Goal: Transaction & Acquisition: Purchase product/service

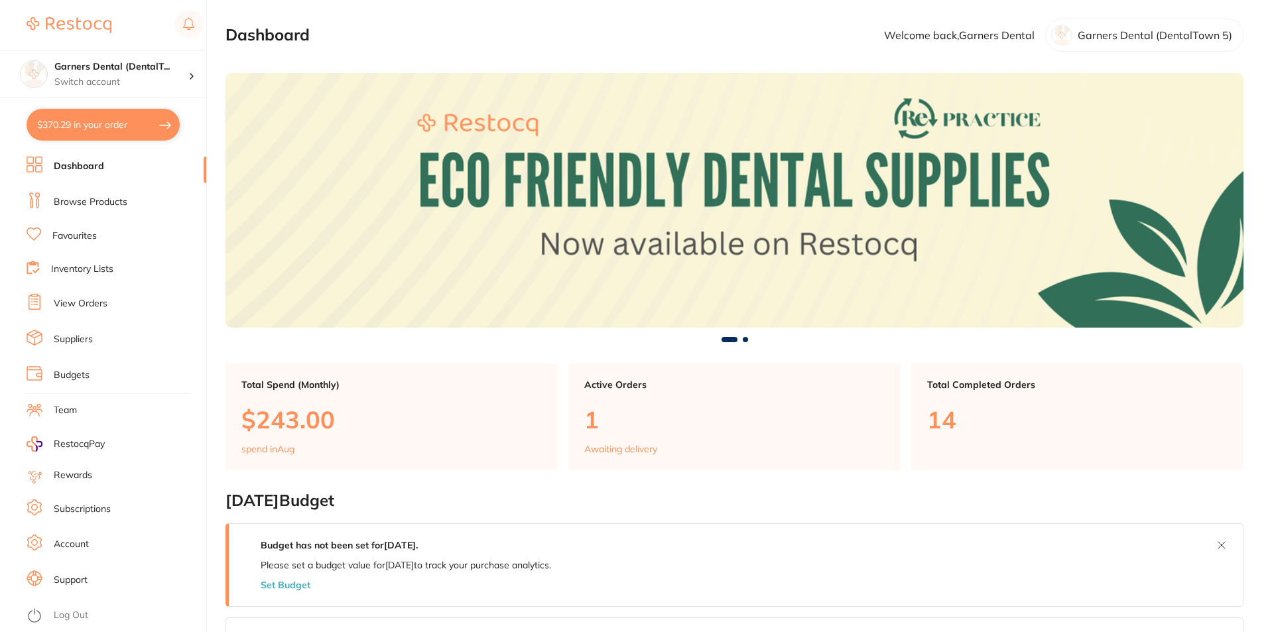
click at [74, 111] on button "$370.29 in your order" at bounding box center [103, 125] width 153 height 32
checkbox input "true"
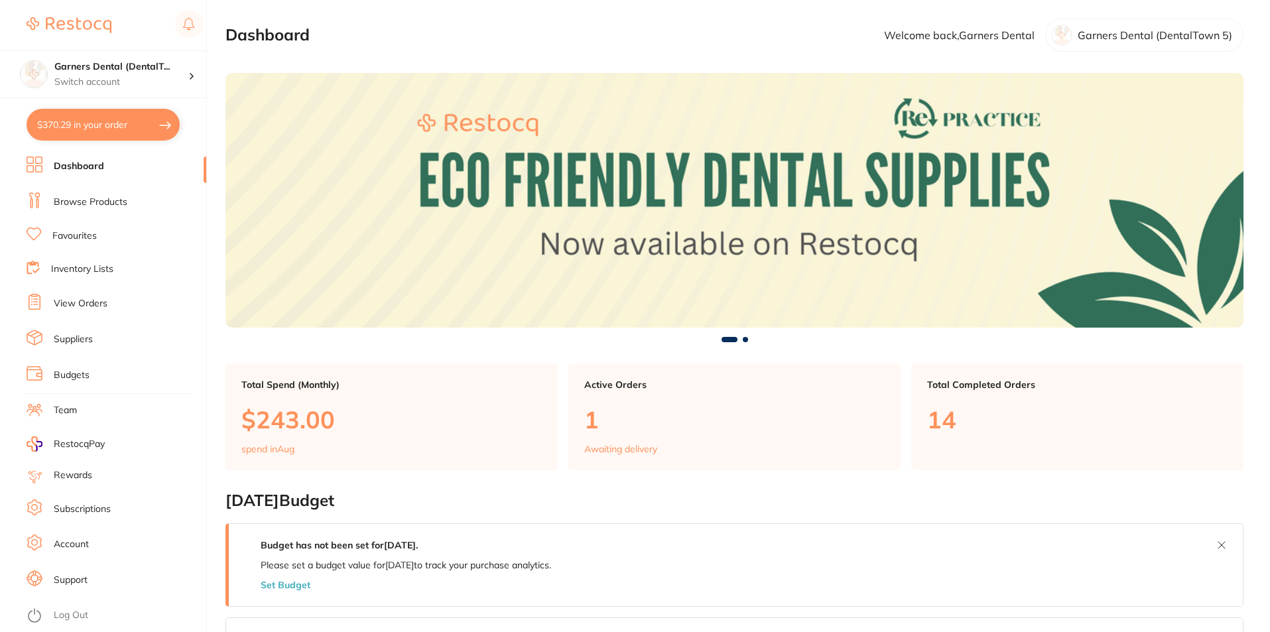
checkbox input "true"
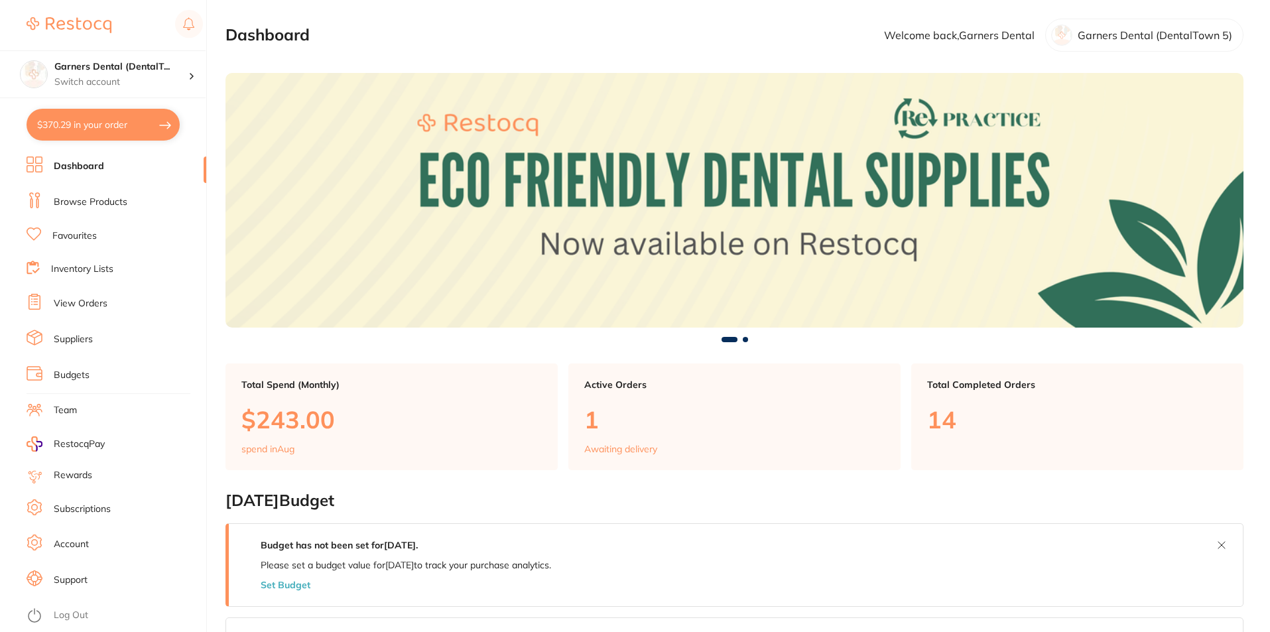
checkbox input "true"
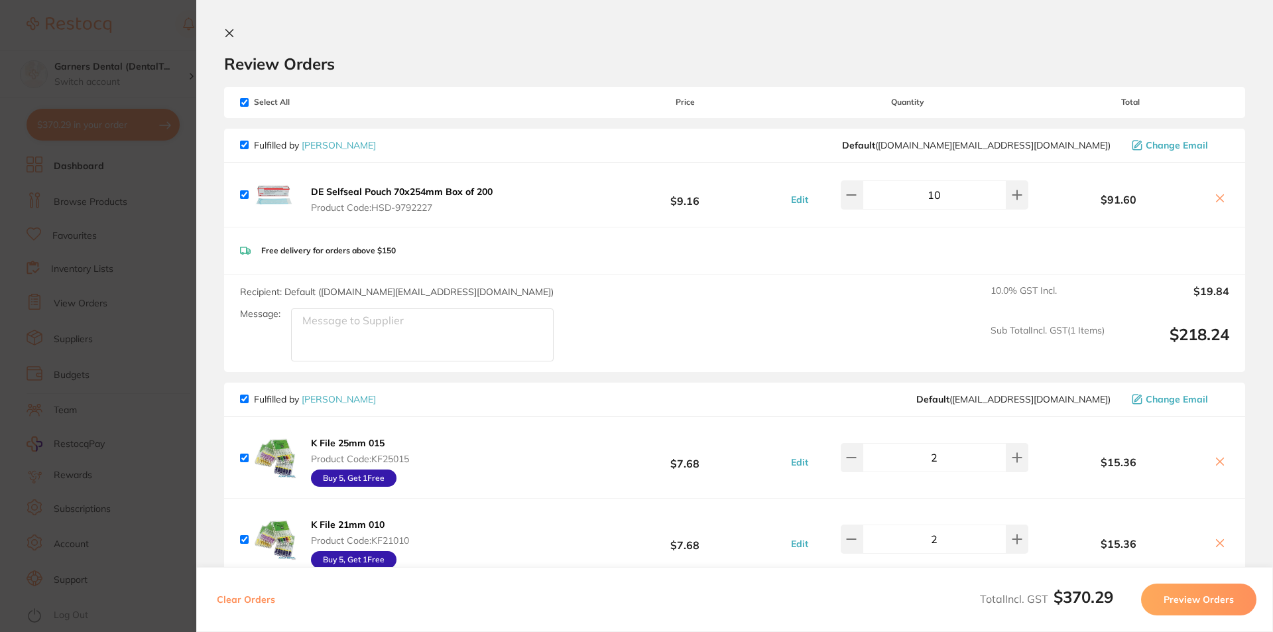
click at [230, 31] on icon at bounding box center [229, 33] width 11 height 11
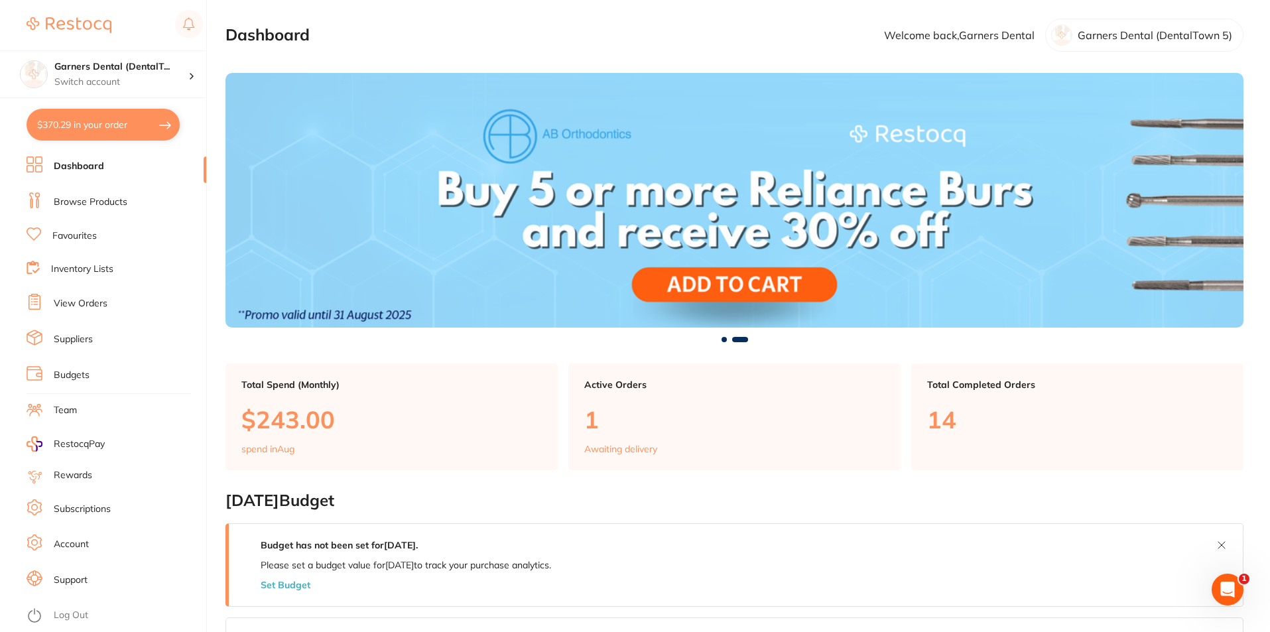
click at [125, 199] on link "Browse Products" at bounding box center [91, 202] width 74 height 13
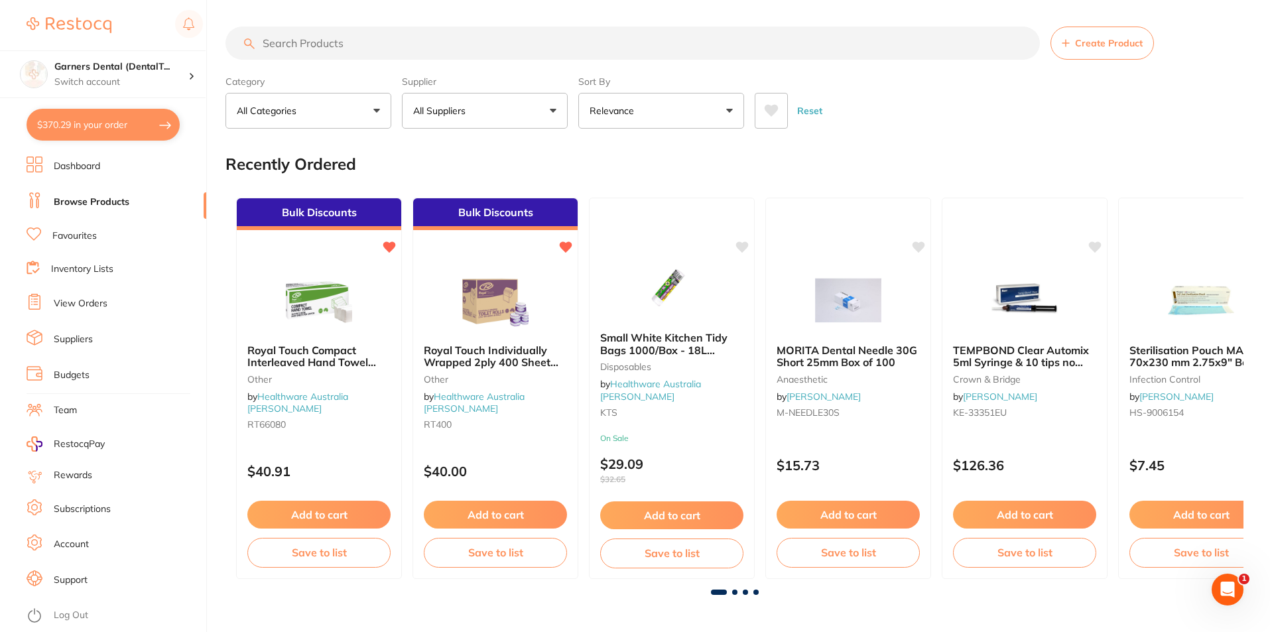
click at [405, 45] on input "search" at bounding box center [632, 43] width 814 height 33
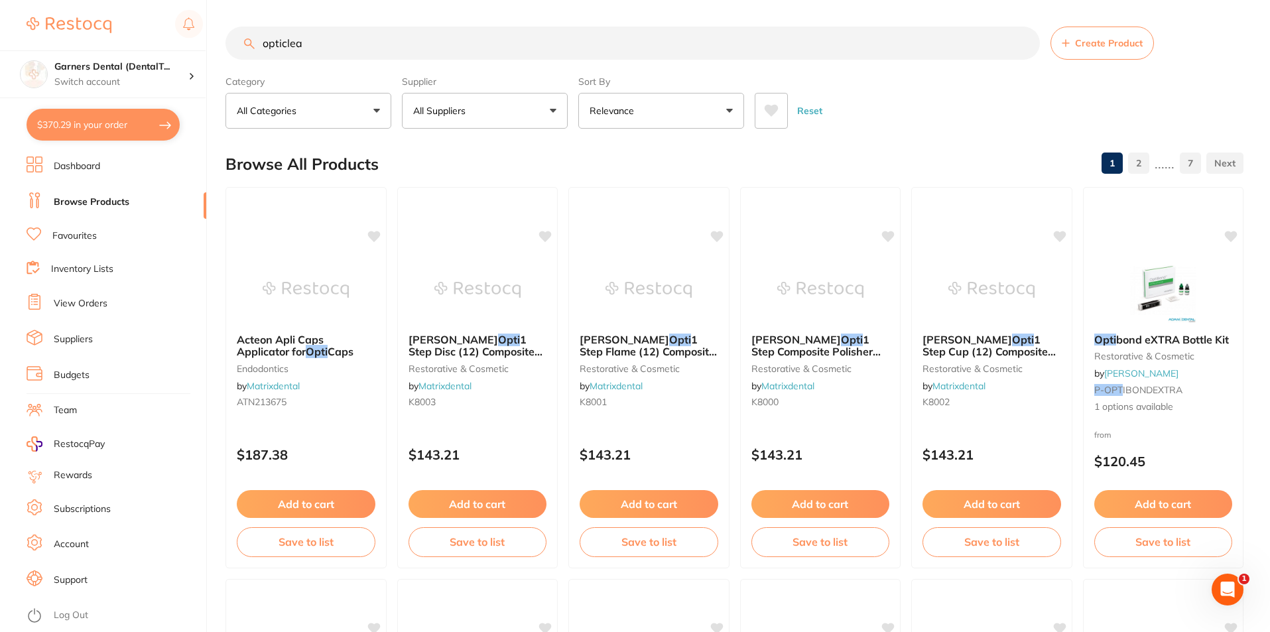
type input "opticlear"
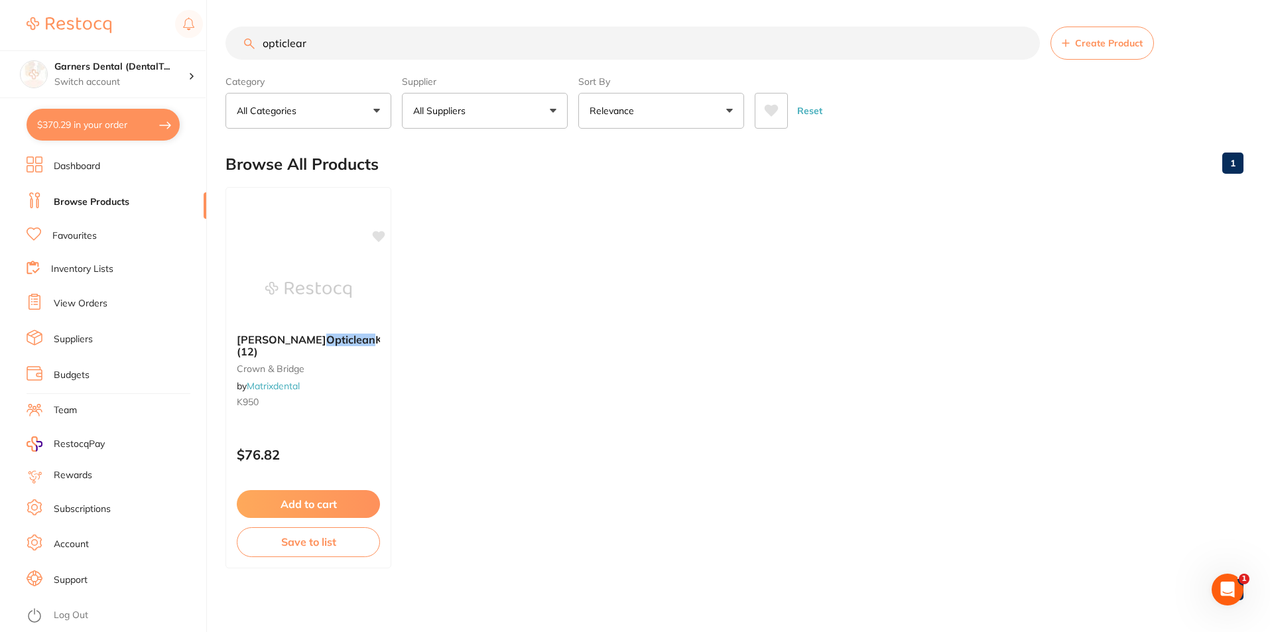
click at [1025, 43] on input "opticlear" at bounding box center [632, 43] width 814 height 33
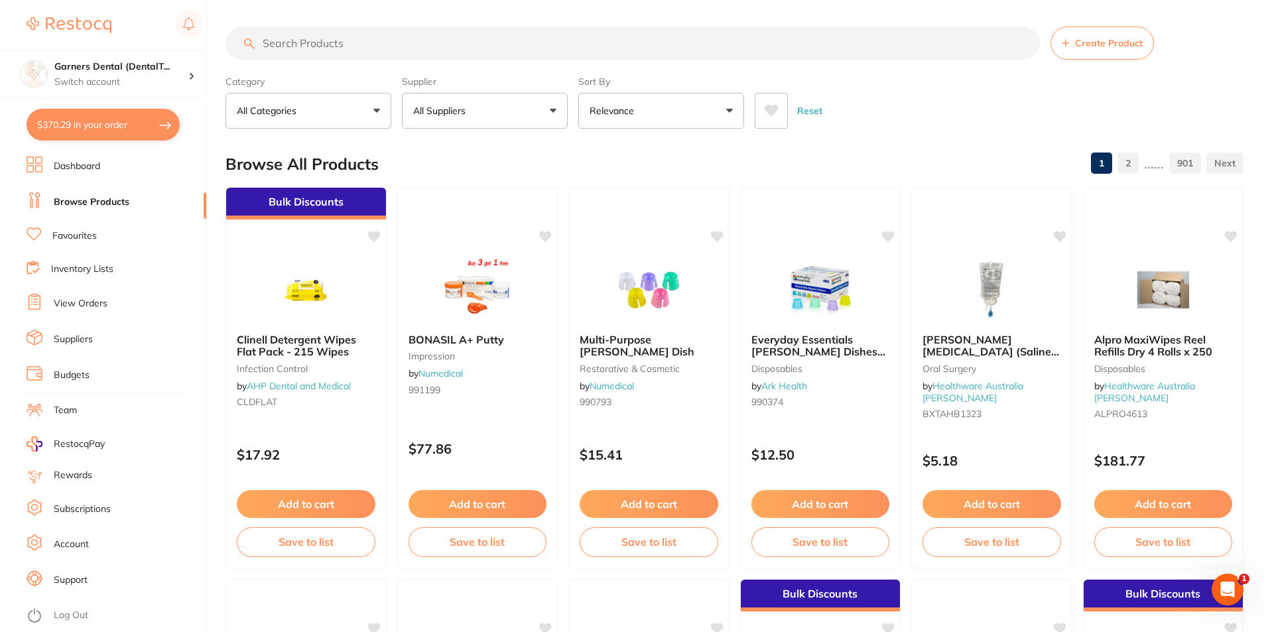
click at [356, 37] on input "search" at bounding box center [632, 43] width 814 height 33
click at [109, 123] on button "$370.29 in your order" at bounding box center [103, 125] width 153 height 32
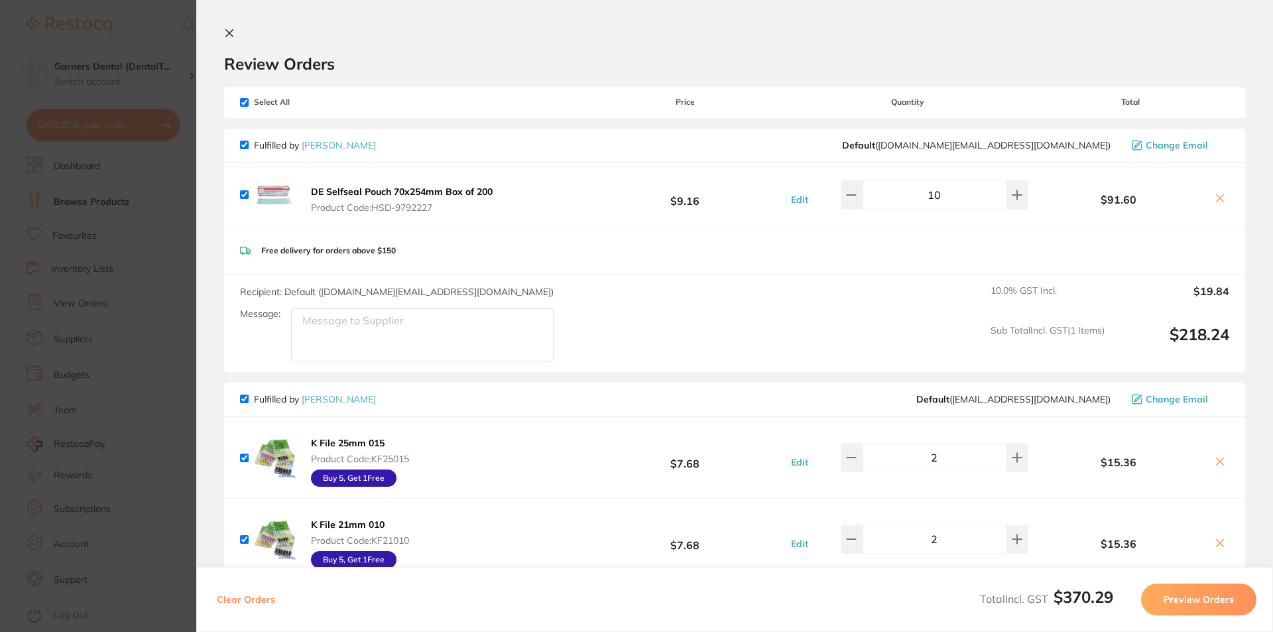
click at [227, 35] on icon at bounding box center [229, 33] width 7 height 7
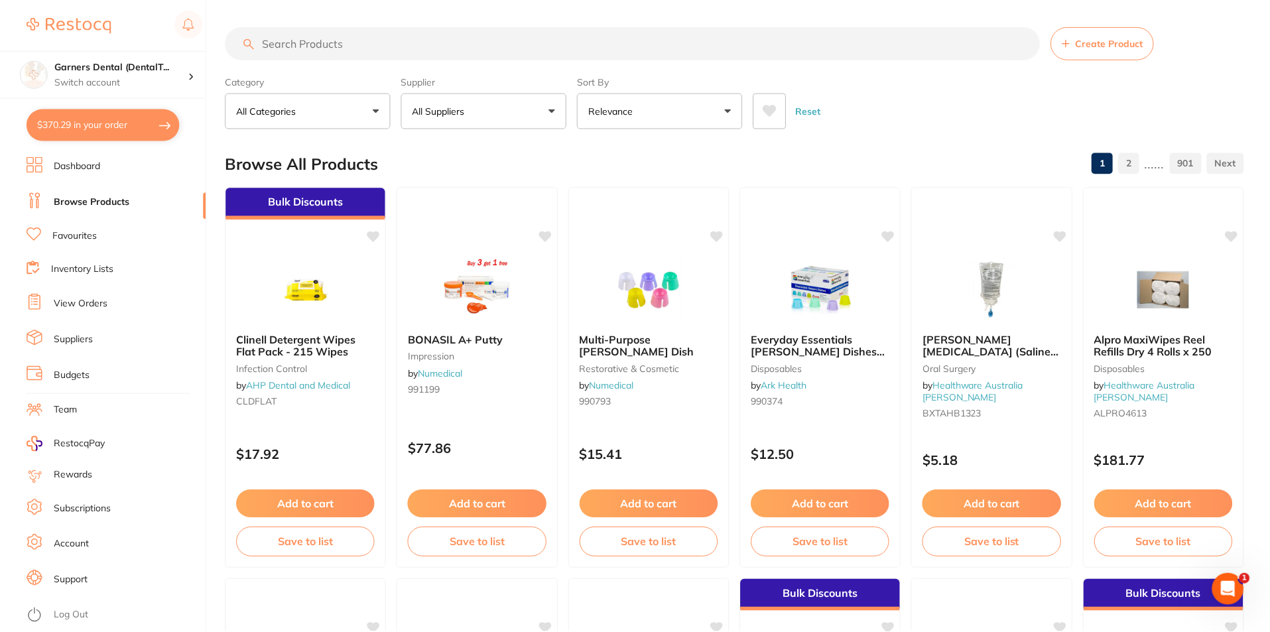
scroll to position [1, 0]
click at [84, 234] on link "Favourites" at bounding box center [74, 235] width 44 height 13
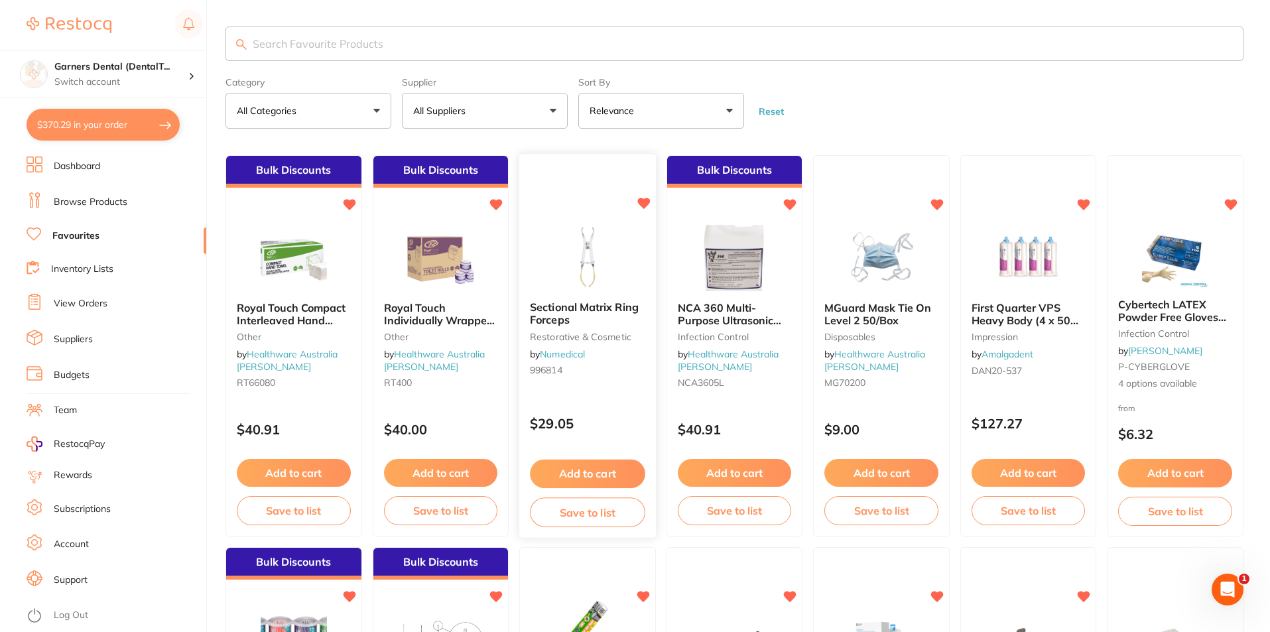
scroll to position [66, 0]
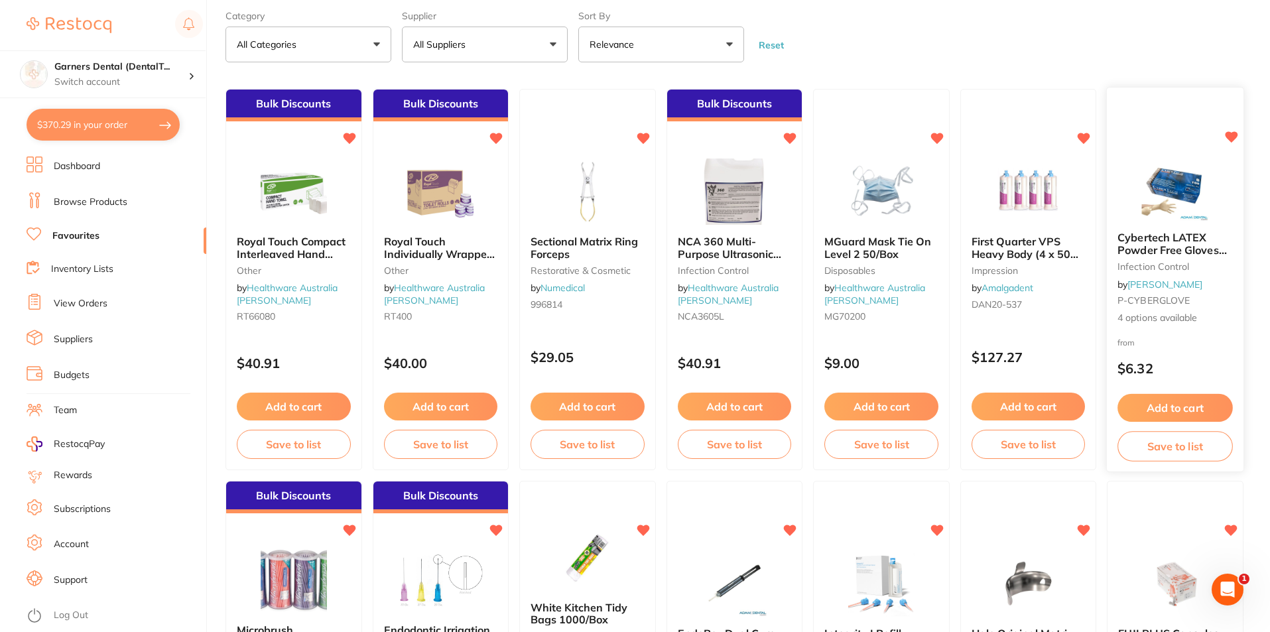
click at [1180, 216] on img at bounding box center [1175, 187] width 87 height 67
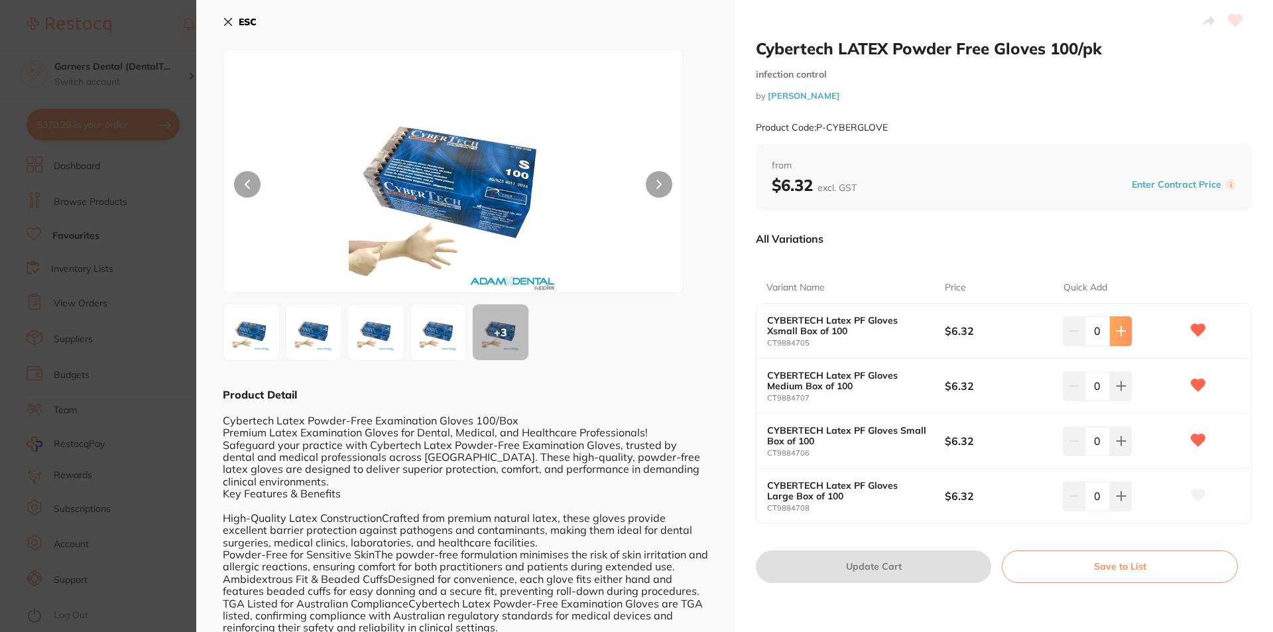
click at [1123, 330] on icon at bounding box center [1121, 331] width 11 height 11
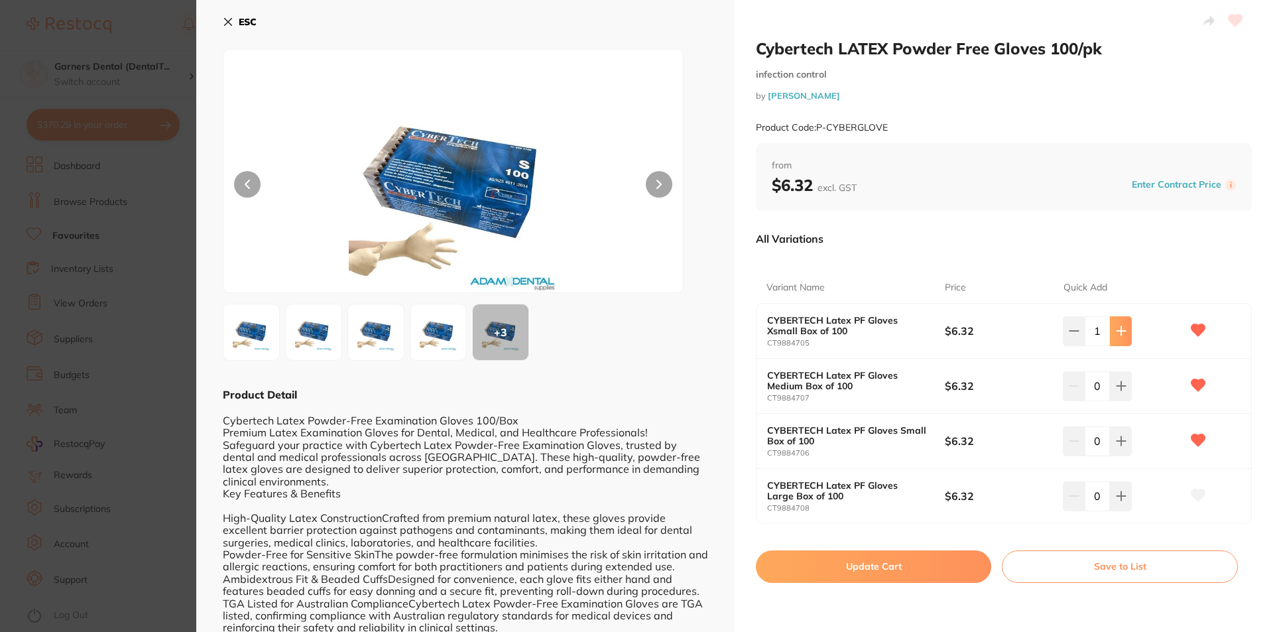
click at [1123, 330] on icon at bounding box center [1121, 331] width 11 height 11
type input "2"
click at [1123, 336] on icon at bounding box center [1121, 331] width 11 height 11
type input "2"
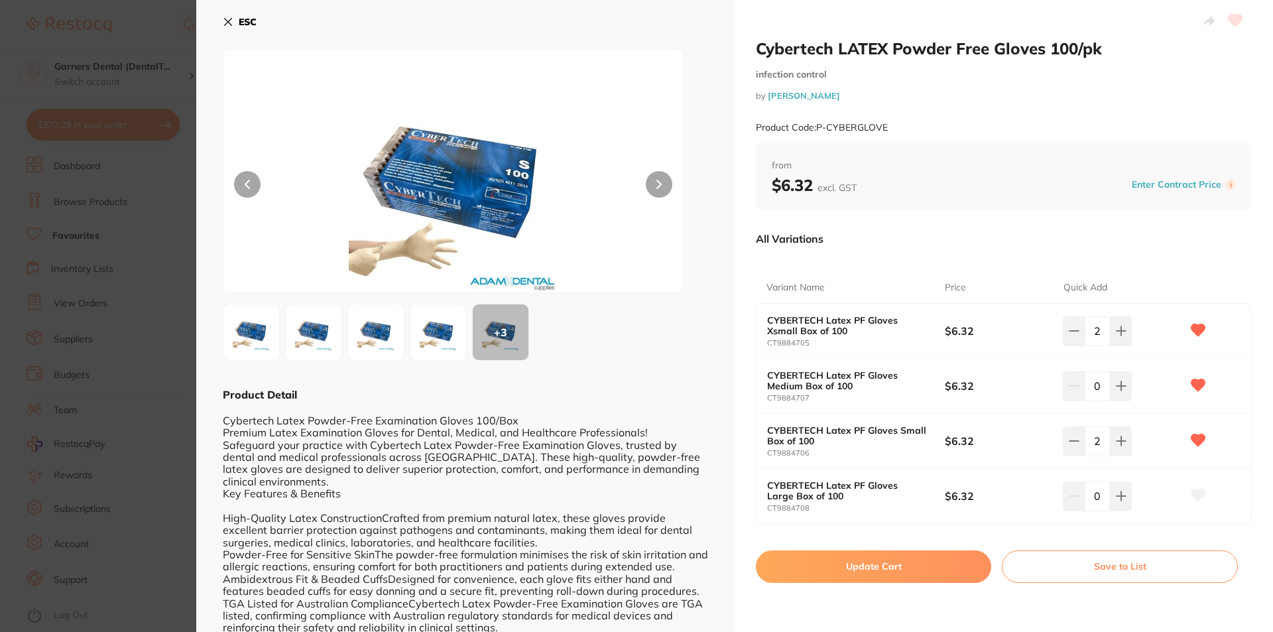
click at [867, 562] on button "Update Cart" at bounding box center [873, 566] width 235 height 32
checkbox input "false"
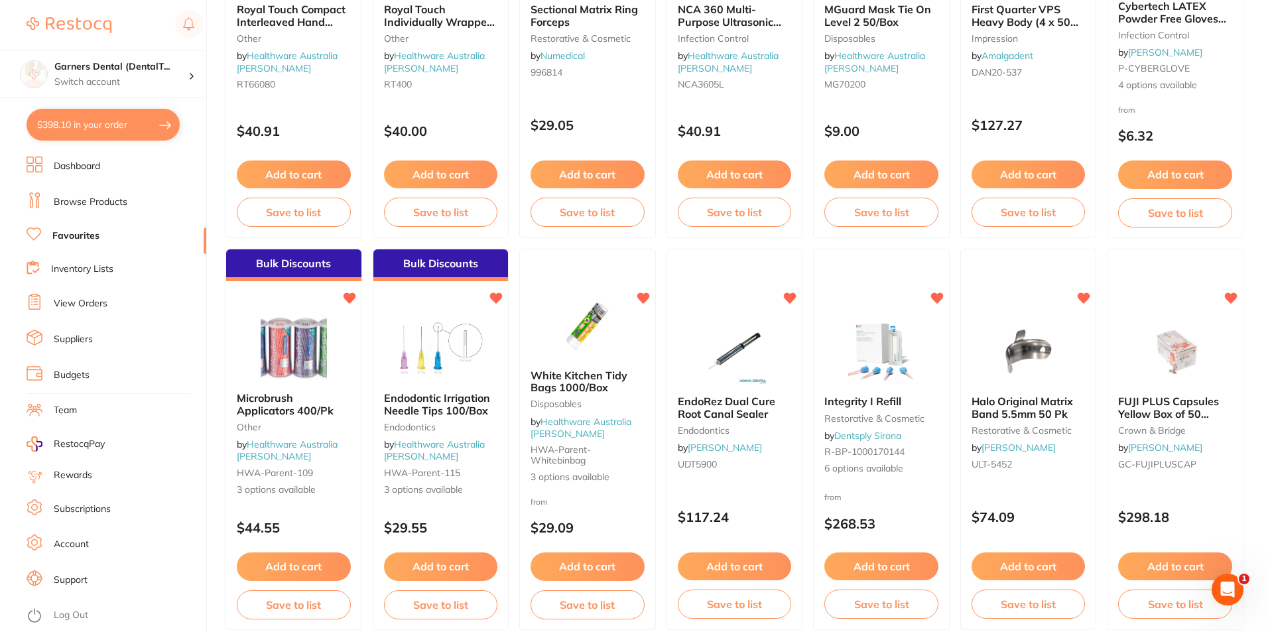
scroll to position [365, 0]
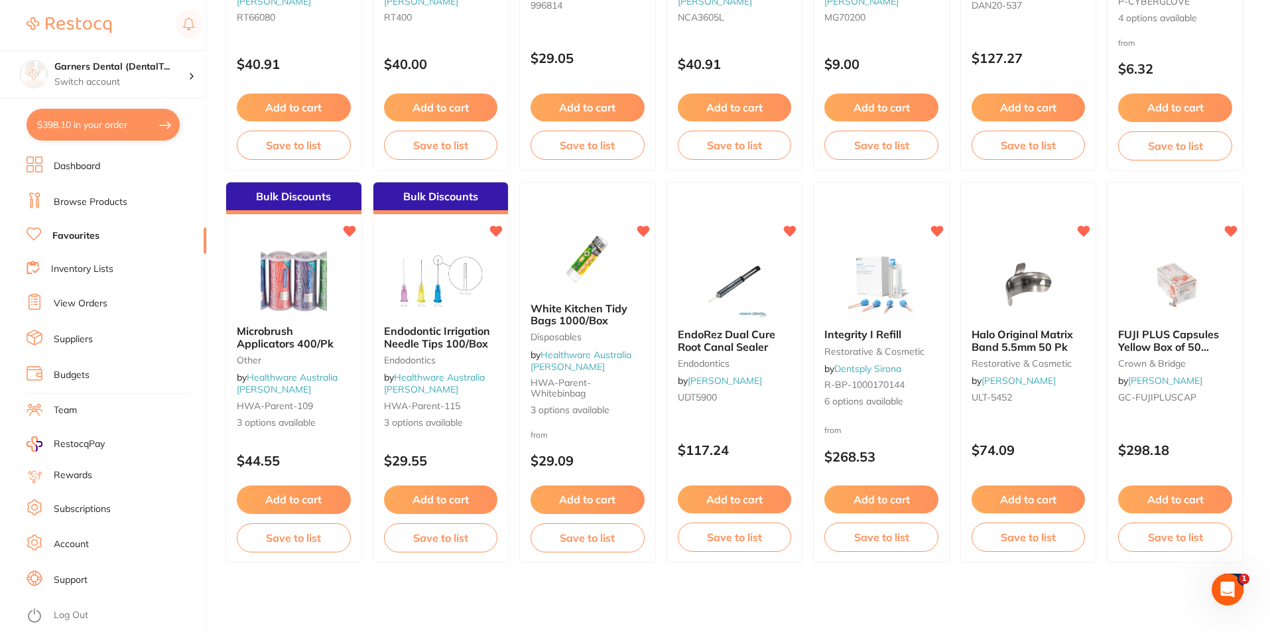
click at [89, 300] on link "View Orders" at bounding box center [81, 303] width 54 height 13
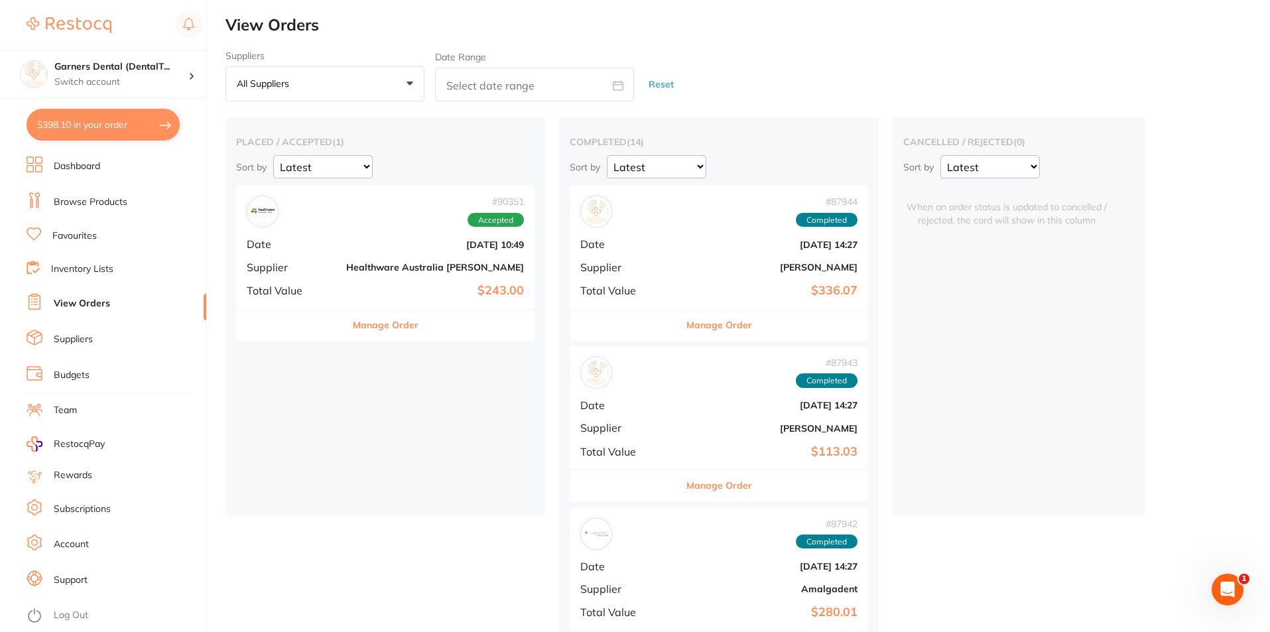
click at [595, 257] on div "# 87944 Completed Date Jul 29 2025, 14:27 Supplier Henry Schein Halas Total Val…" at bounding box center [719, 246] width 298 height 123
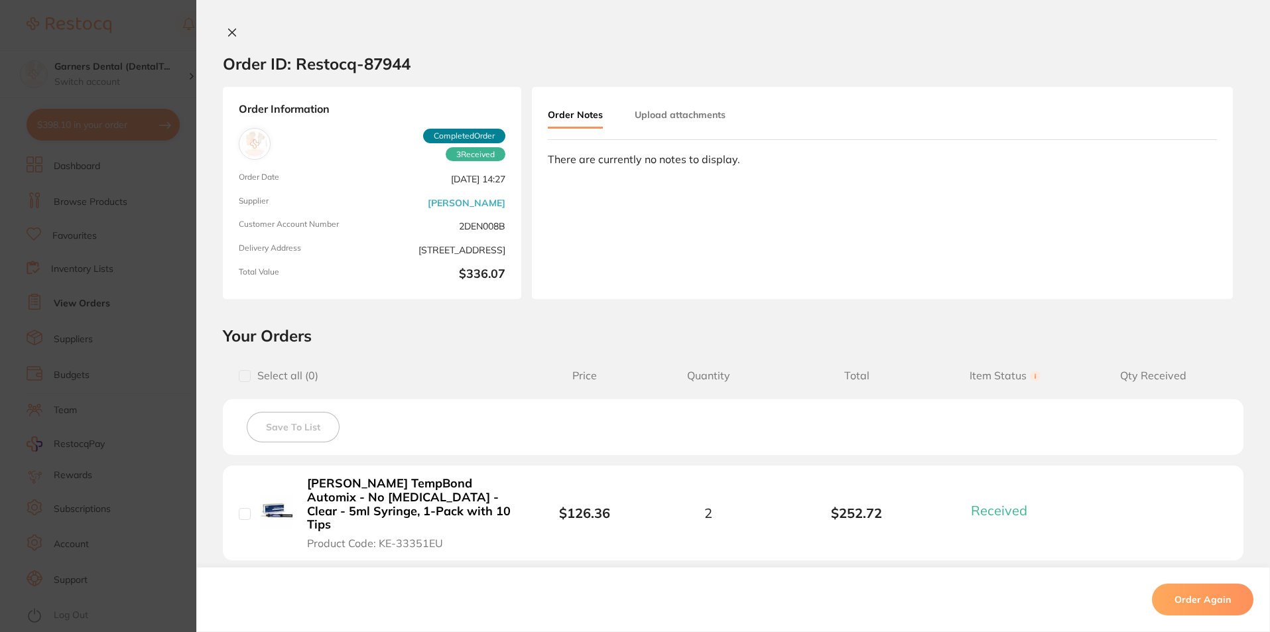
click at [231, 29] on icon at bounding box center [232, 32] width 11 height 11
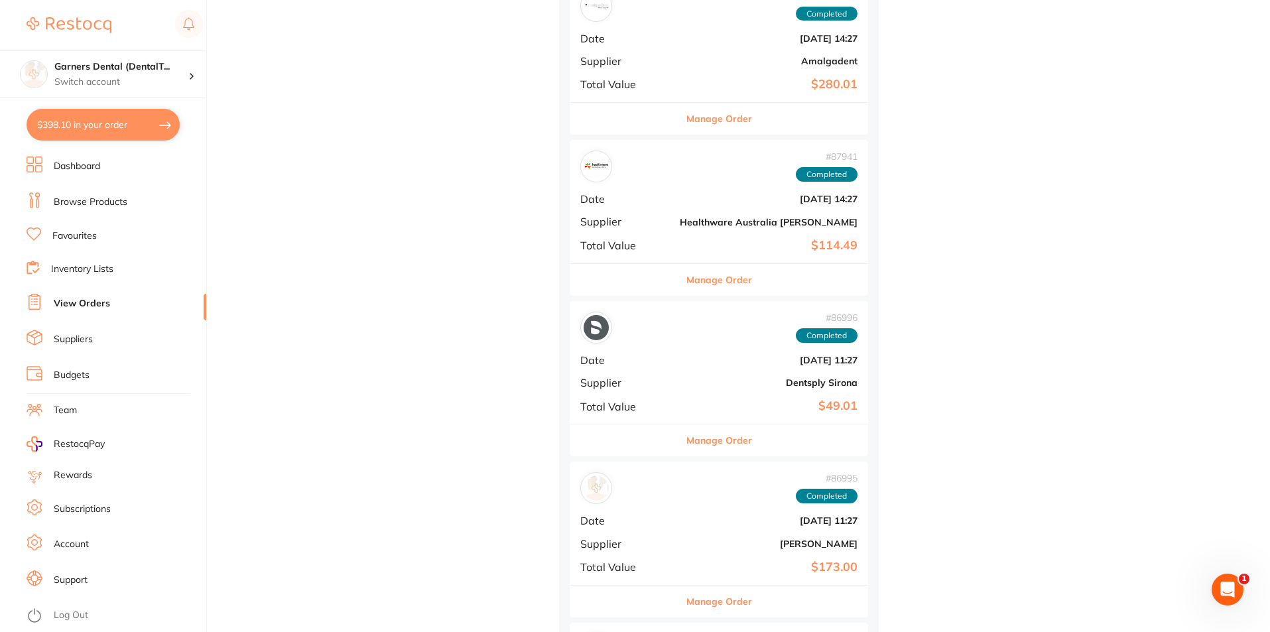
scroll to position [597, 0]
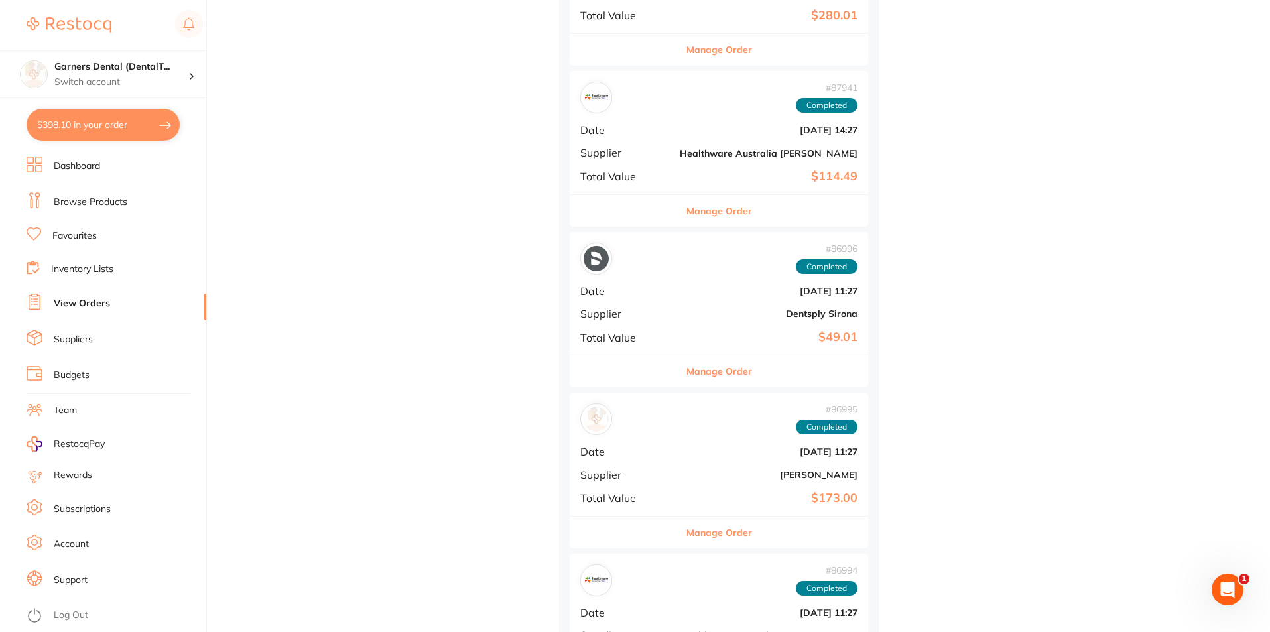
click at [680, 457] on b "[DATE] 11:27" at bounding box center [769, 451] width 178 height 11
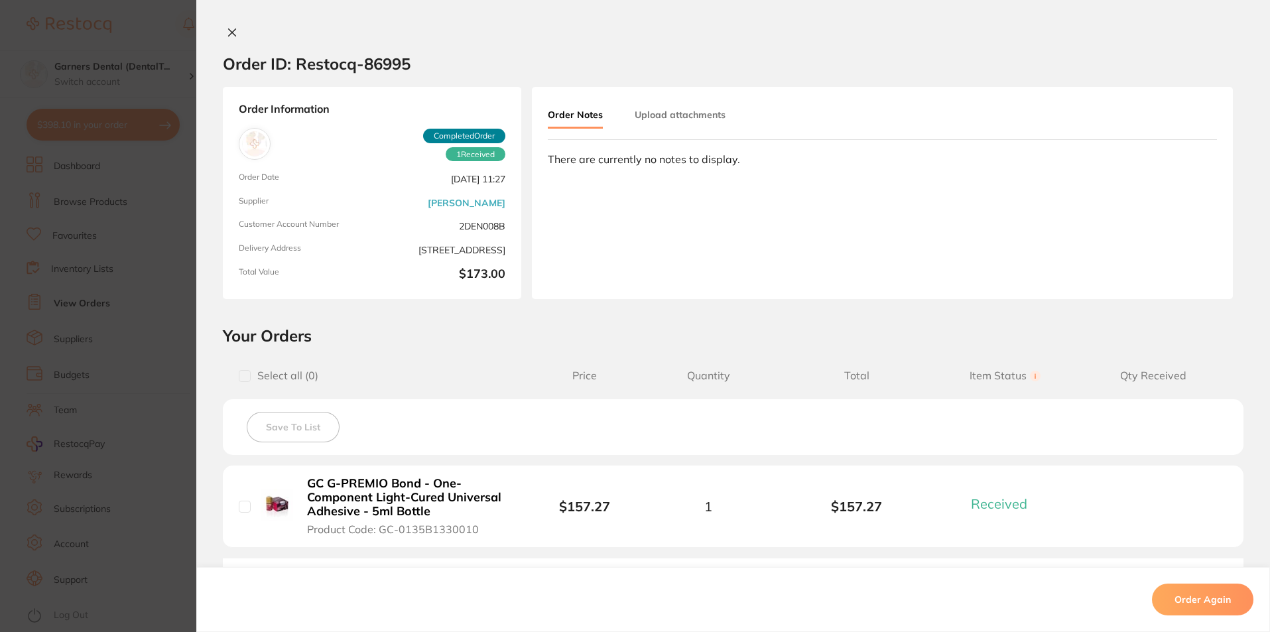
click at [229, 31] on icon at bounding box center [232, 32] width 7 height 7
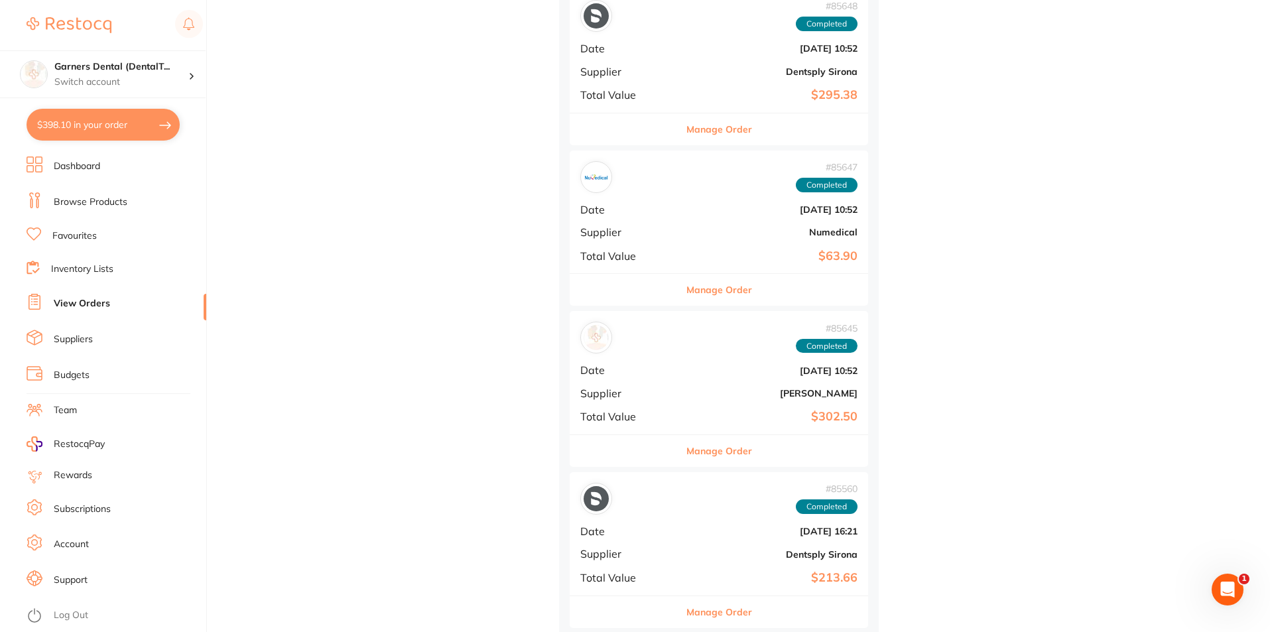
scroll to position [1326, 0]
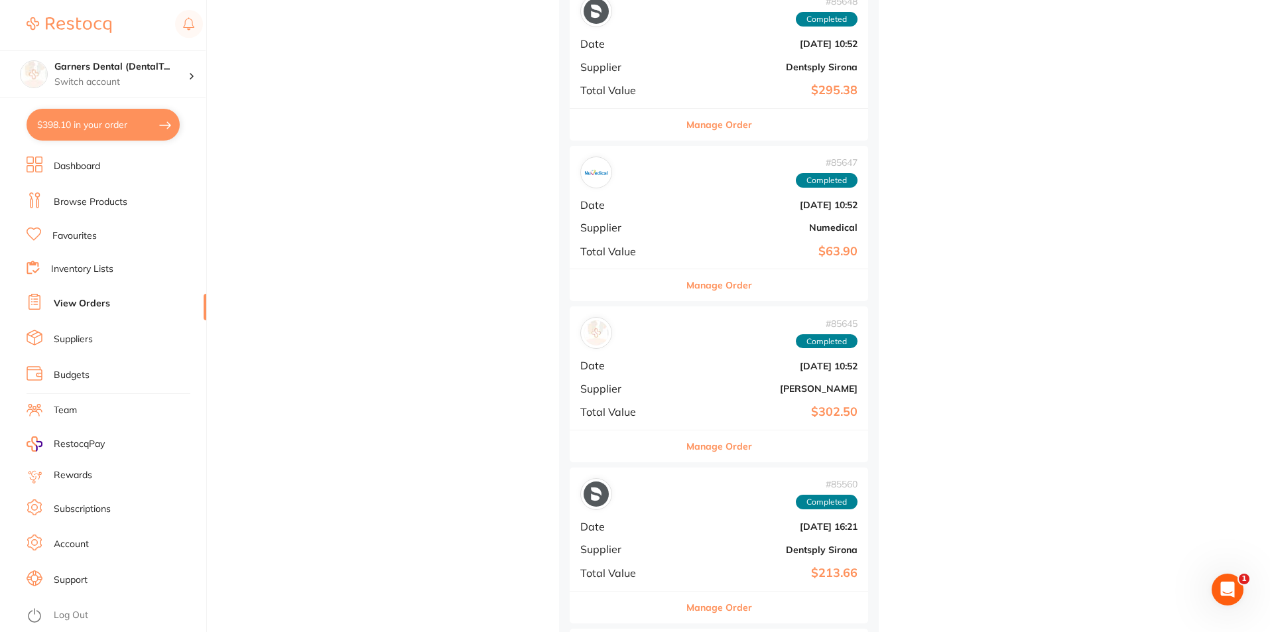
click at [680, 369] on b "[DATE] 10:52" at bounding box center [769, 366] width 178 height 11
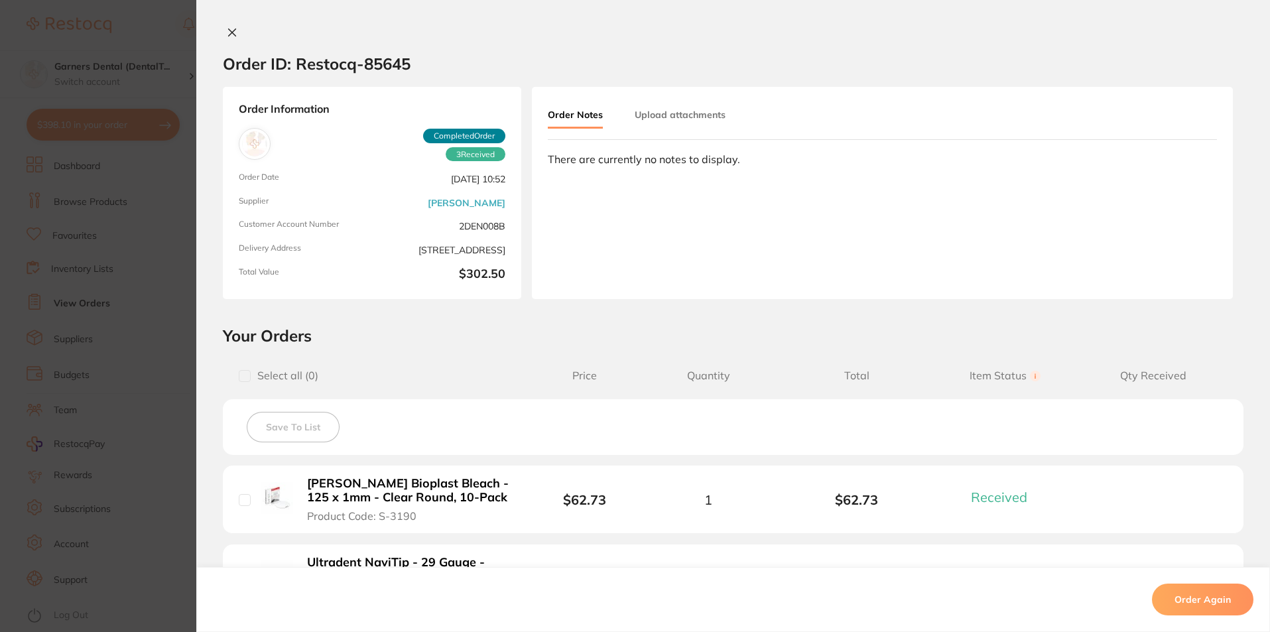
click at [227, 27] on icon at bounding box center [232, 32] width 11 height 11
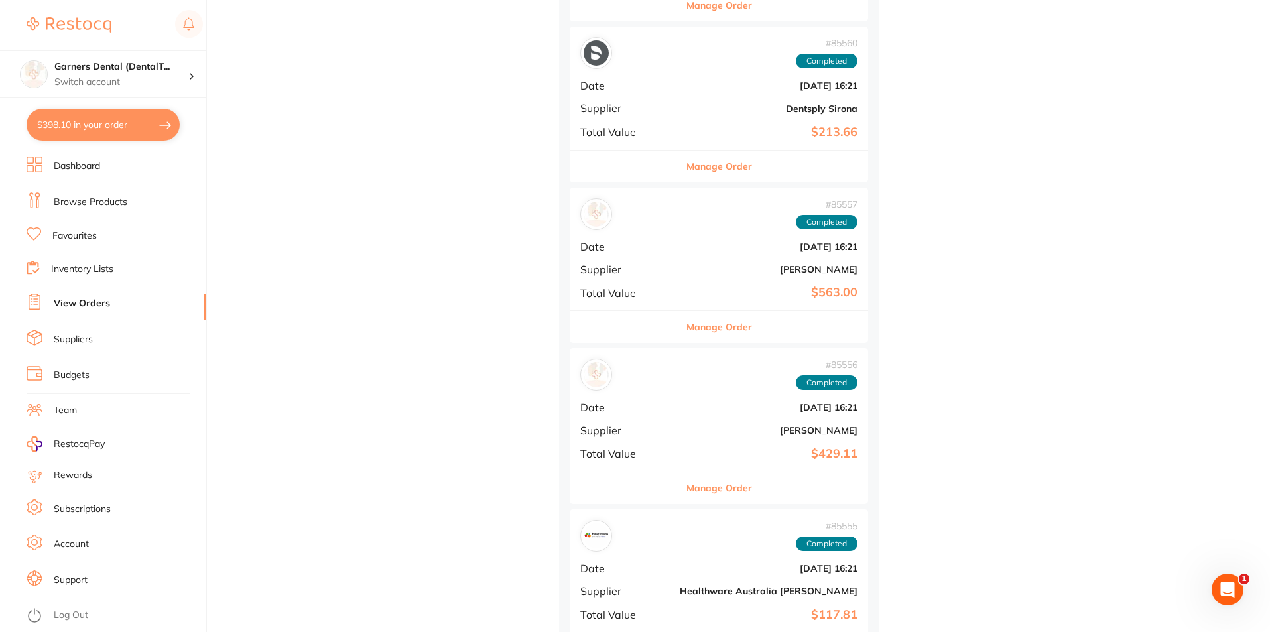
scroll to position [1791, 0]
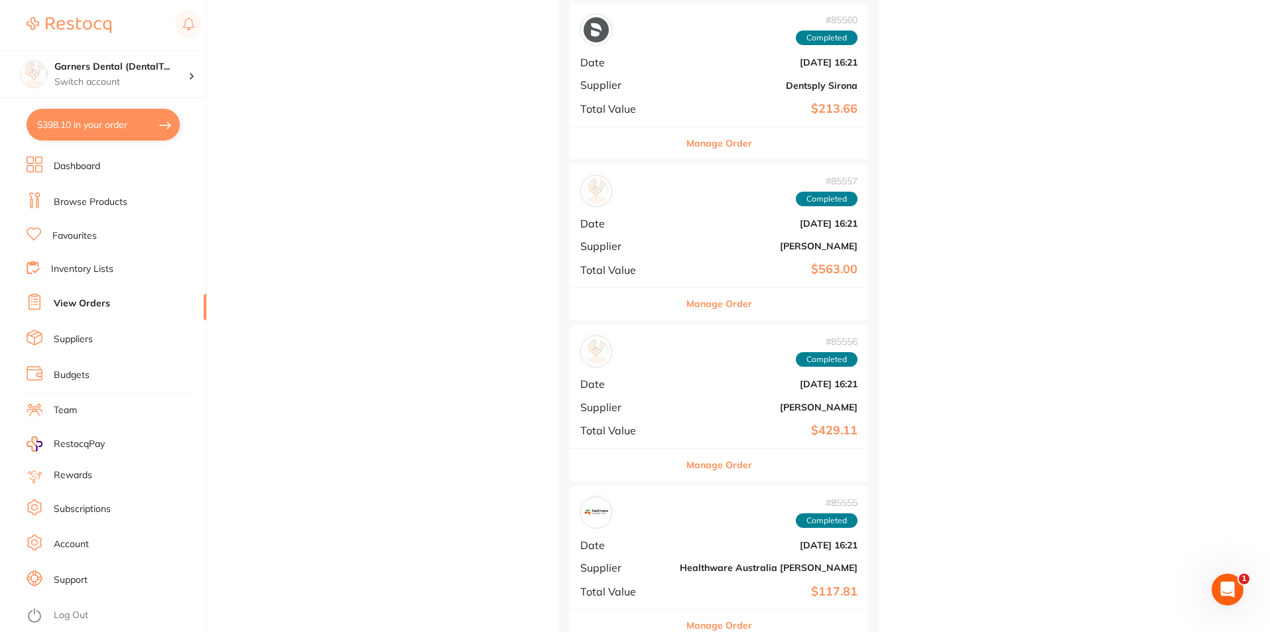
click at [680, 264] on b "$563.00" at bounding box center [769, 270] width 178 height 14
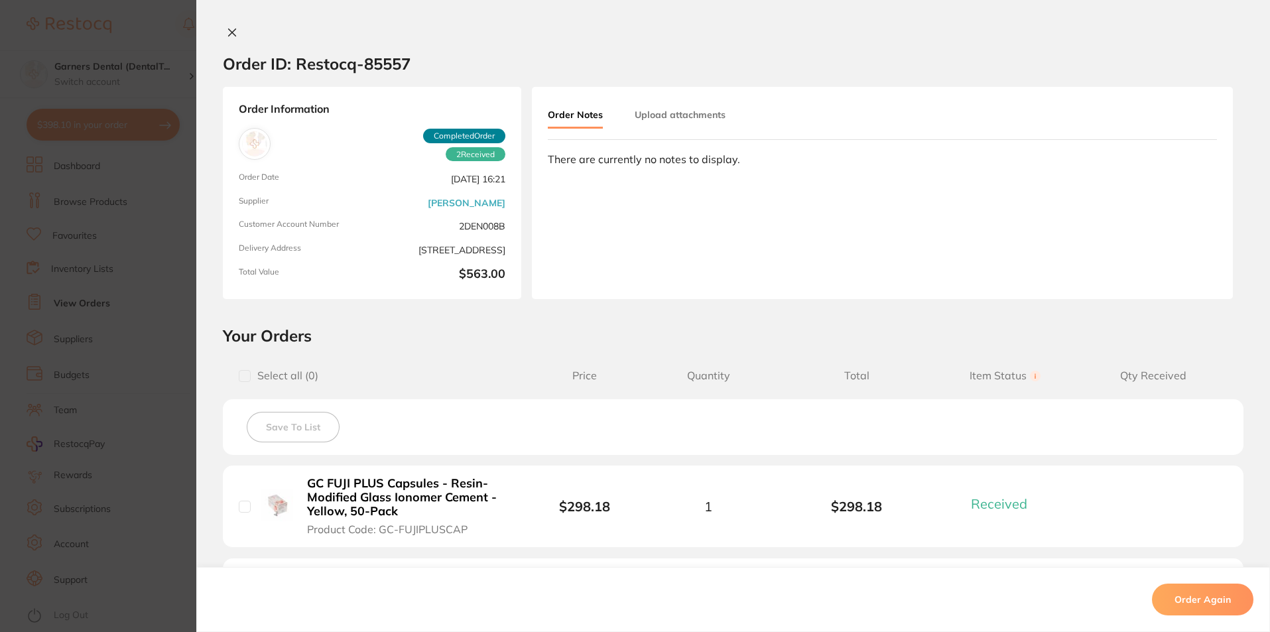
click at [229, 34] on icon at bounding box center [232, 32] width 7 height 7
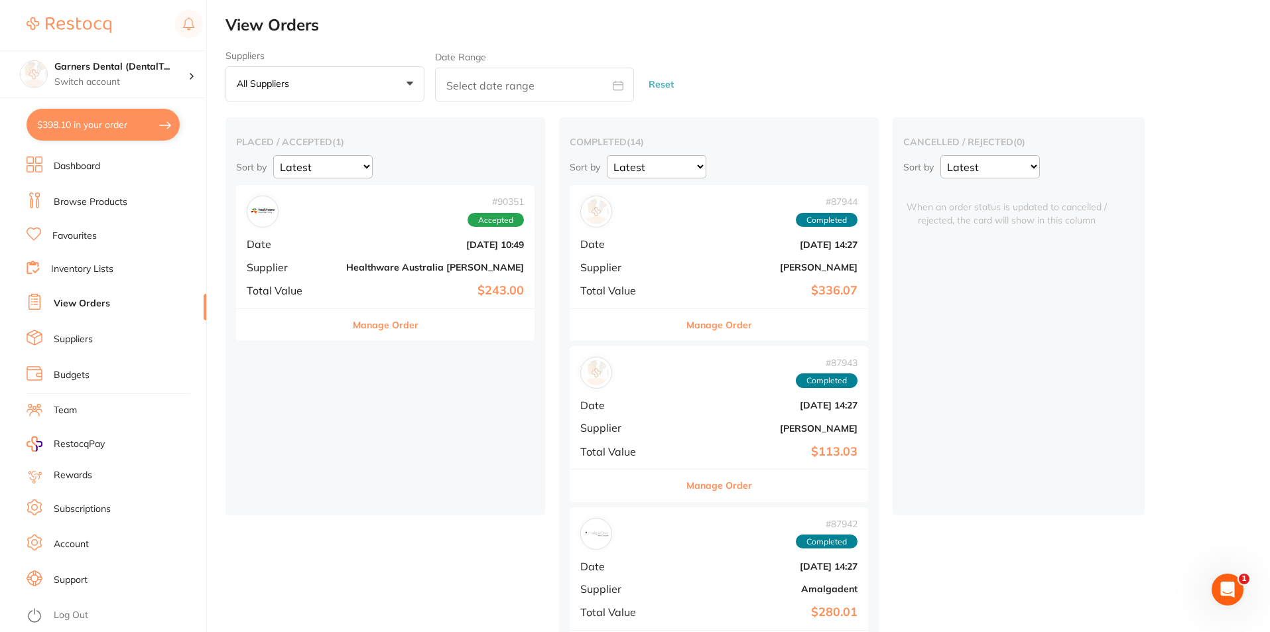
click at [91, 200] on link "Browse Products" at bounding box center [91, 202] width 74 height 13
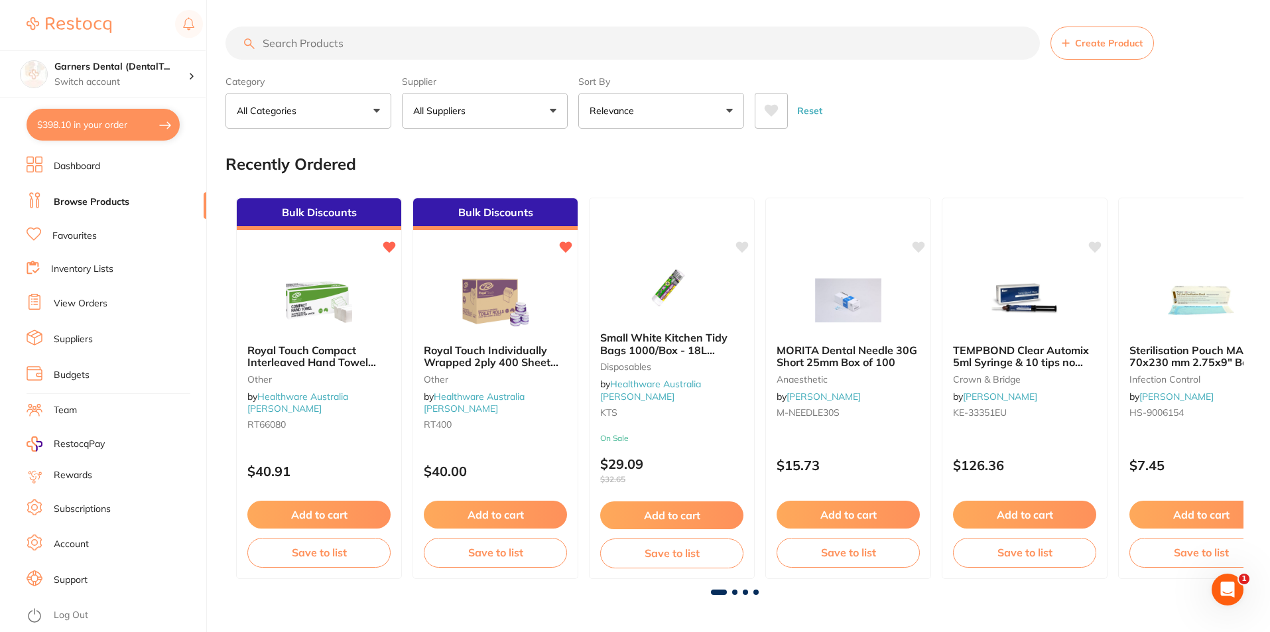
click at [405, 40] on input "search" at bounding box center [632, 43] width 814 height 33
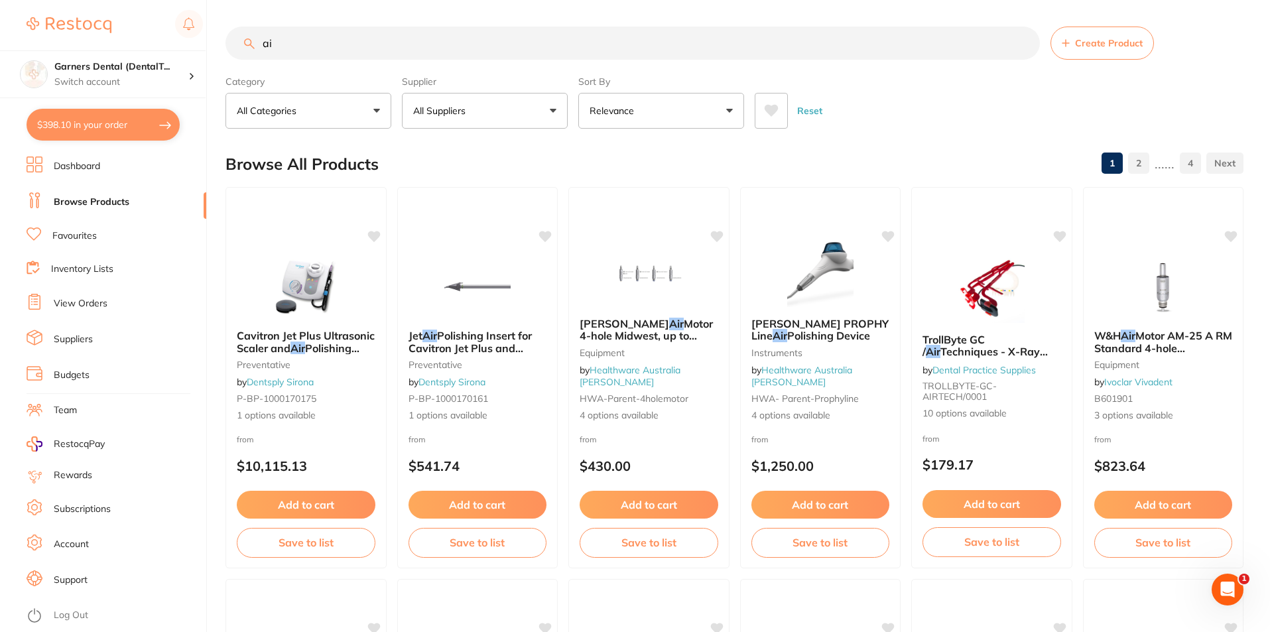
type input "a"
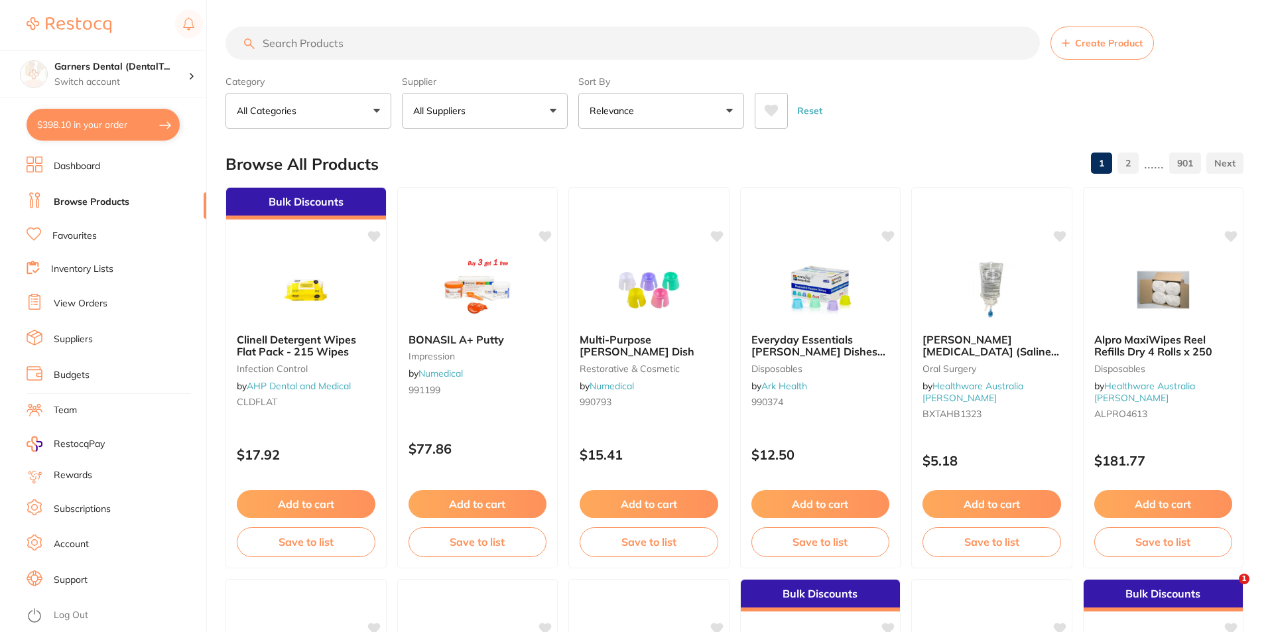
click at [88, 121] on button "$398.10 in your order" at bounding box center [103, 125] width 153 height 32
checkbox input "true"
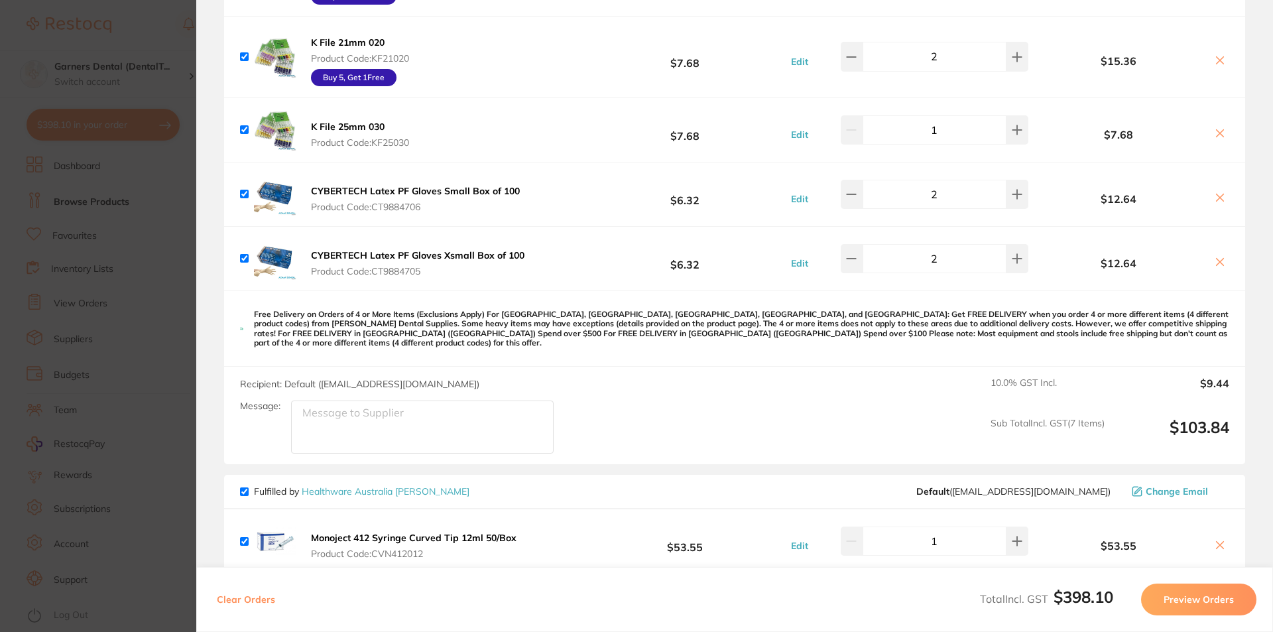
scroll to position [929, 0]
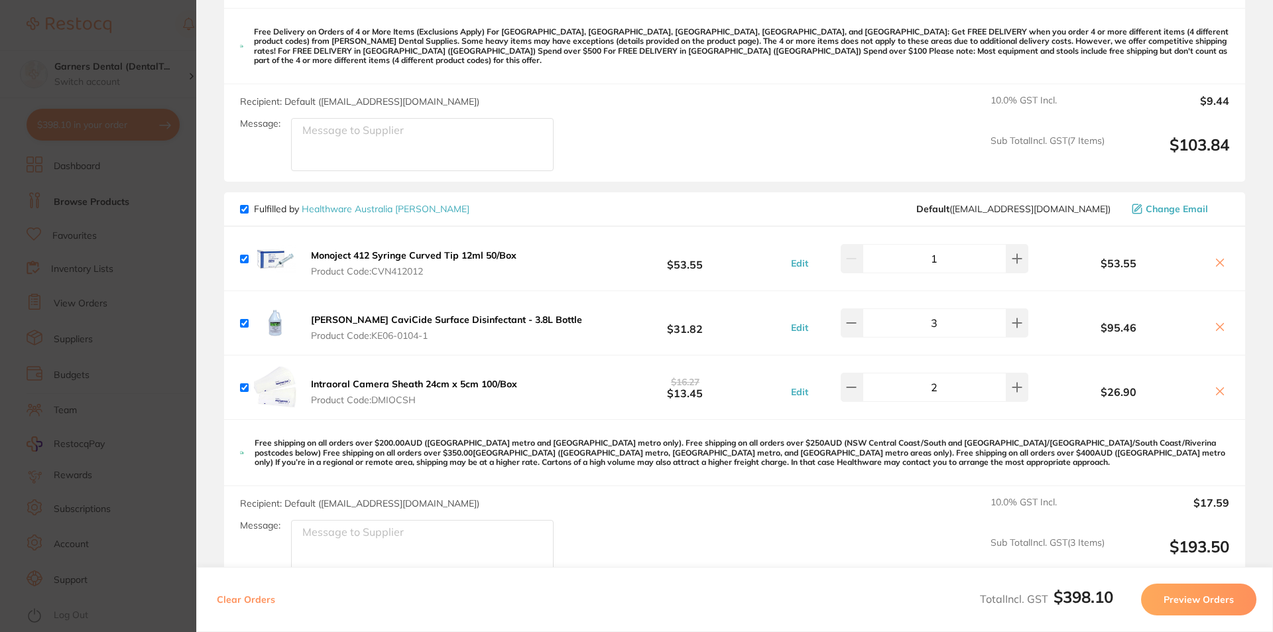
click at [418, 314] on b "[PERSON_NAME] CaviCide Surface Disinfectant - 3.8L Bottle" at bounding box center [446, 320] width 271 height 12
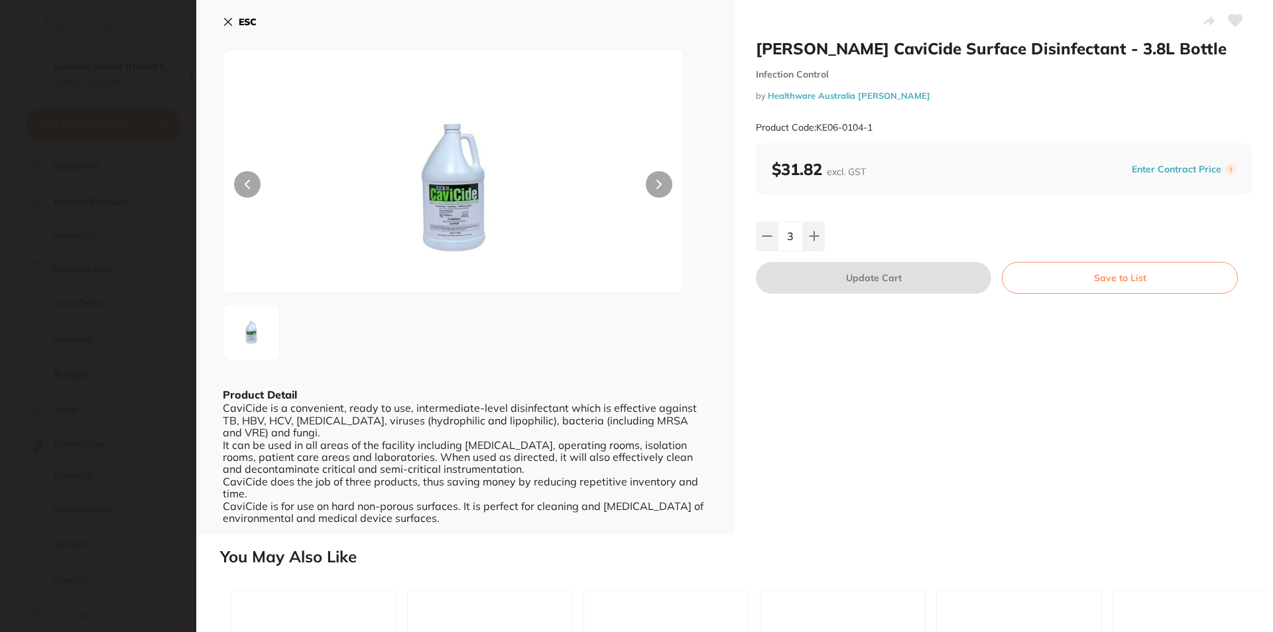
scroll to position [0, 0]
click at [236, 20] on button "ESC" at bounding box center [240, 22] width 34 height 23
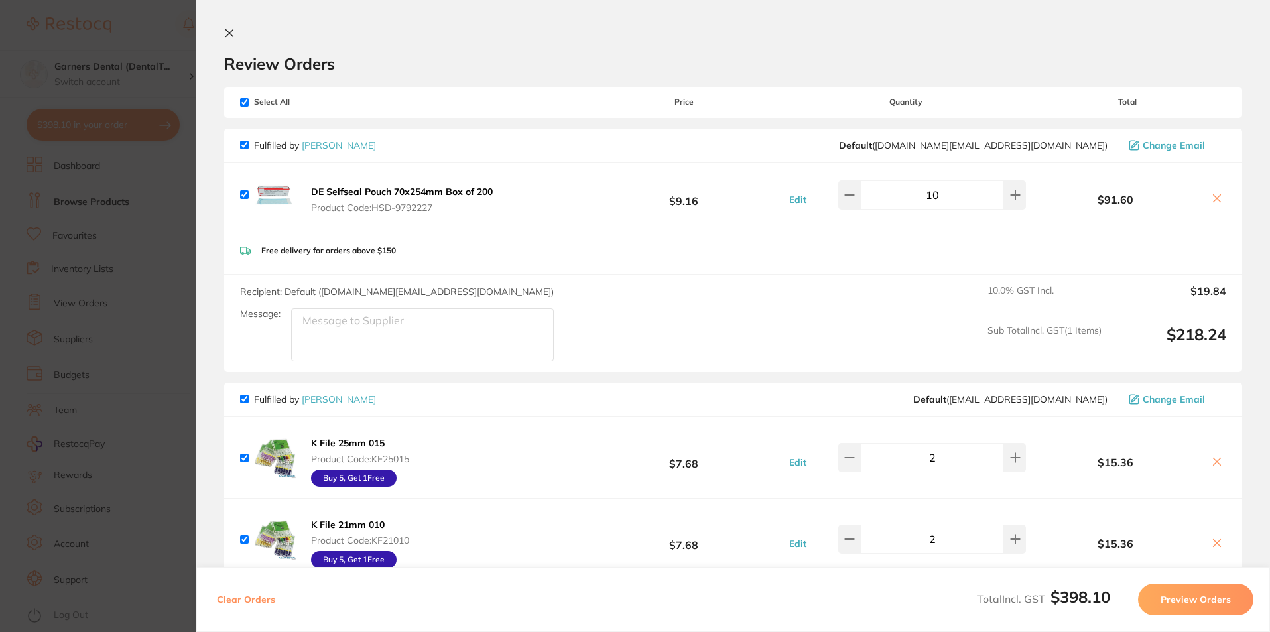
click at [228, 32] on icon at bounding box center [229, 33] width 7 height 7
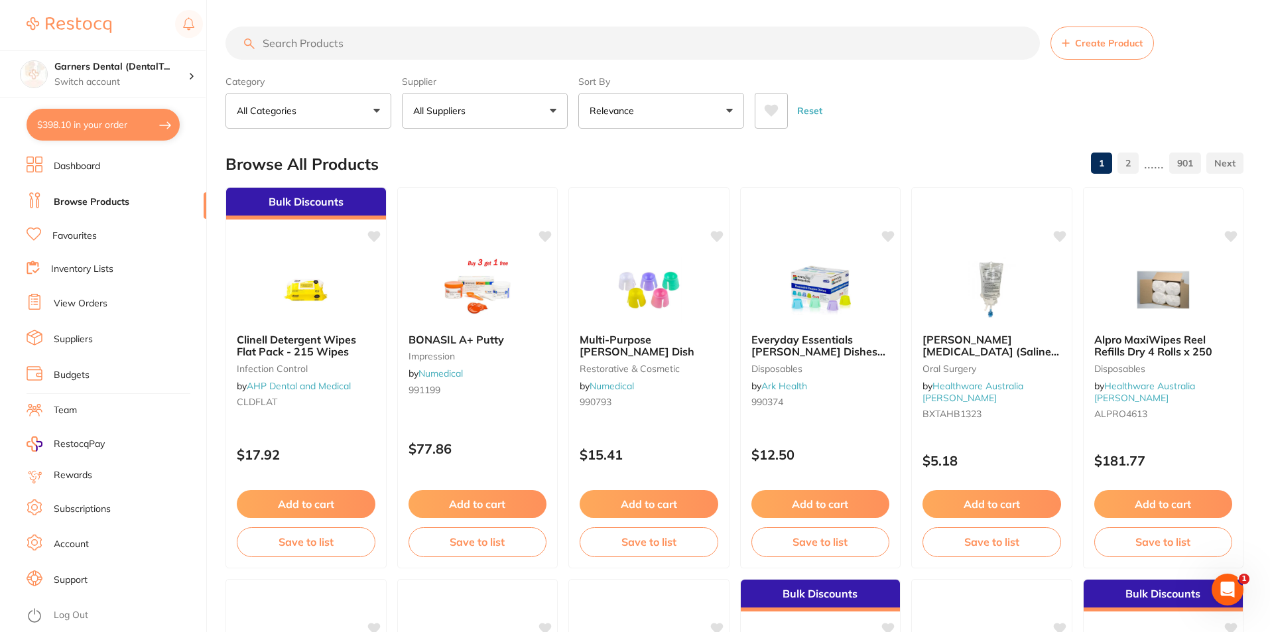
click at [319, 44] on input "search" at bounding box center [632, 43] width 814 height 33
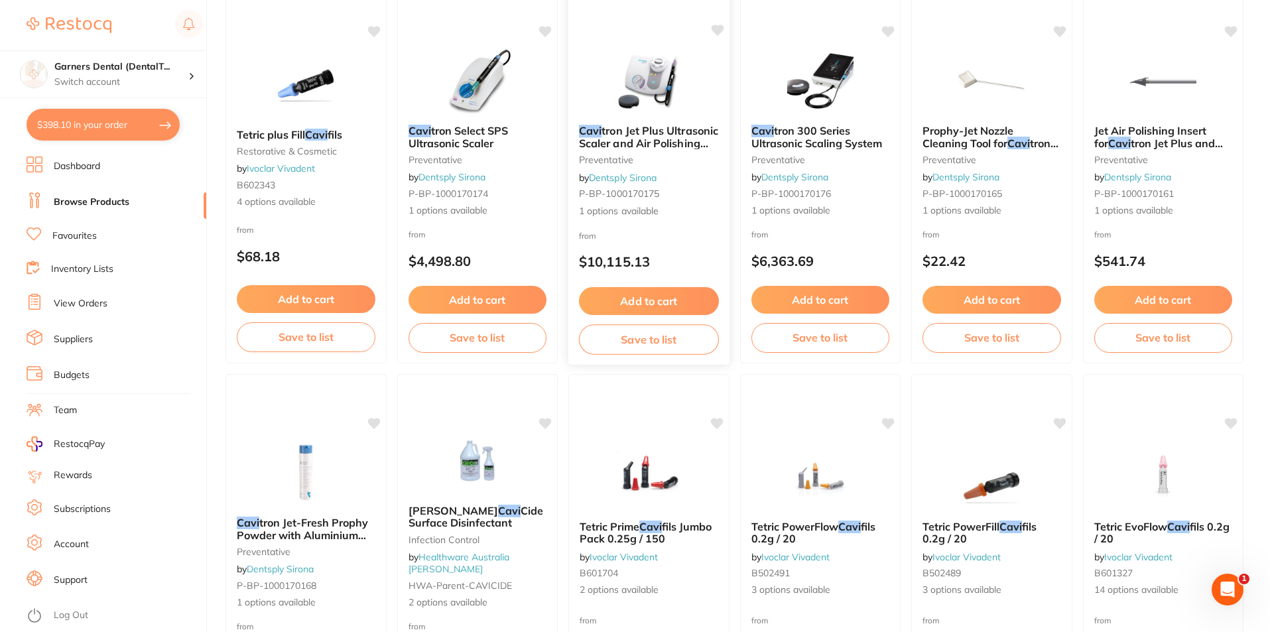
scroll to position [862, 0]
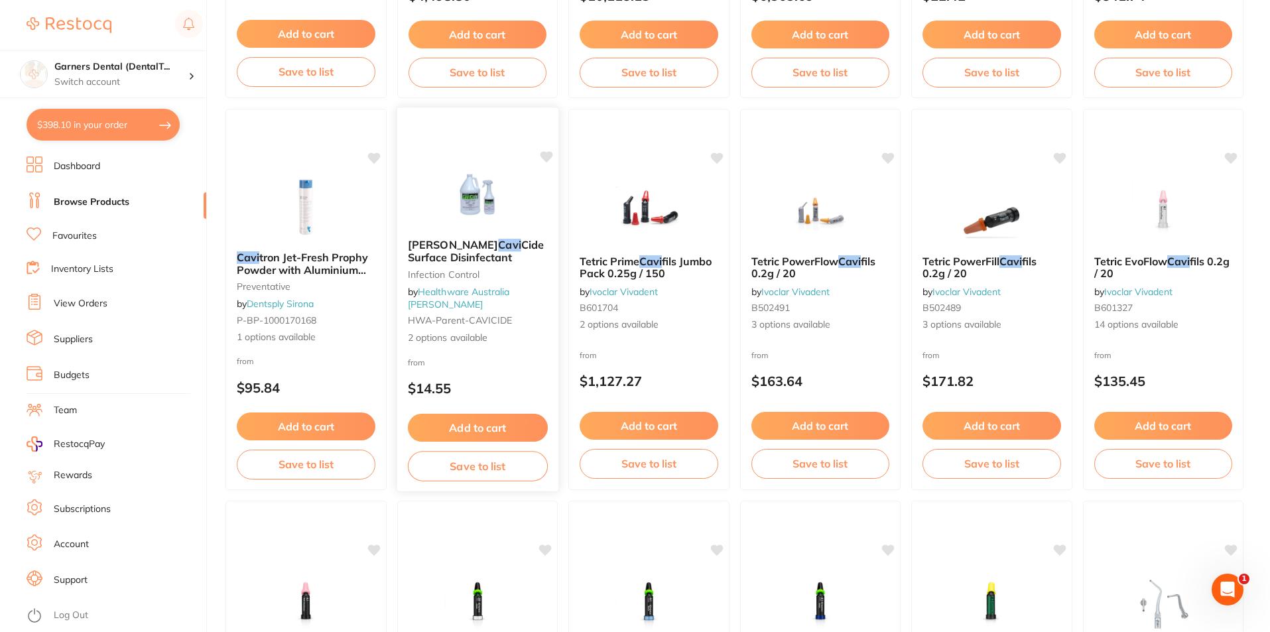
type input "cavi"
click at [467, 208] on img at bounding box center [477, 194] width 87 height 67
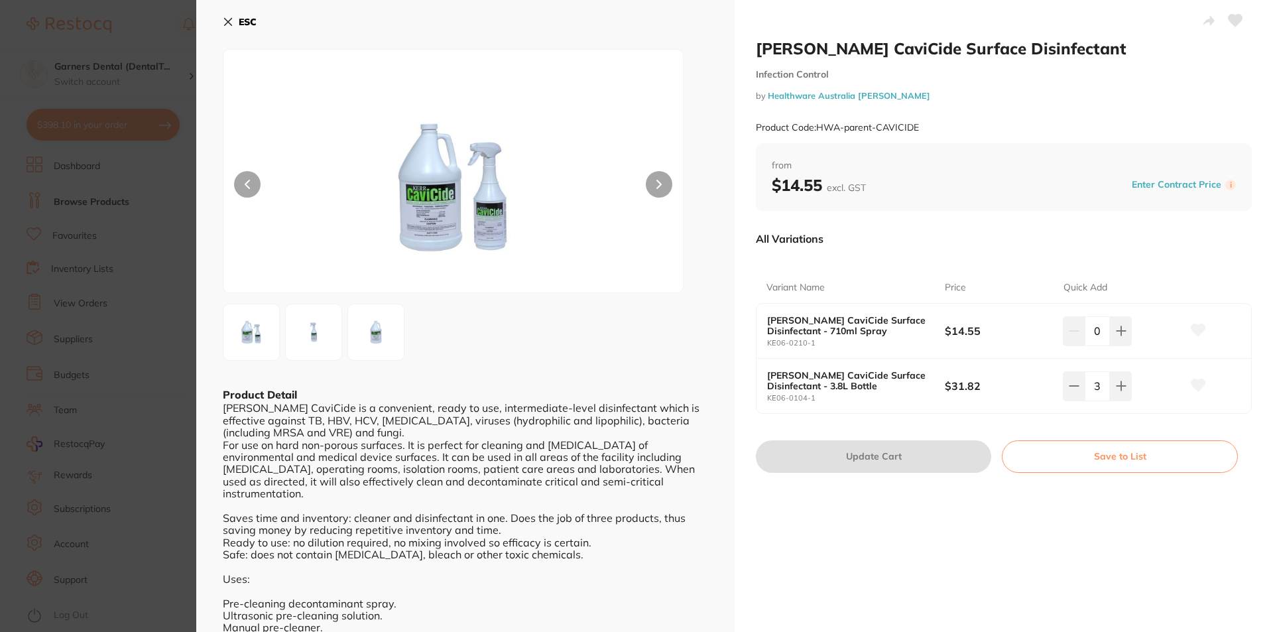
click at [331, 336] on img at bounding box center [314, 332] width 48 height 48
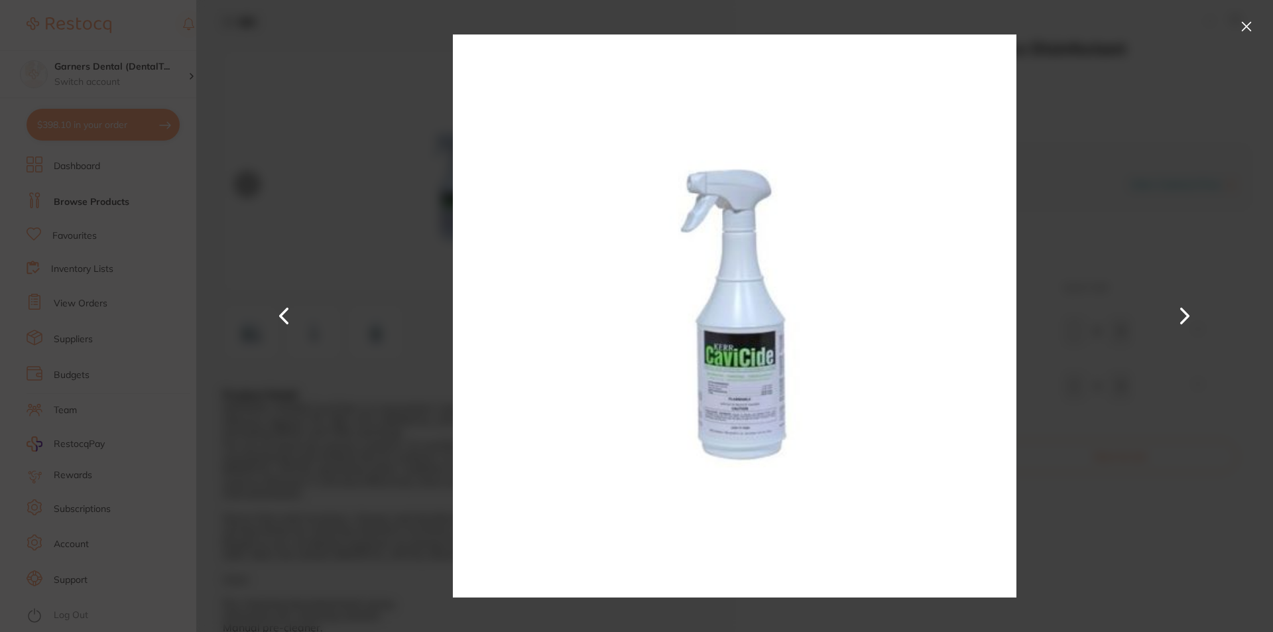
click at [1253, 27] on button at bounding box center [1246, 26] width 21 height 21
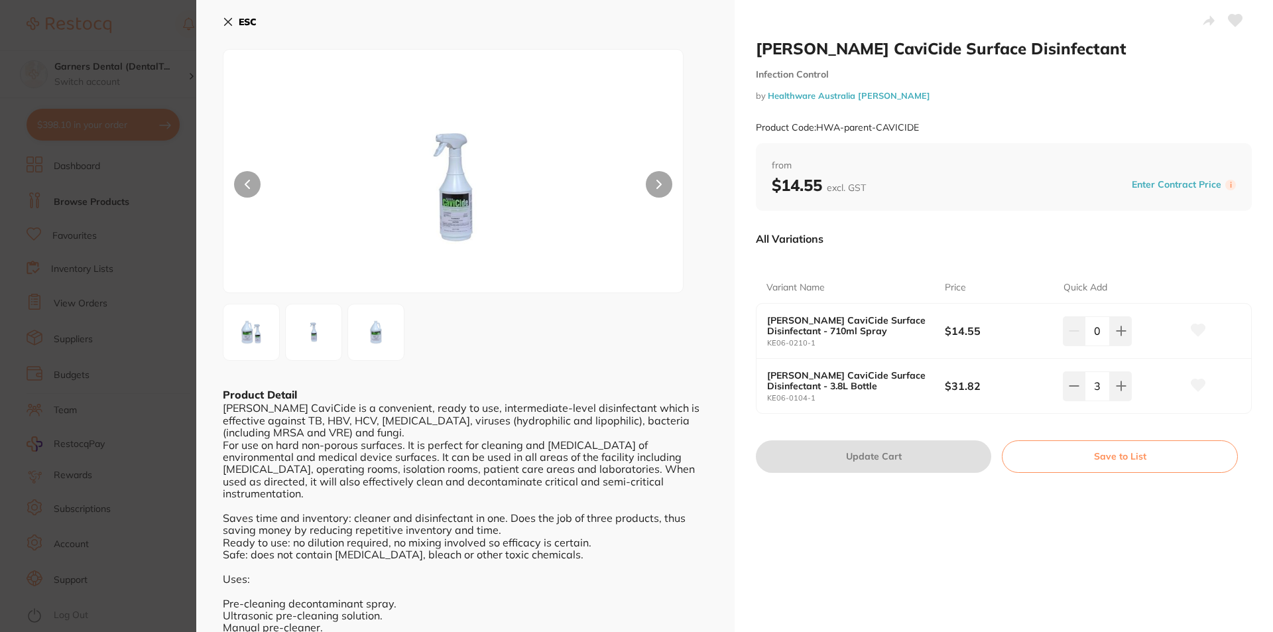
click at [241, 22] on b "ESC" at bounding box center [248, 22] width 18 height 12
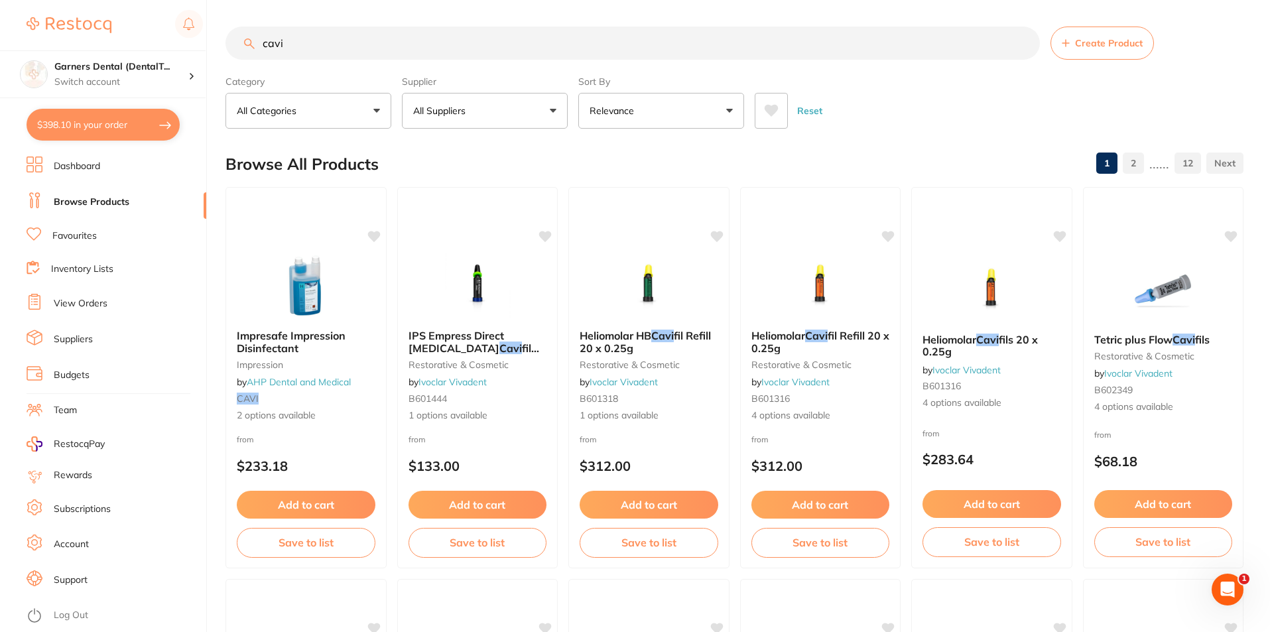
drag, startPoint x: 296, startPoint y: 48, endPoint x: 222, endPoint y: 34, distance: 75.6
click at [222, 34] on div "$398.10 Garners Dental (DentalT... Switch account Garners Dental (DentalTown 5)…" at bounding box center [635, 316] width 1270 height 632
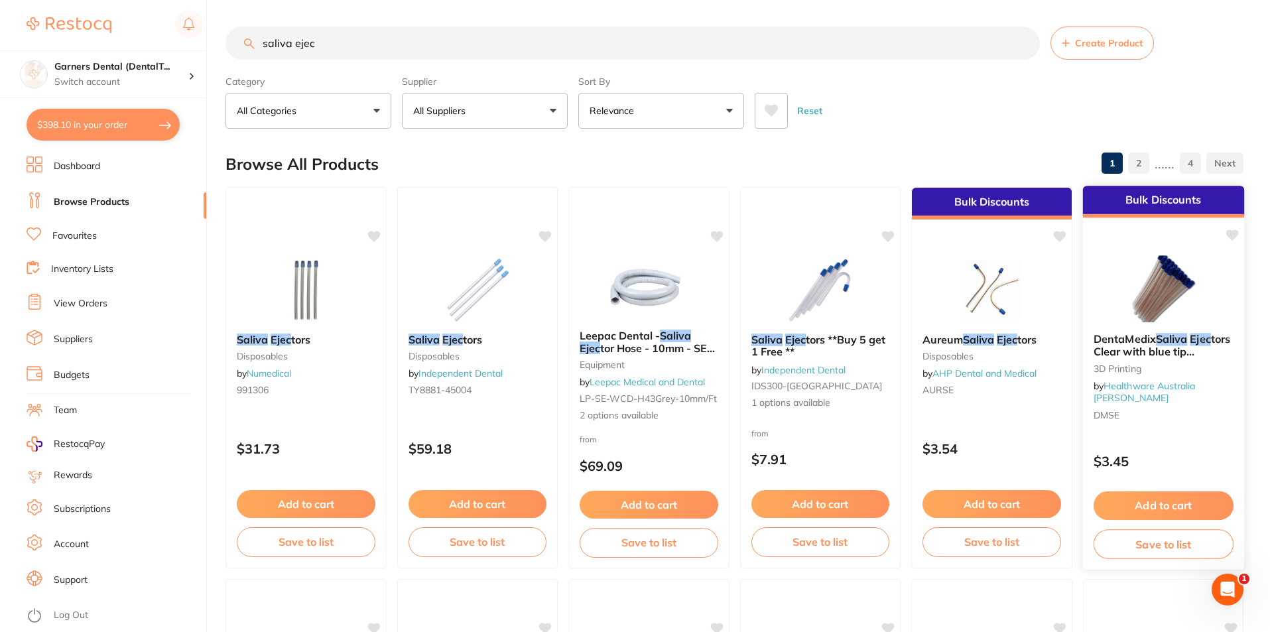
type input "saliva ejec"
click at [1157, 315] on img at bounding box center [1163, 288] width 87 height 67
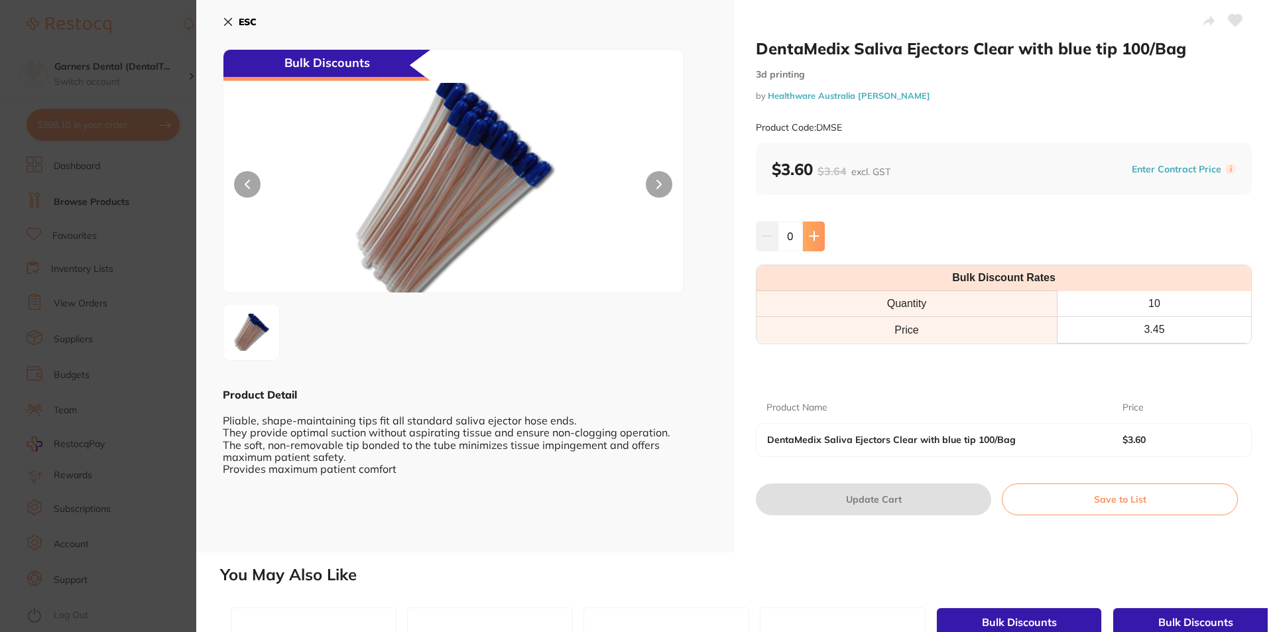
click at [811, 239] on icon at bounding box center [814, 236] width 11 height 11
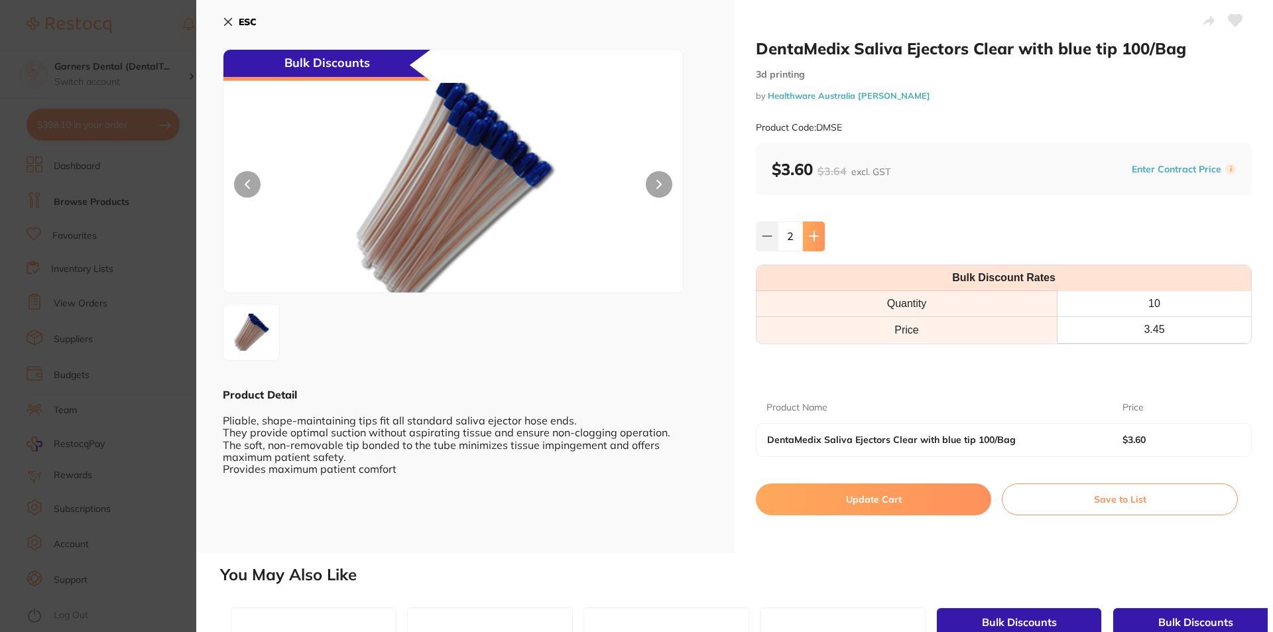
click at [811, 239] on icon at bounding box center [814, 236] width 11 height 11
click at [771, 237] on button at bounding box center [767, 236] width 22 height 29
type input "3"
click at [897, 505] on button "Update Cart" at bounding box center [873, 499] width 235 height 32
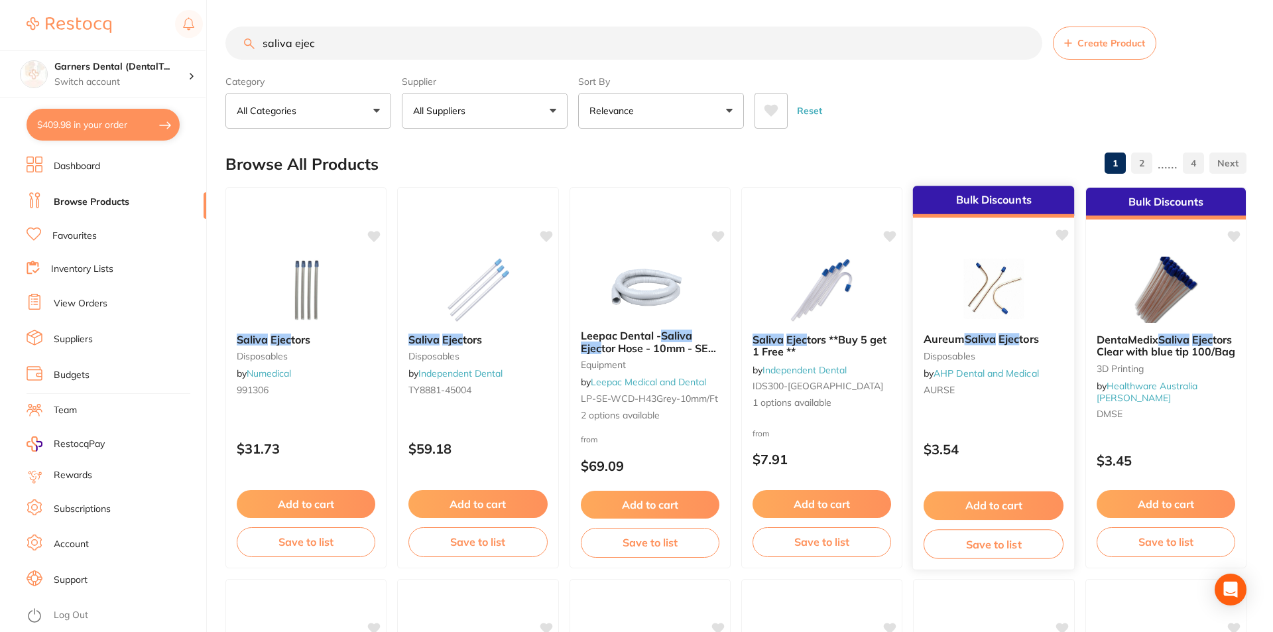
checkbox input "false"
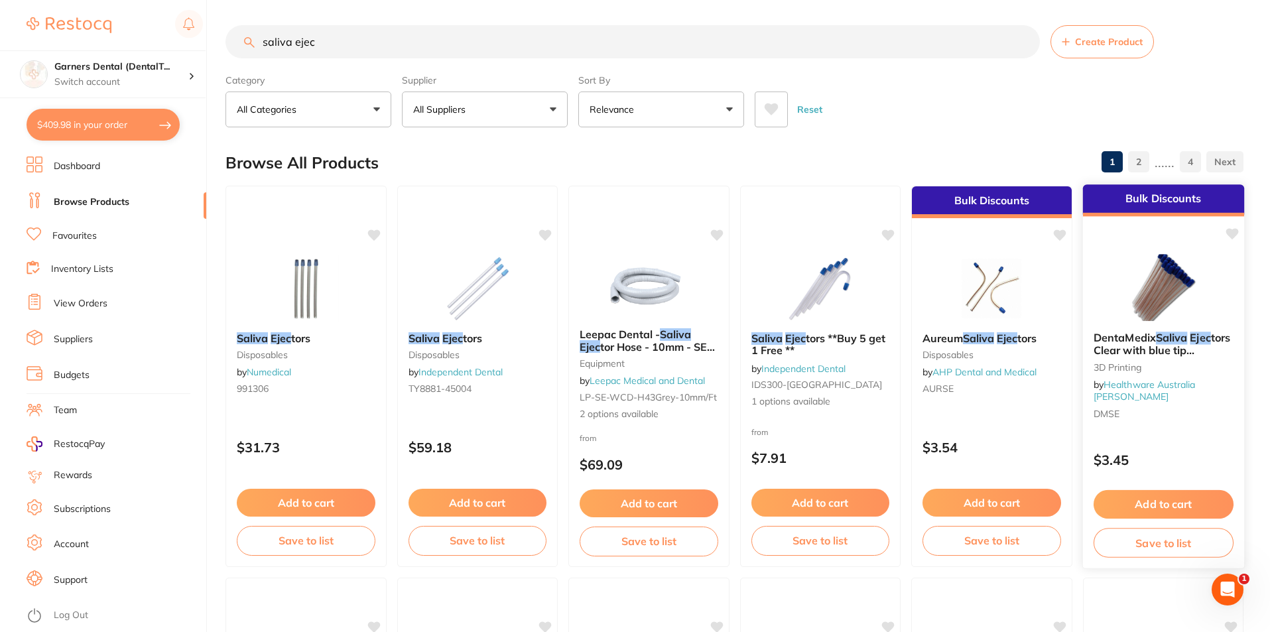
click at [1204, 281] on img at bounding box center [1163, 287] width 87 height 67
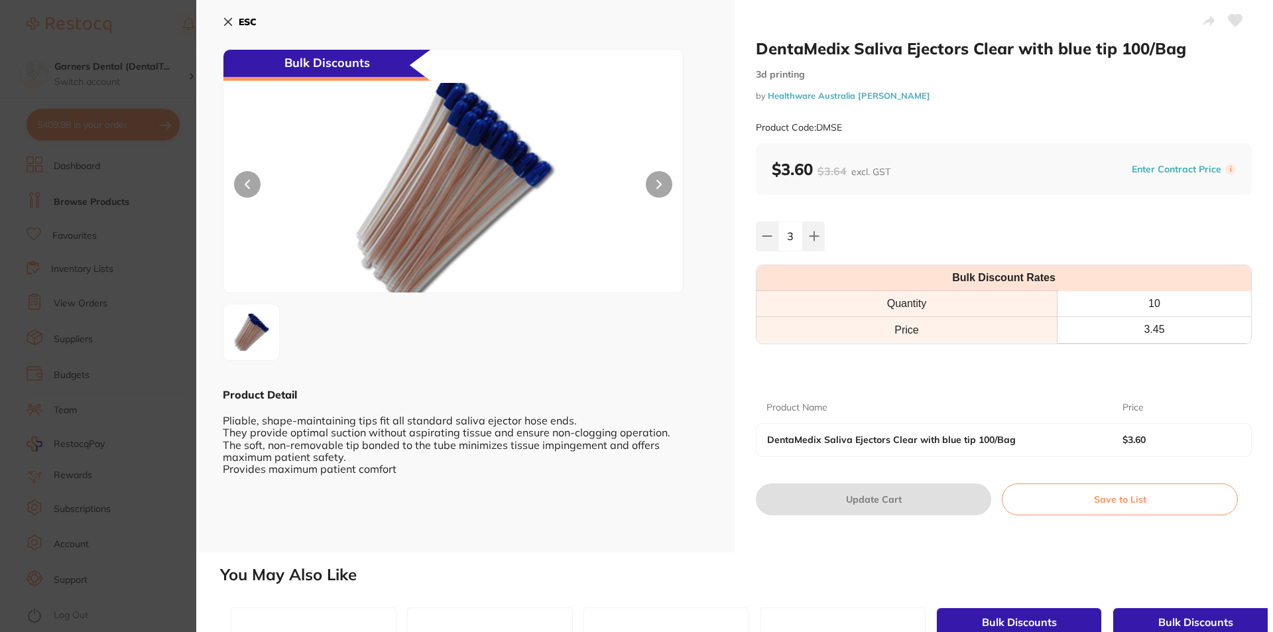
click at [235, 19] on button "ESC" at bounding box center [240, 22] width 34 height 23
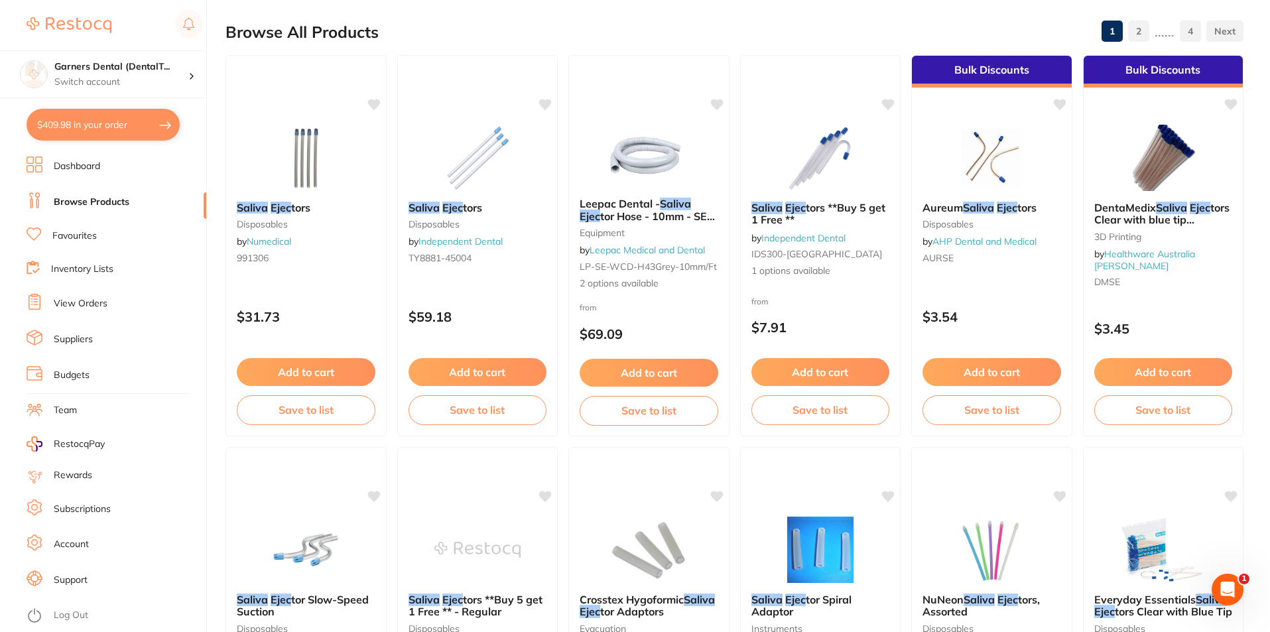
scroll to position [399, 0]
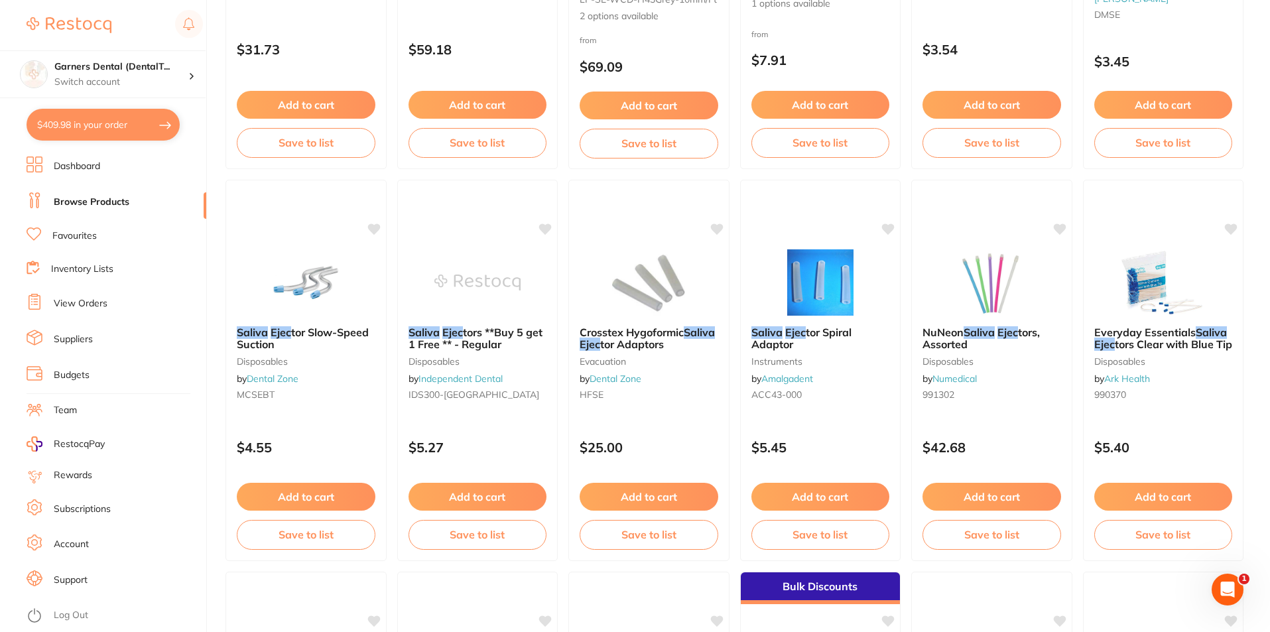
click at [101, 112] on button "$409.98 in your order" at bounding box center [103, 125] width 153 height 32
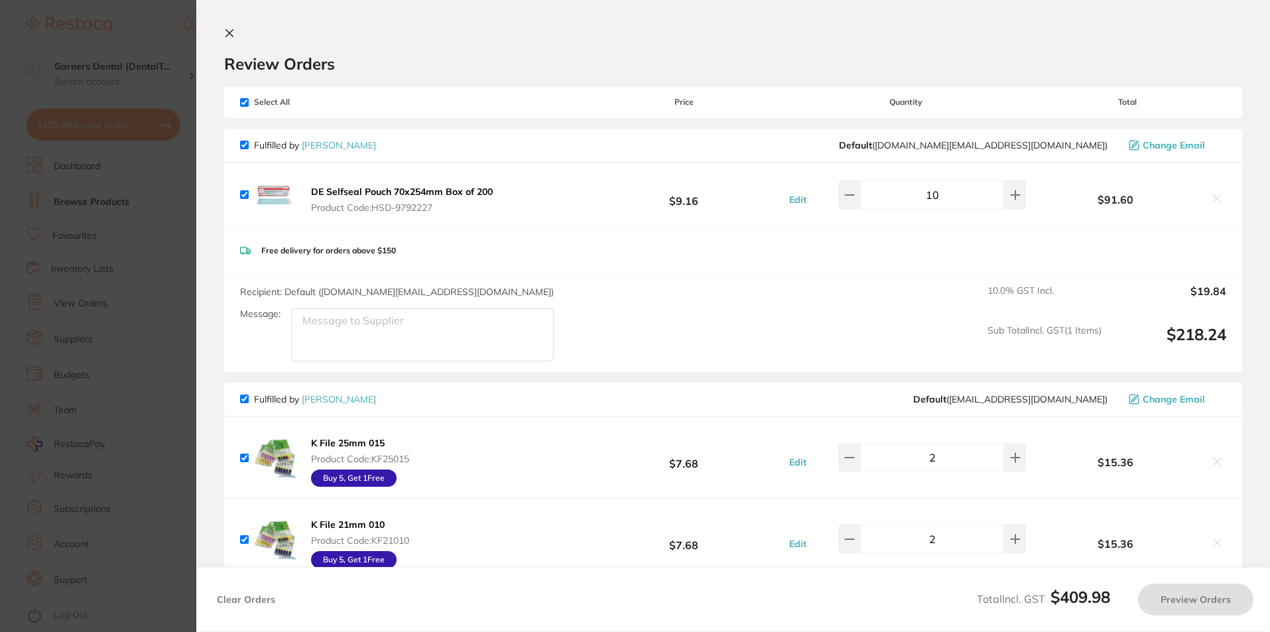
checkbox input "true"
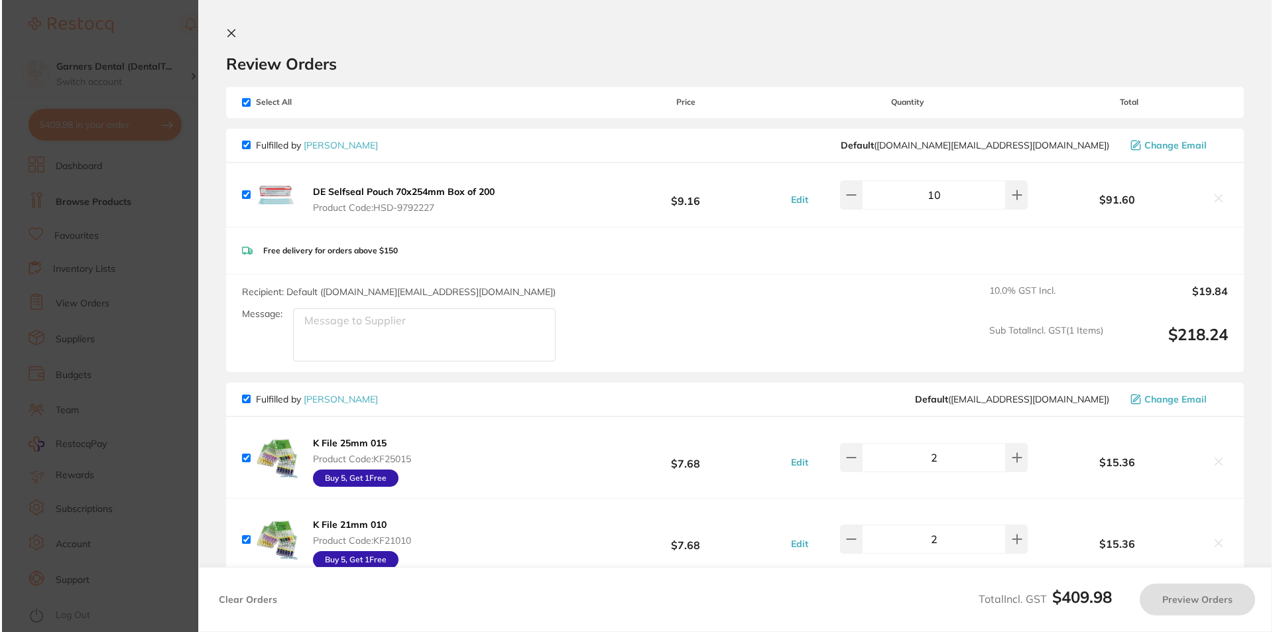
scroll to position [0, 0]
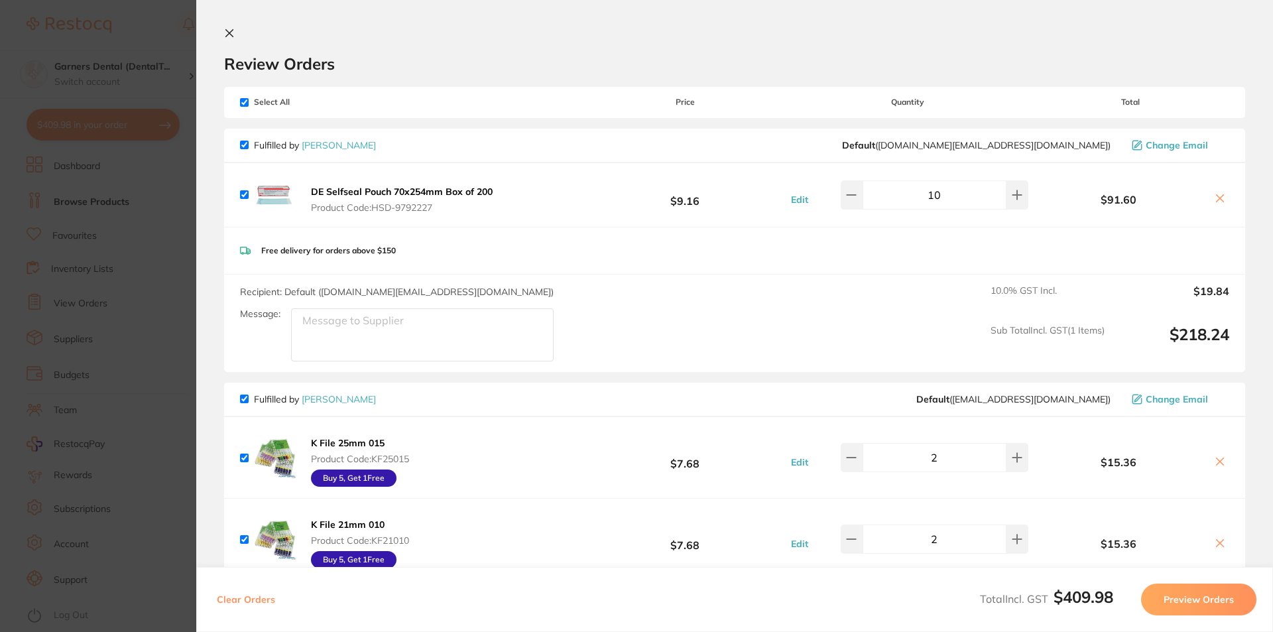
click at [227, 32] on icon at bounding box center [229, 33] width 7 height 7
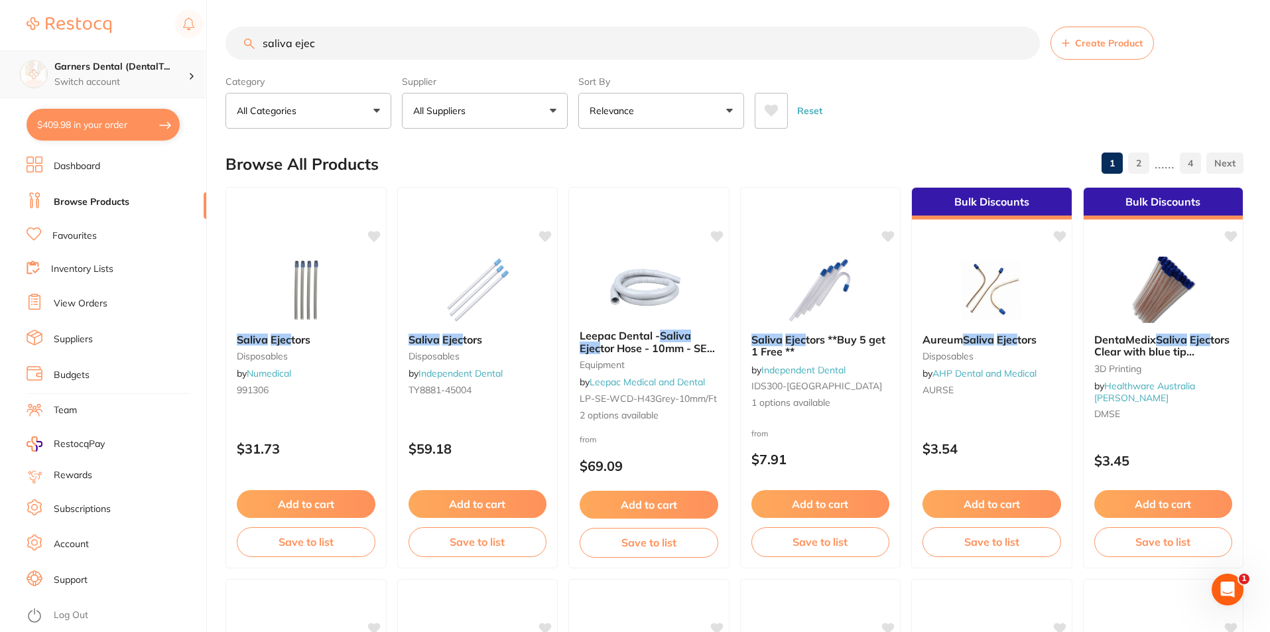
drag, startPoint x: 402, startPoint y: 40, endPoint x: 100, endPoint y: 51, distance: 302.0
click at [105, 47] on div "$409.98 Garners Dental (DentalT... Switch account Garners Dental (DentalTown 5)…" at bounding box center [635, 316] width 1270 height 632
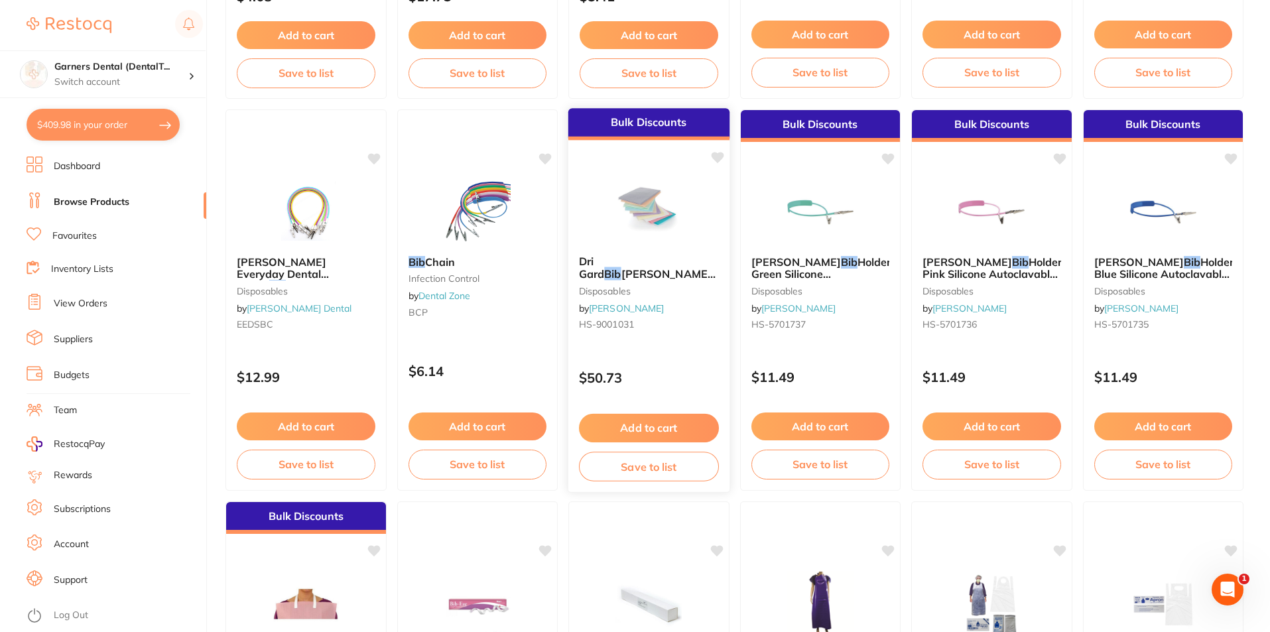
scroll to position [862, 0]
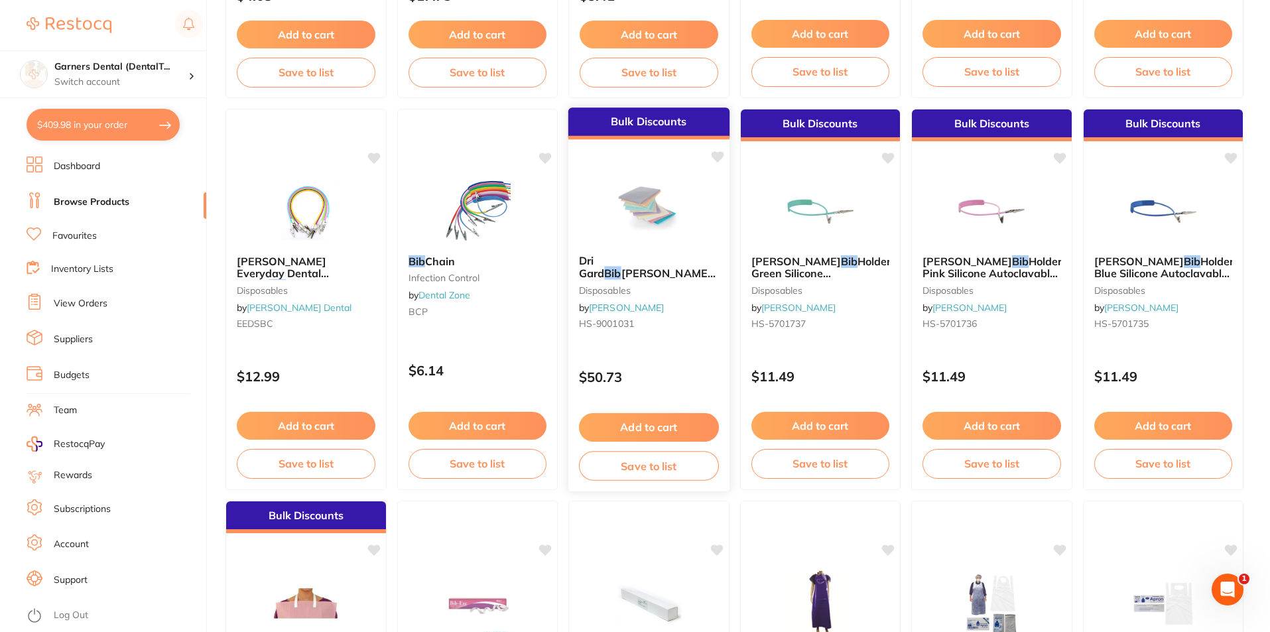
click at [660, 241] on img at bounding box center [649, 210] width 87 height 67
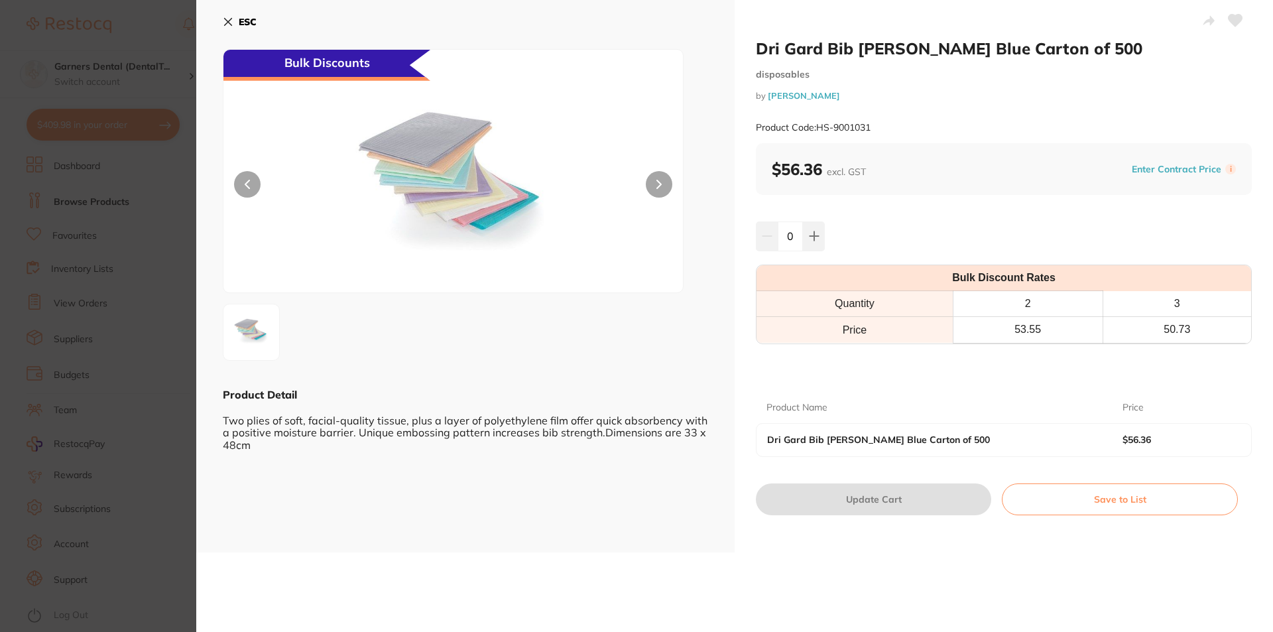
click at [248, 19] on b "ESC" at bounding box center [248, 22] width 18 height 12
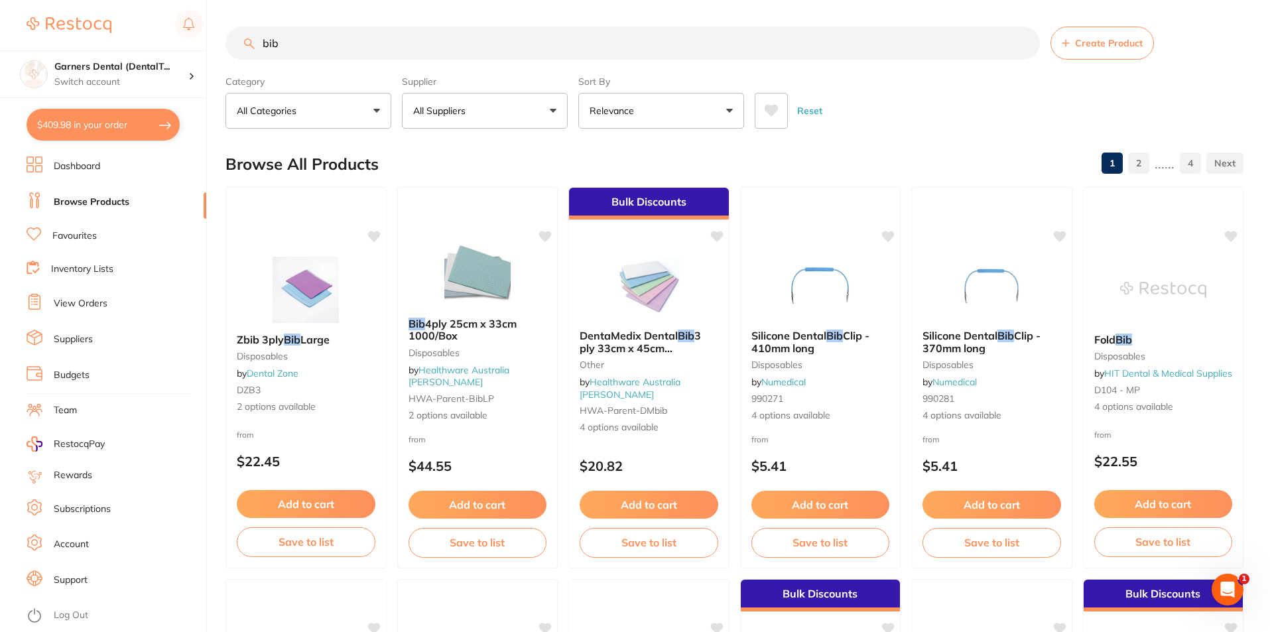
drag, startPoint x: 275, startPoint y: 46, endPoint x: 225, endPoint y: 45, distance: 49.7
click at [225, 45] on input "bib" at bounding box center [632, 43] width 814 height 33
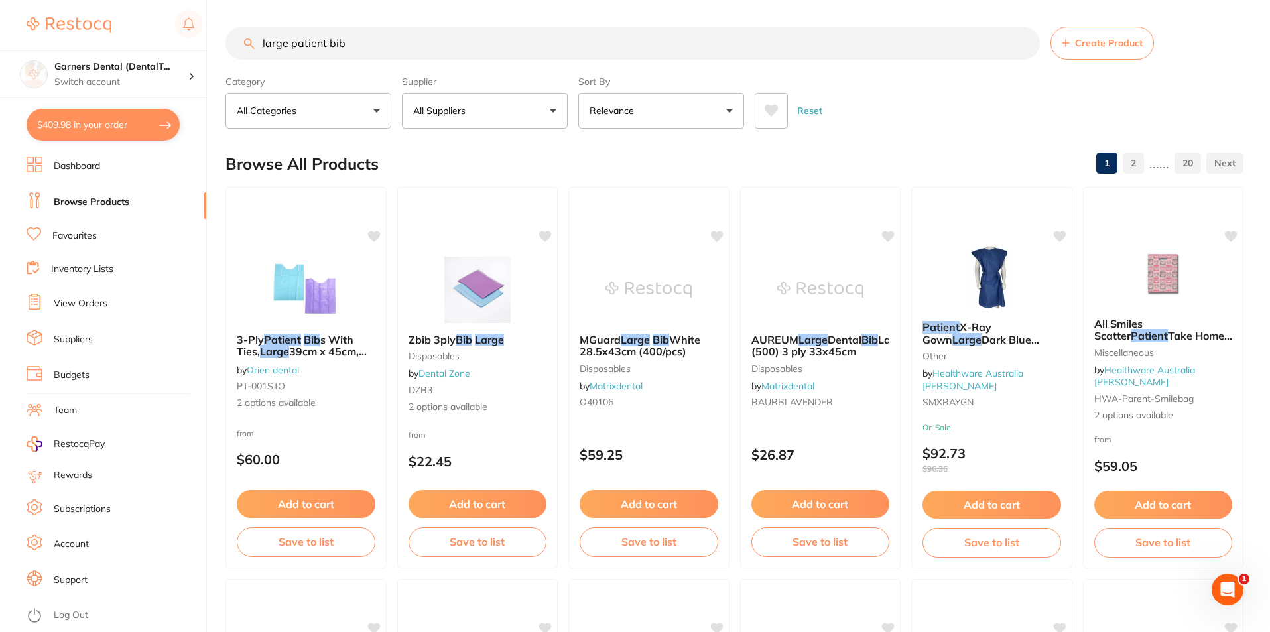
drag, startPoint x: 397, startPoint y: 49, endPoint x: 90, endPoint y: 31, distance: 307.6
click at [94, 31] on div "$409.98 Garners Dental (DentalT... Switch account Garners Dental (DentalTown 5)…" at bounding box center [635, 316] width 1270 height 632
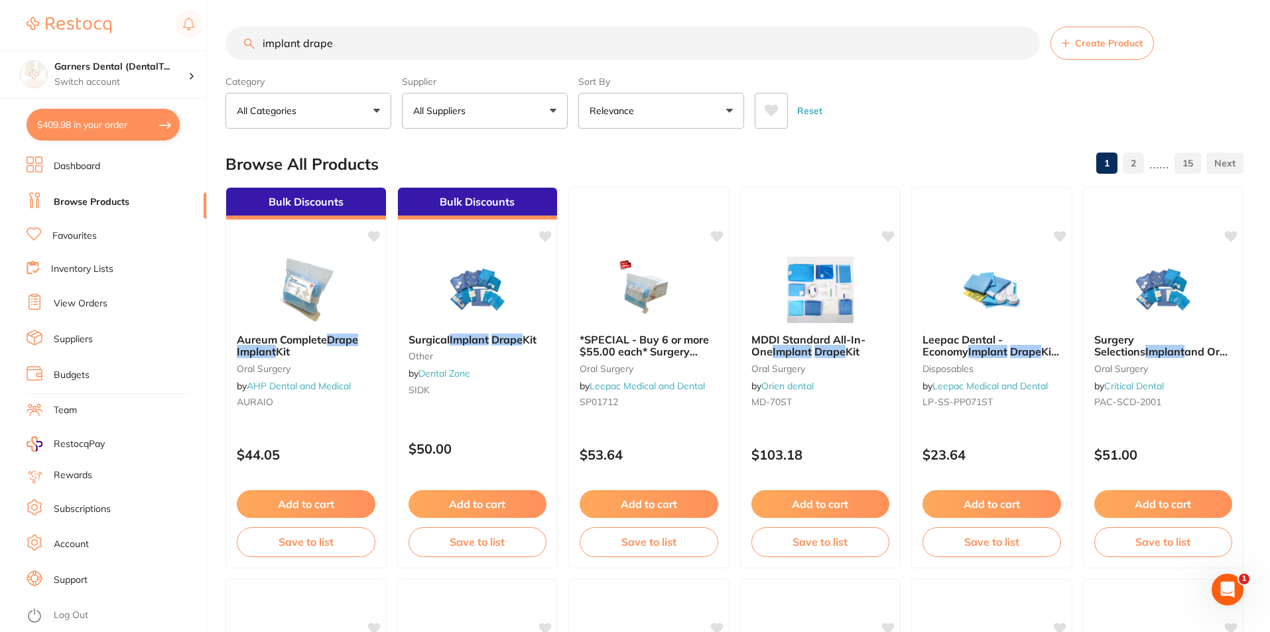
drag, startPoint x: 352, startPoint y: 47, endPoint x: 241, endPoint y: 36, distance: 111.3
click at [241, 36] on input "implant drape" at bounding box center [632, 43] width 814 height 33
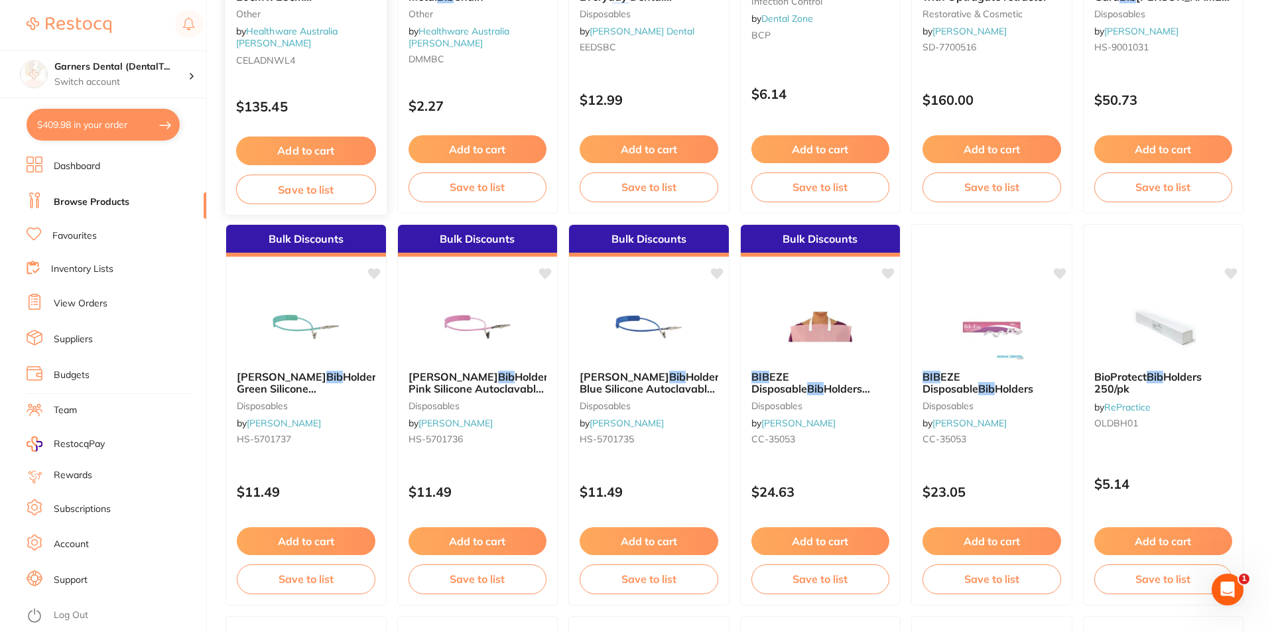
scroll to position [1990, 0]
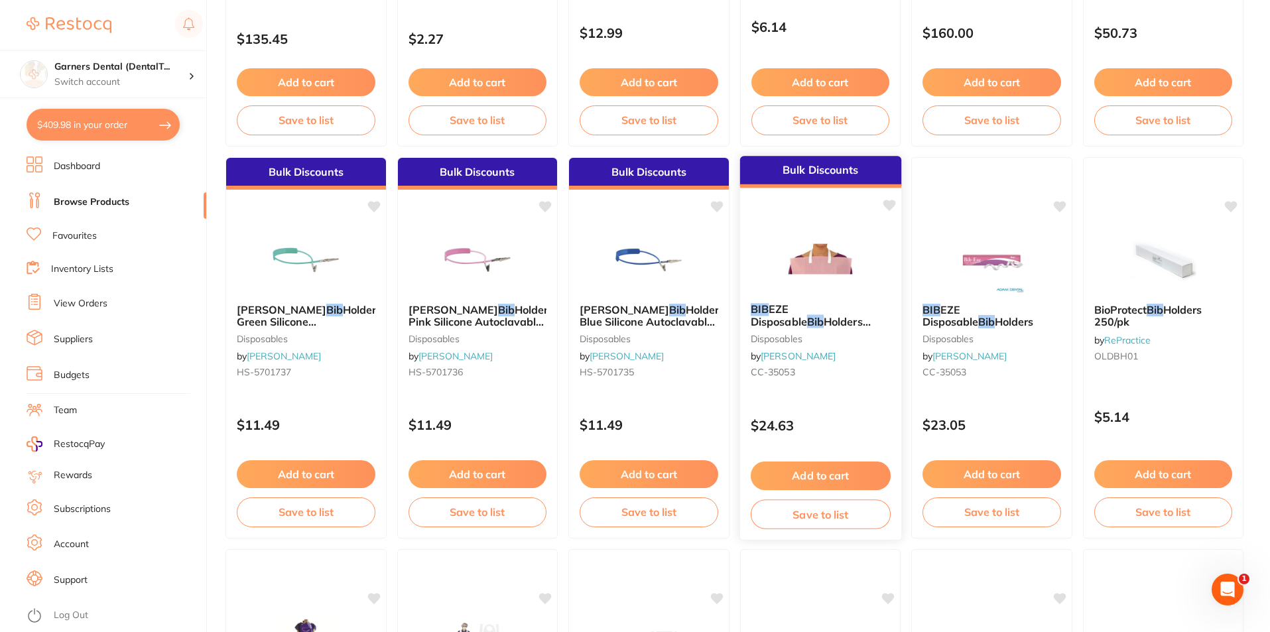
click at [830, 271] on img at bounding box center [820, 258] width 87 height 67
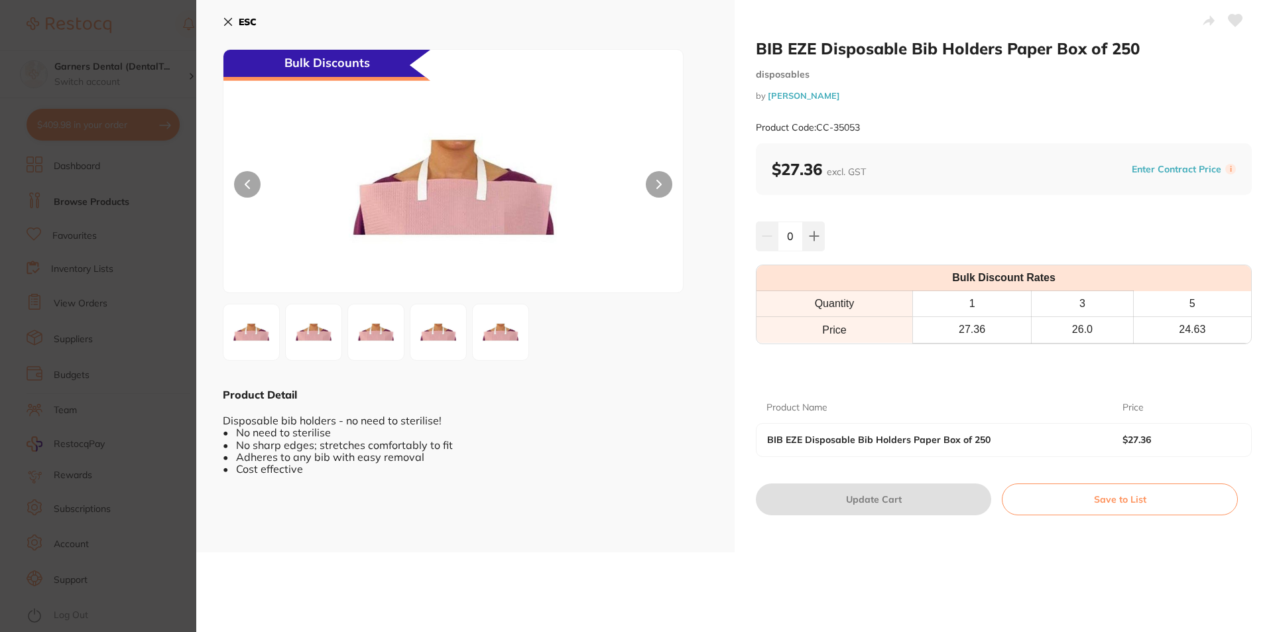
click at [259, 326] on img at bounding box center [251, 332] width 48 height 48
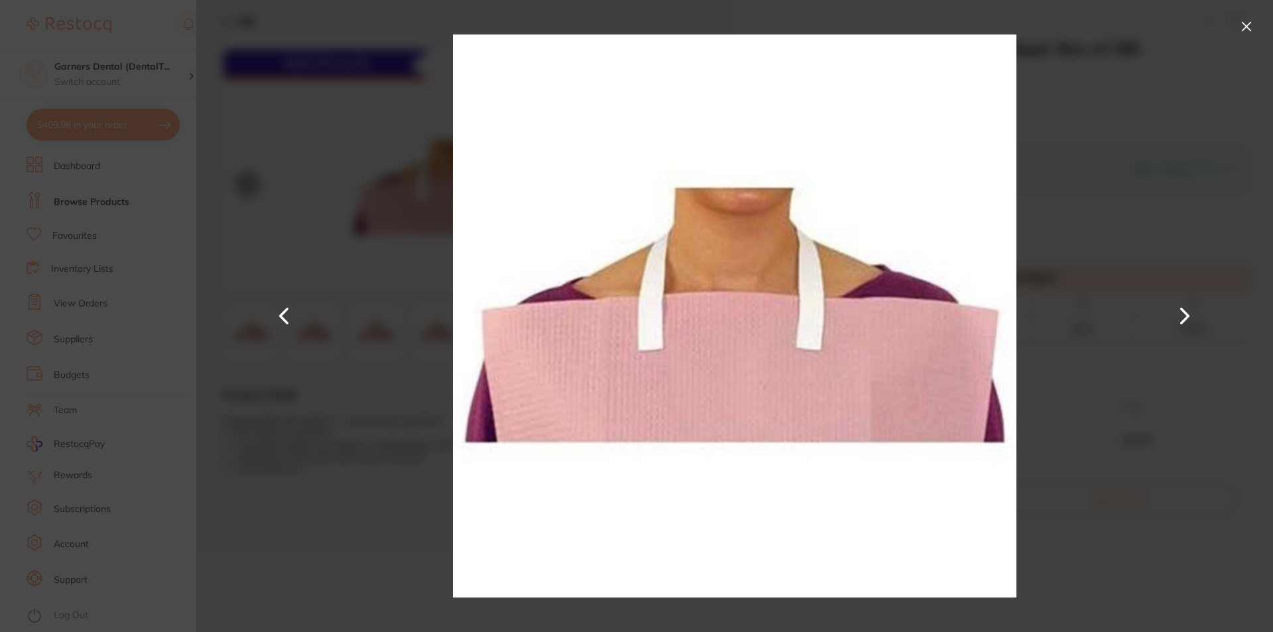
click at [1175, 315] on button at bounding box center [1185, 316] width 32 height 316
click at [1247, 22] on button at bounding box center [1246, 26] width 21 height 21
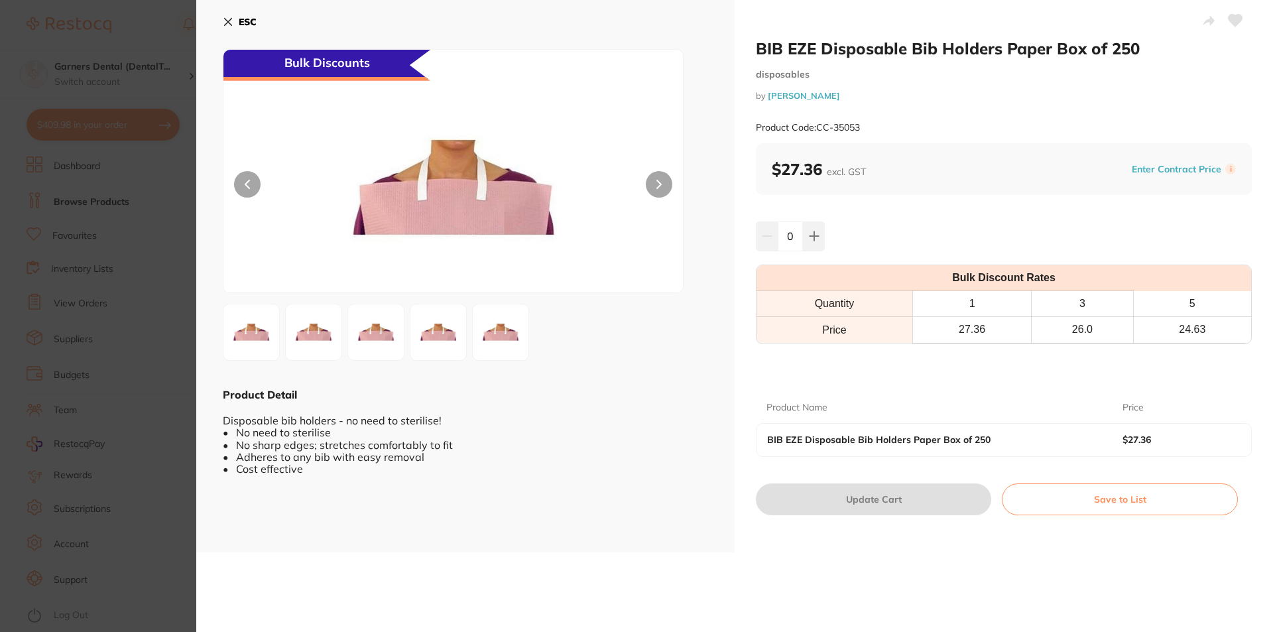
click at [246, 20] on b "ESC" at bounding box center [248, 22] width 18 height 12
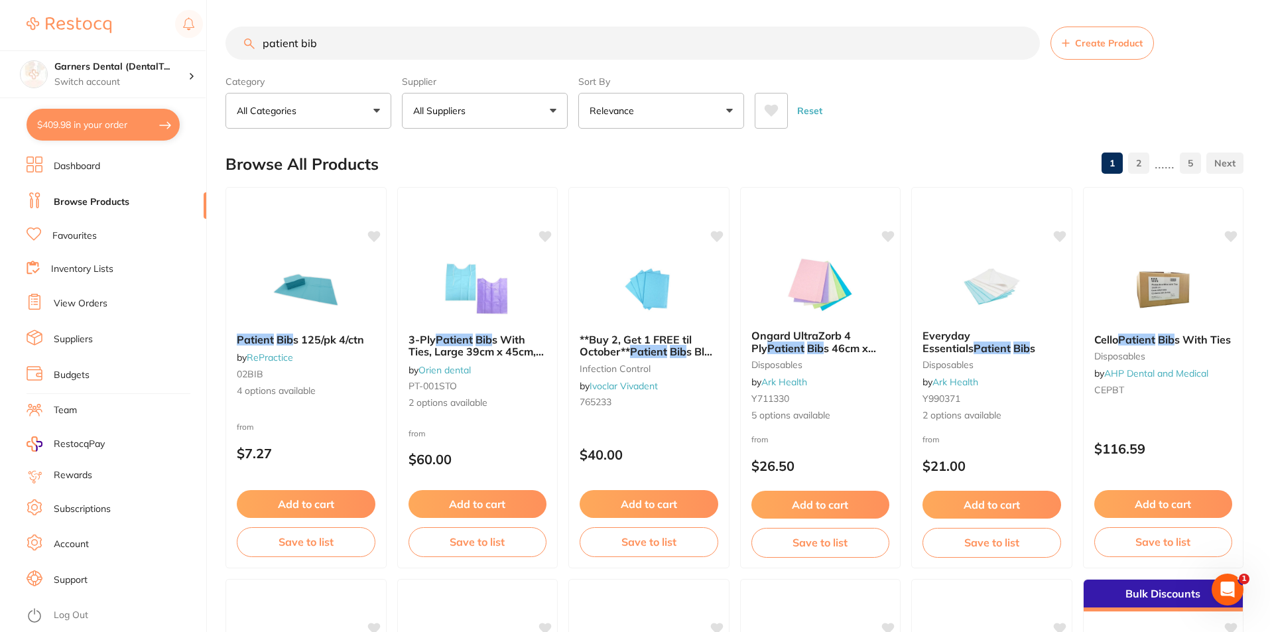
drag, startPoint x: 352, startPoint y: 44, endPoint x: 208, endPoint y: 43, distance: 144.6
click at [216, 44] on div "$409.98 Garners Dental (DentalT... Switch account Garners Dental (DentalTown 5)…" at bounding box center [635, 316] width 1270 height 632
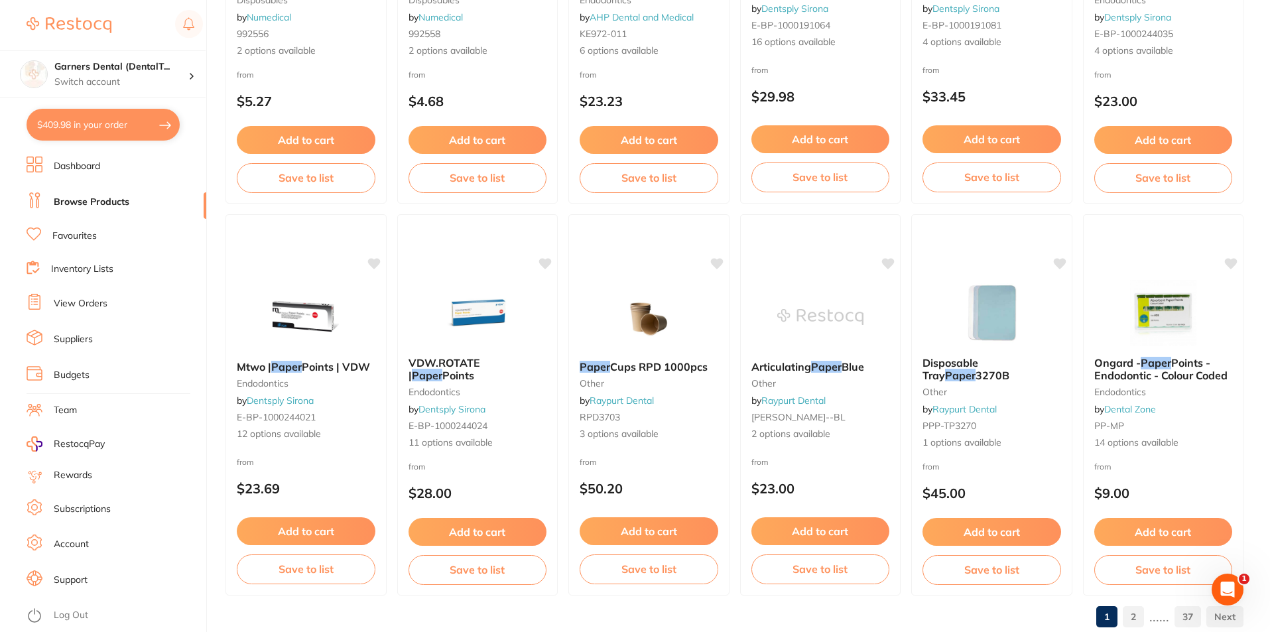
scroll to position [3141, 0]
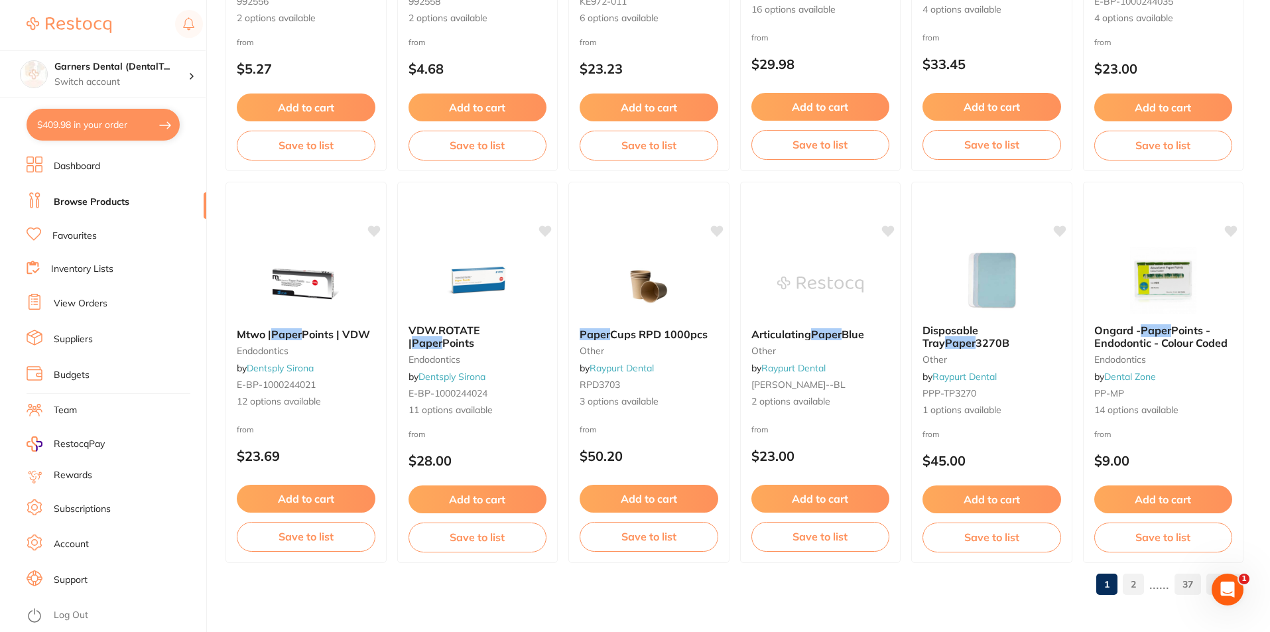
click at [1127, 584] on link "2" at bounding box center [1133, 584] width 21 height 27
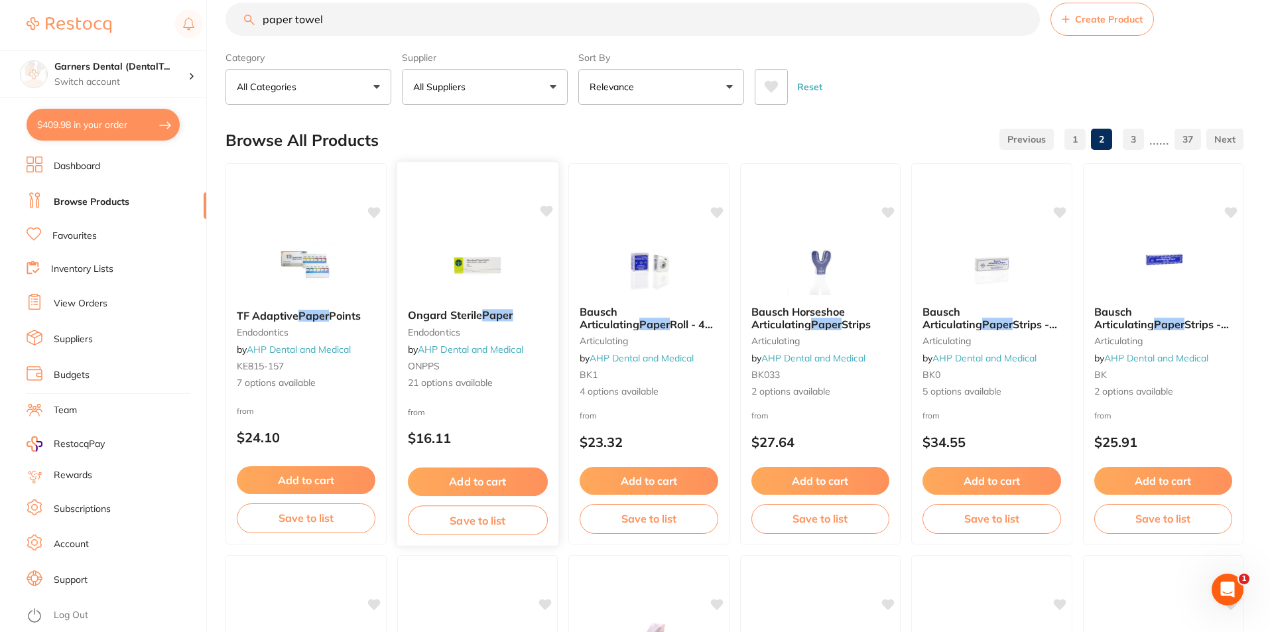
scroll to position [0, 0]
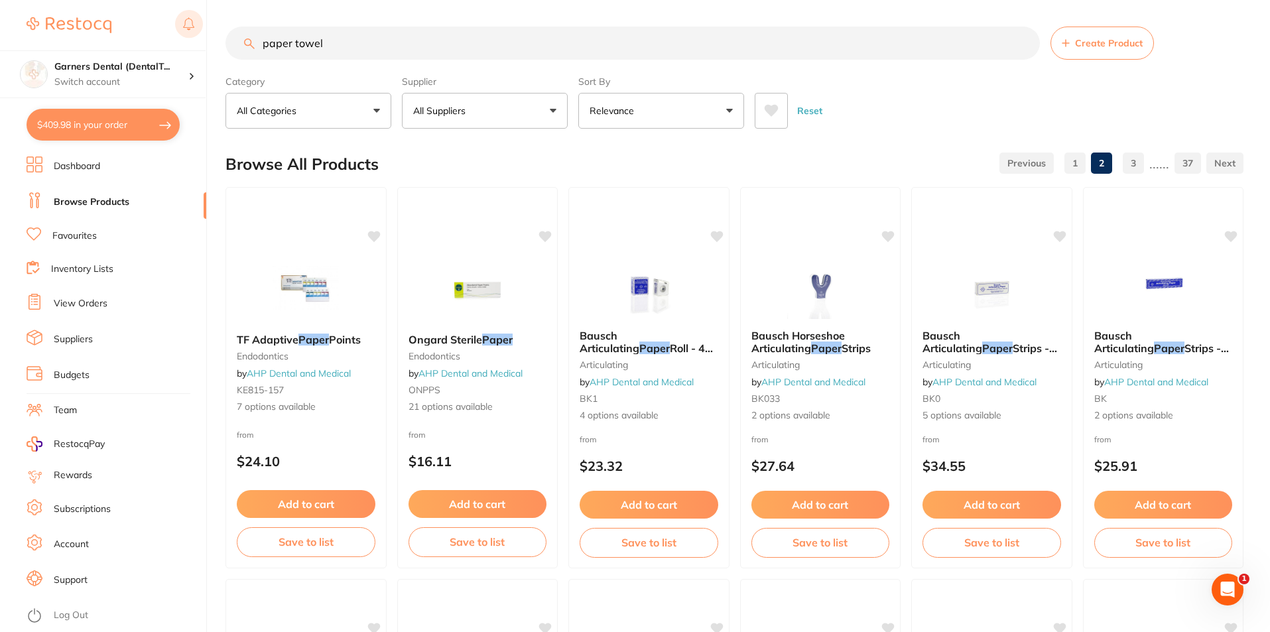
drag, startPoint x: 352, startPoint y: 49, endPoint x: 177, endPoint y: 39, distance: 174.7
click at [180, 41] on div "$409.98 Garners Dental (DentalT... Switch account Garners Dental (DentalTown 5)…" at bounding box center [635, 316] width 1270 height 632
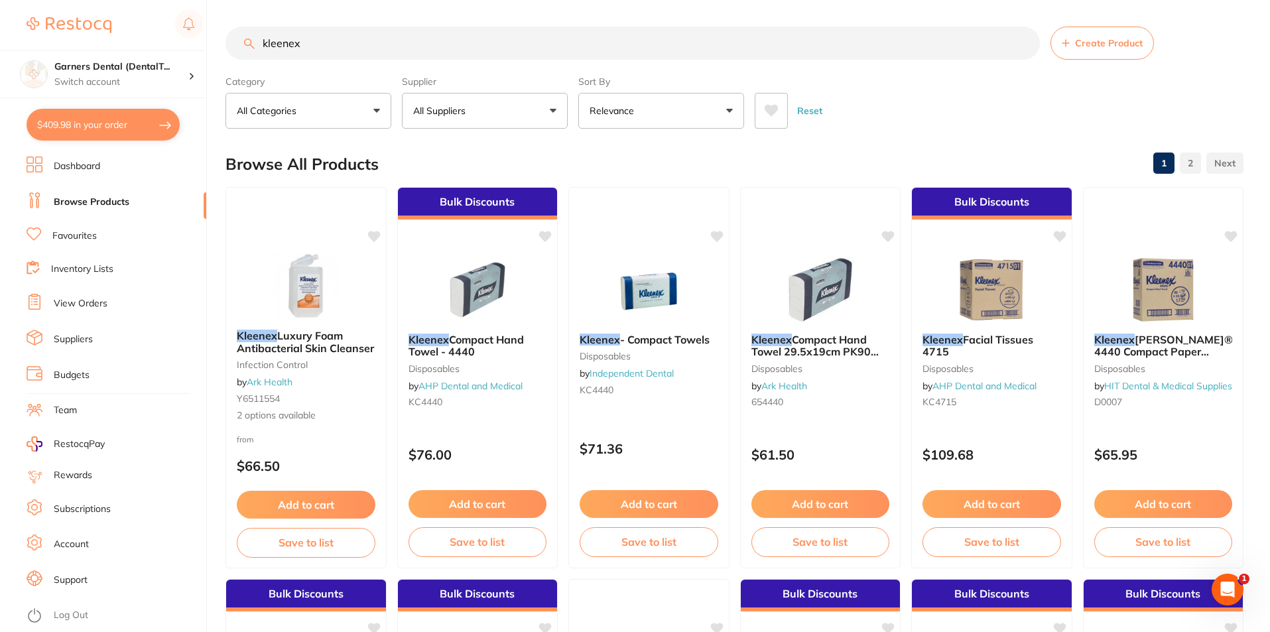
drag, startPoint x: 250, startPoint y: 43, endPoint x: 204, endPoint y: 32, distance: 47.6
click at [204, 32] on div "$409.98 Garners Dental (DentalT... Switch account Garners Dental (DentalTown 5)…" at bounding box center [635, 316] width 1270 height 632
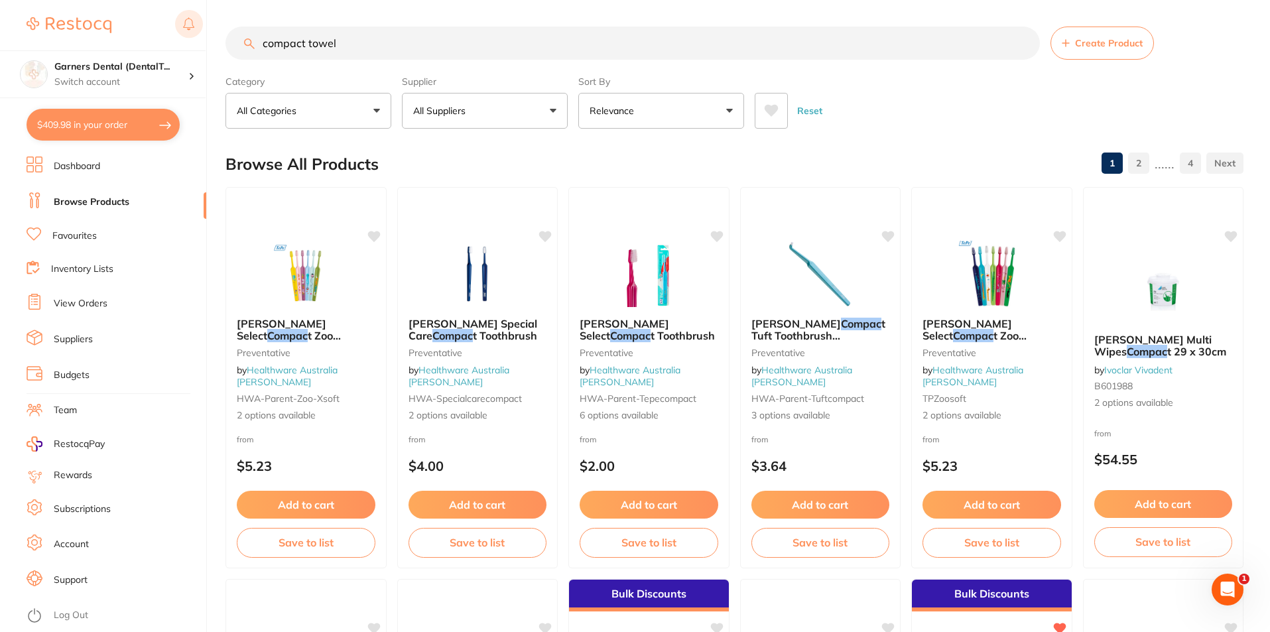
type input "compact towel"
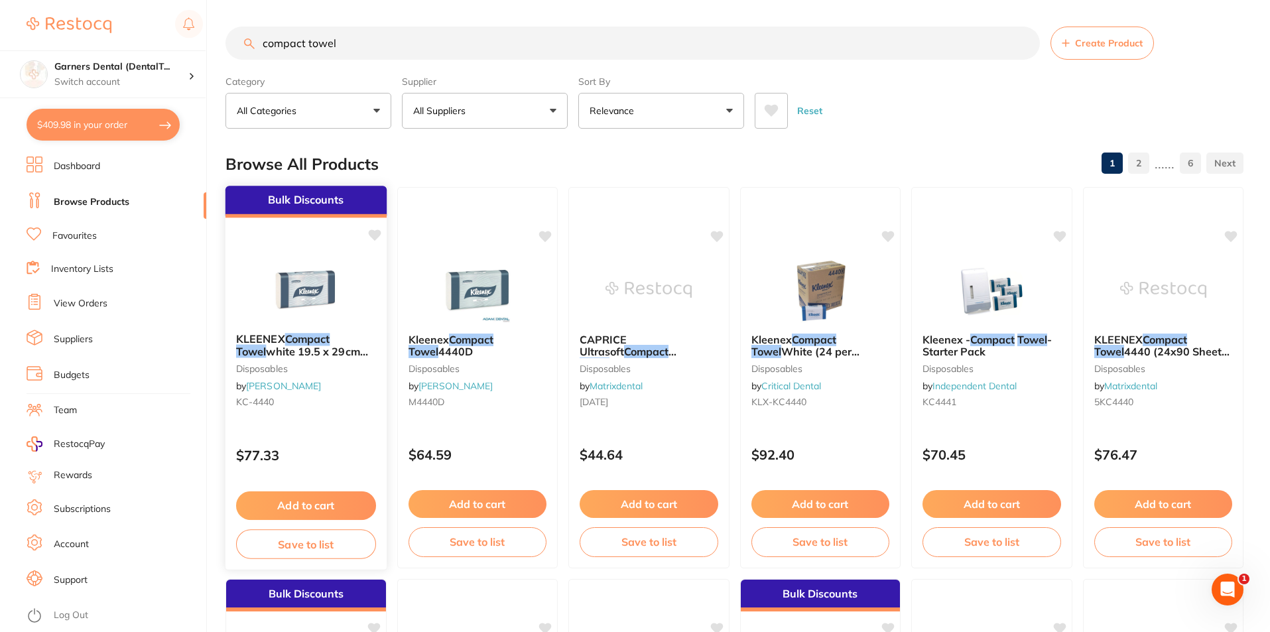
click at [322, 301] on img at bounding box center [306, 288] width 87 height 67
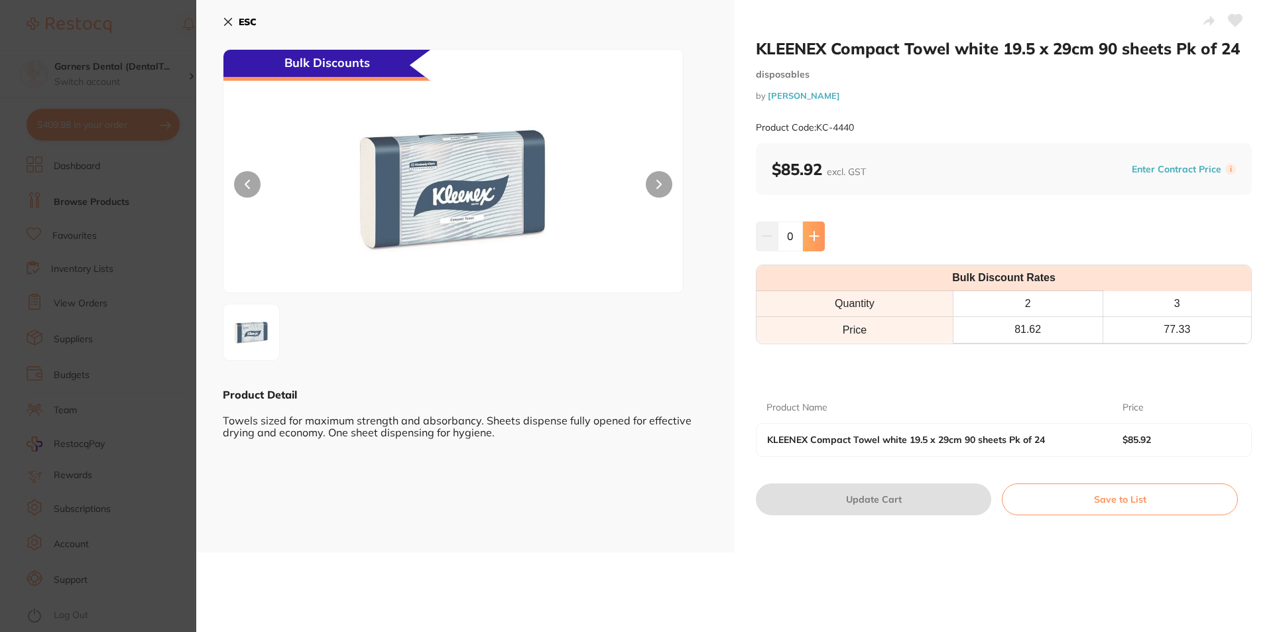
click at [817, 239] on icon at bounding box center [814, 236] width 11 height 11
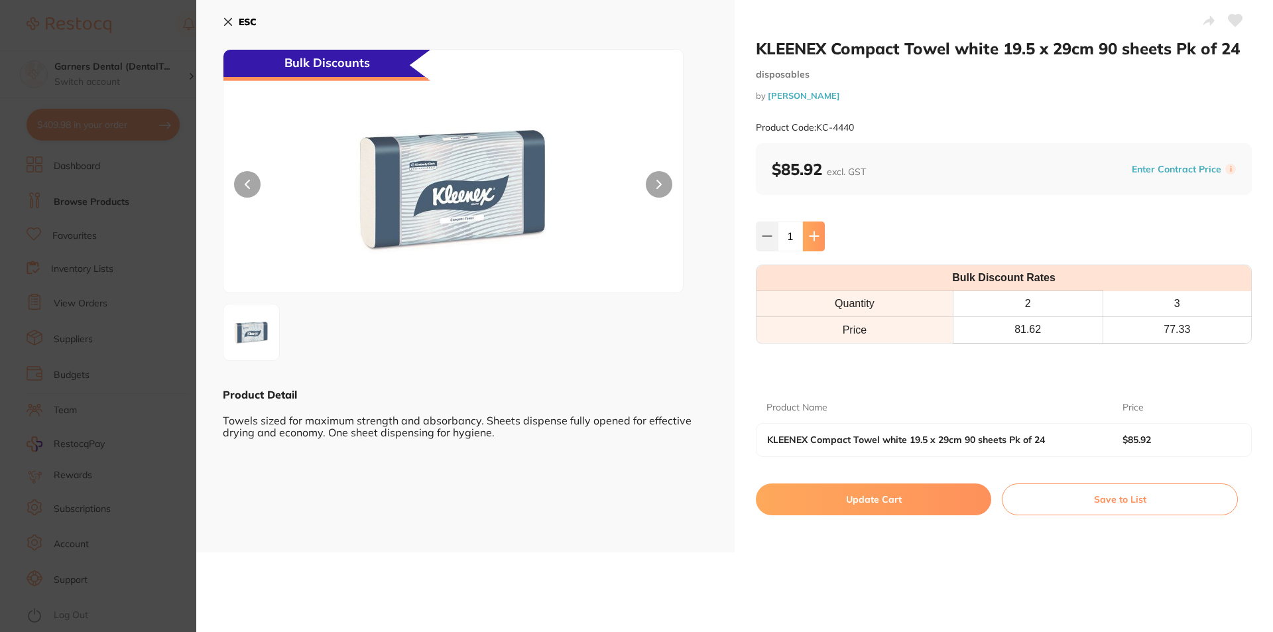
click at [816, 235] on icon at bounding box center [814, 236] width 11 height 11
type input "2"
drag, startPoint x: 871, startPoint y: 497, endPoint x: 809, endPoint y: 436, distance: 87.2
click at [871, 497] on button "Update Cart" at bounding box center [873, 499] width 235 height 32
checkbox input "false"
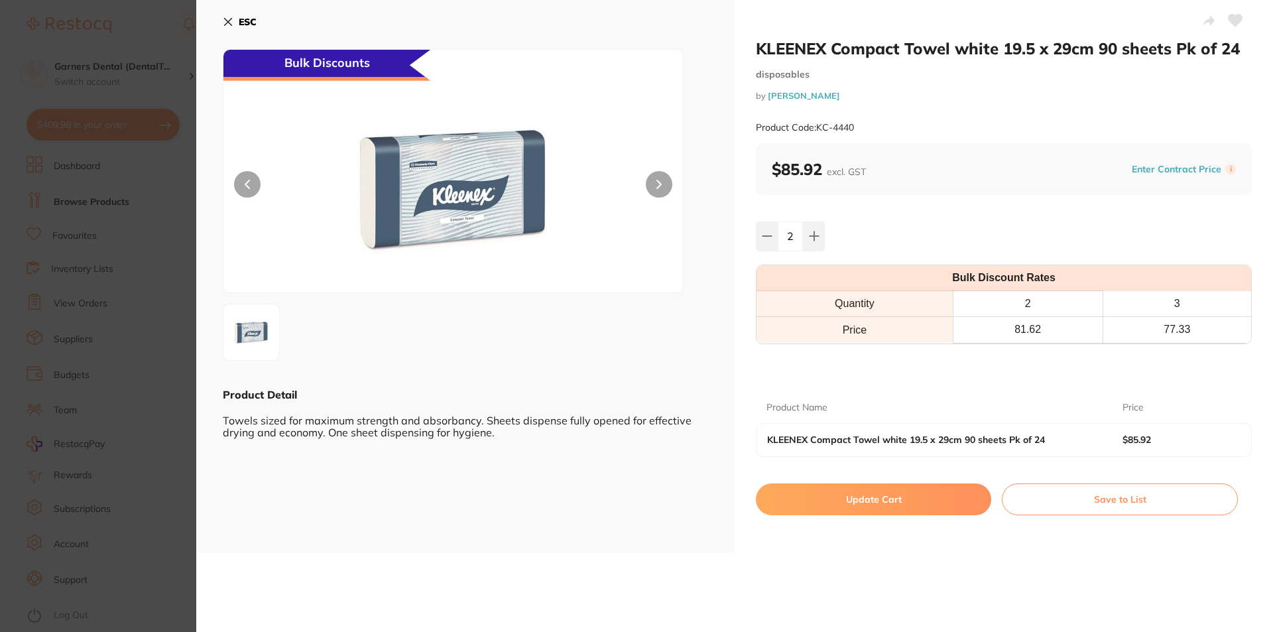
checkbox input "false"
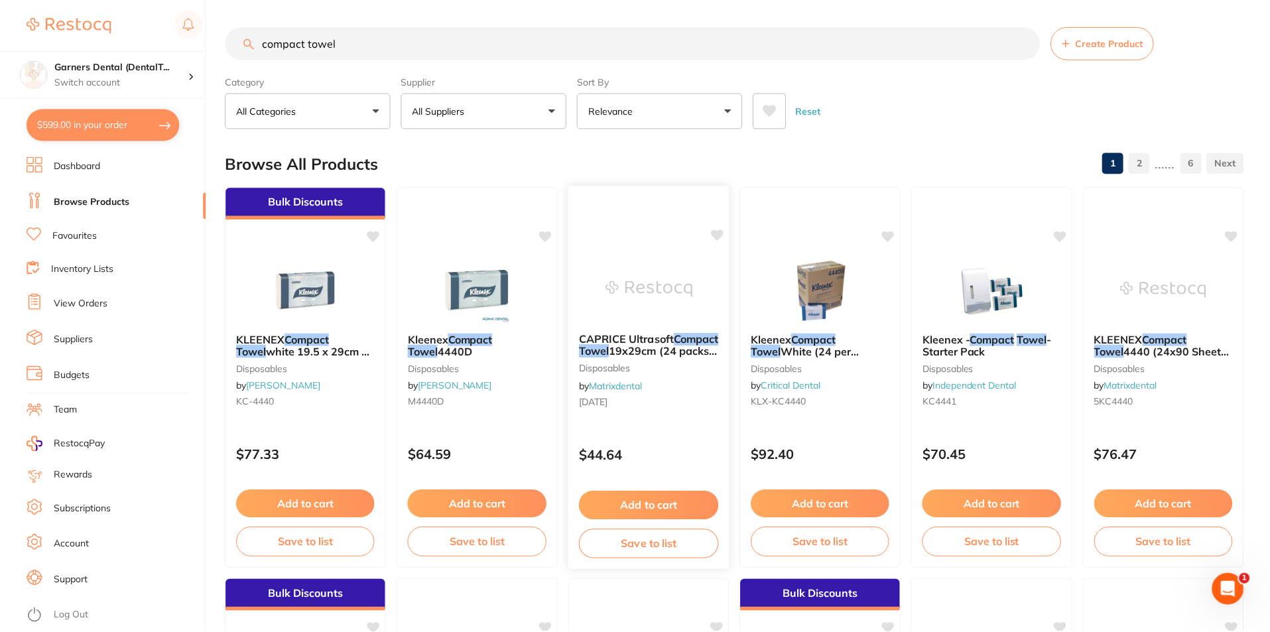
scroll to position [5, 0]
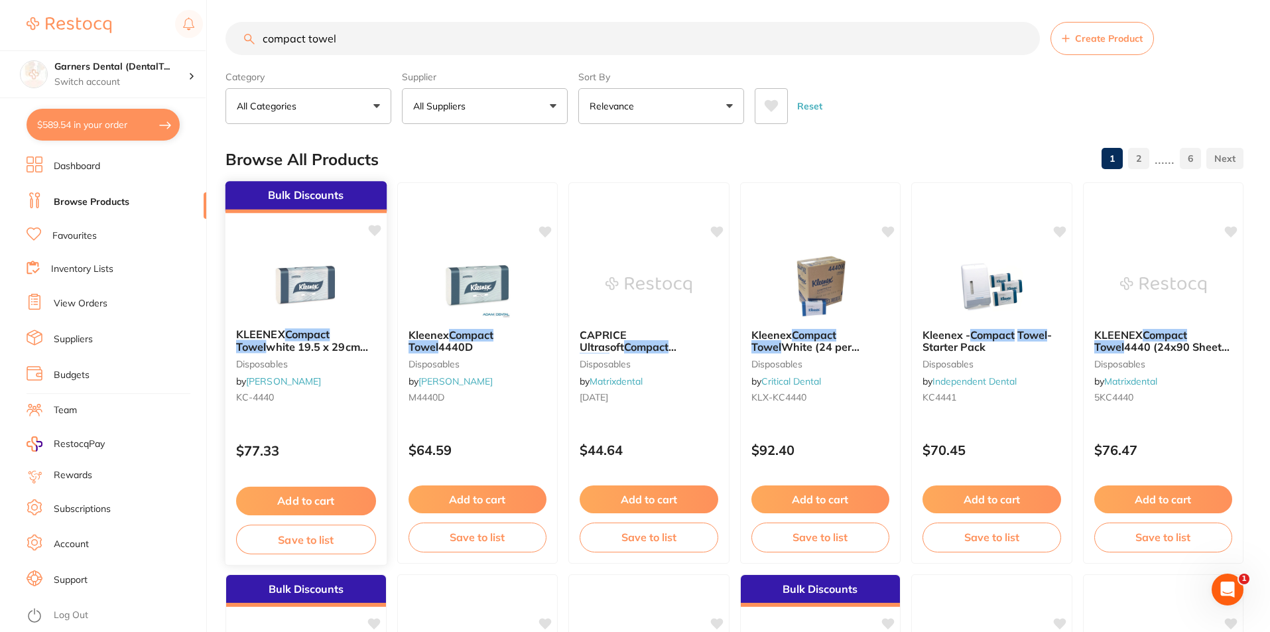
click at [299, 296] on img at bounding box center [306, 284] width 87 height 67
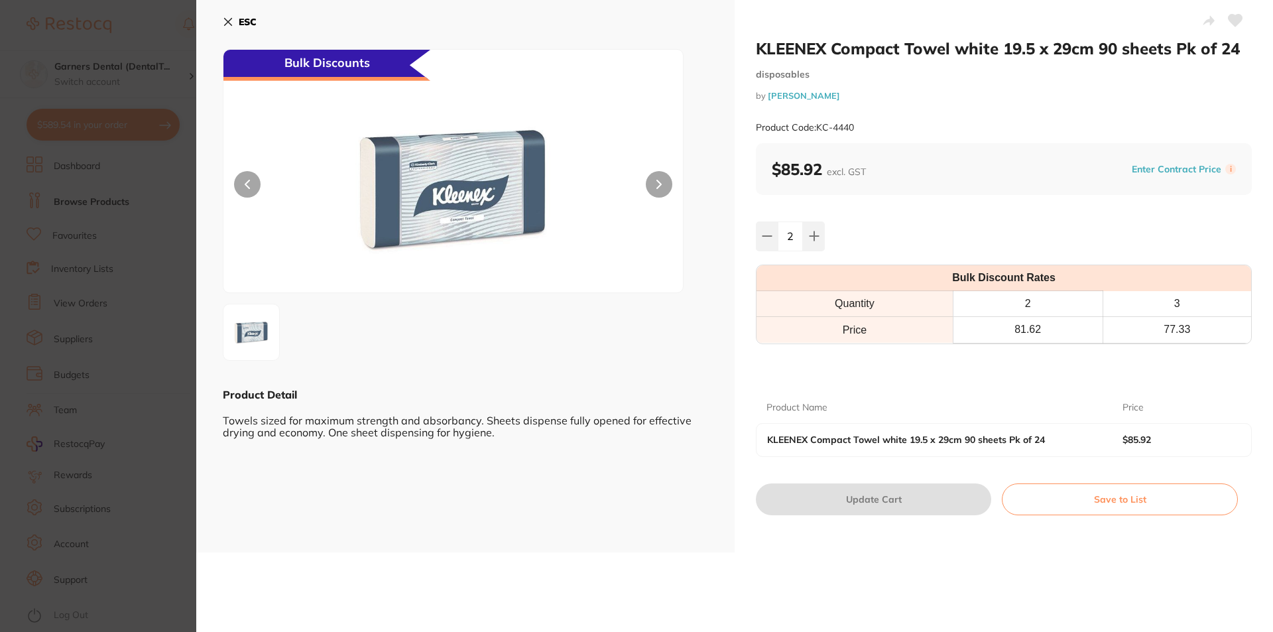
click at [236, 23] on button "ESC" at bounding box center [240, 22] width 34 height 23
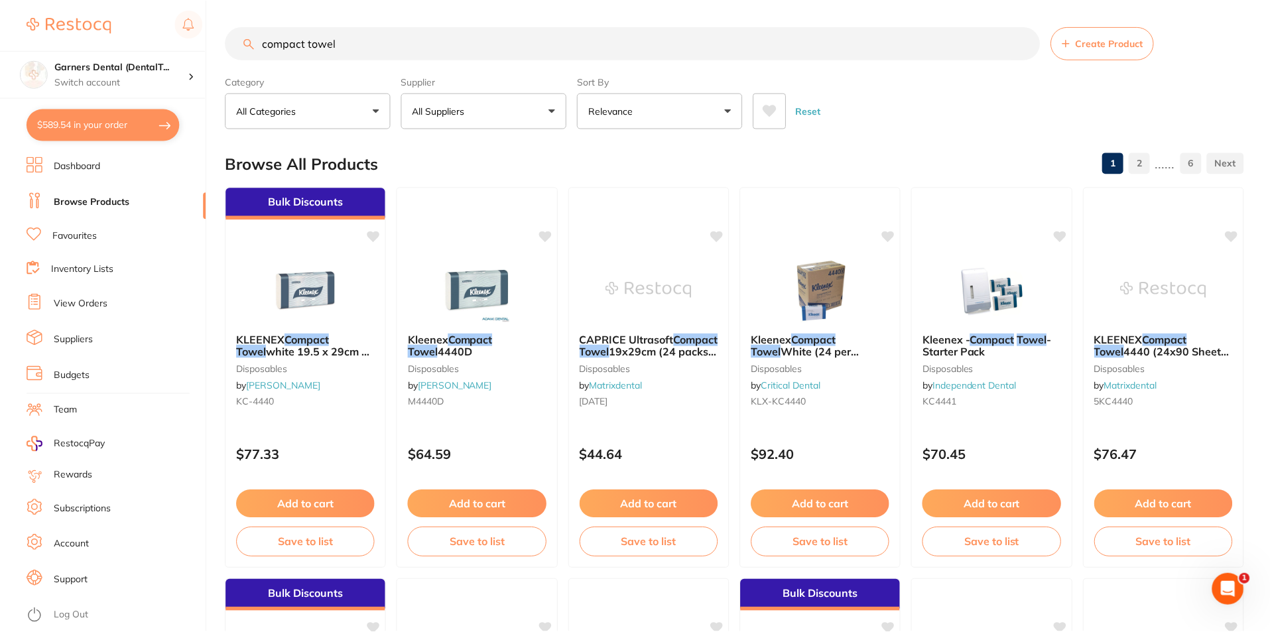
scroll to position [5, 0]
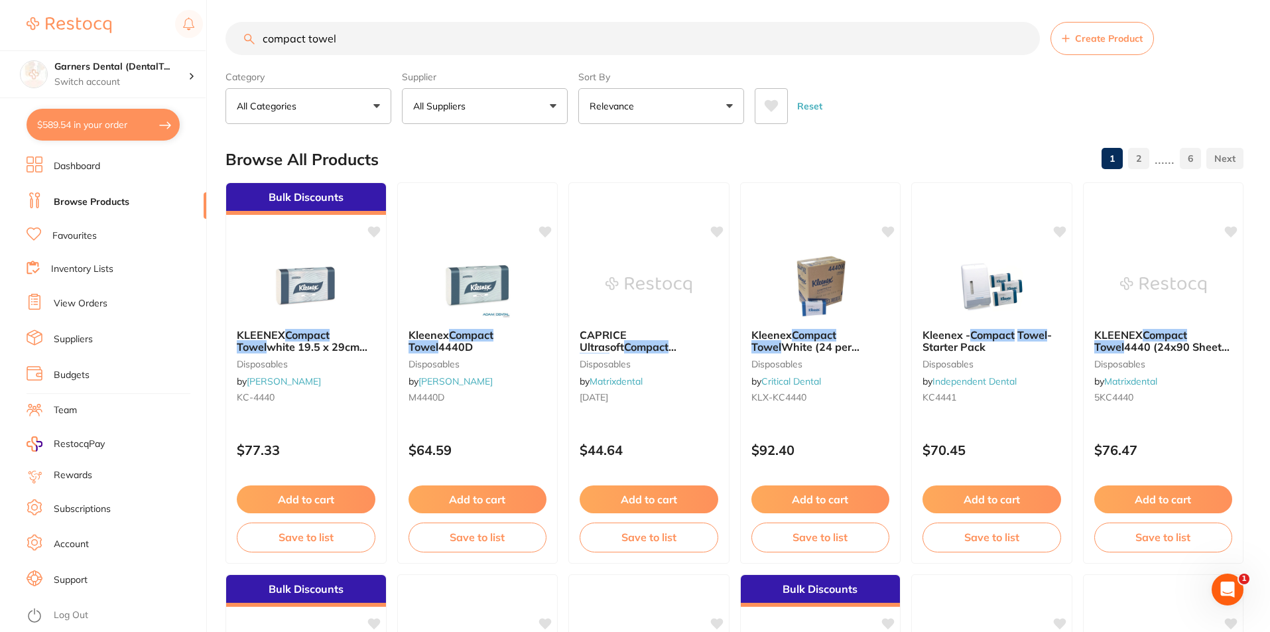
click at [104, 121] on button "$589.54 in your order" at bounding box center [103, 125] width 153 height 32
checkbox input "true"
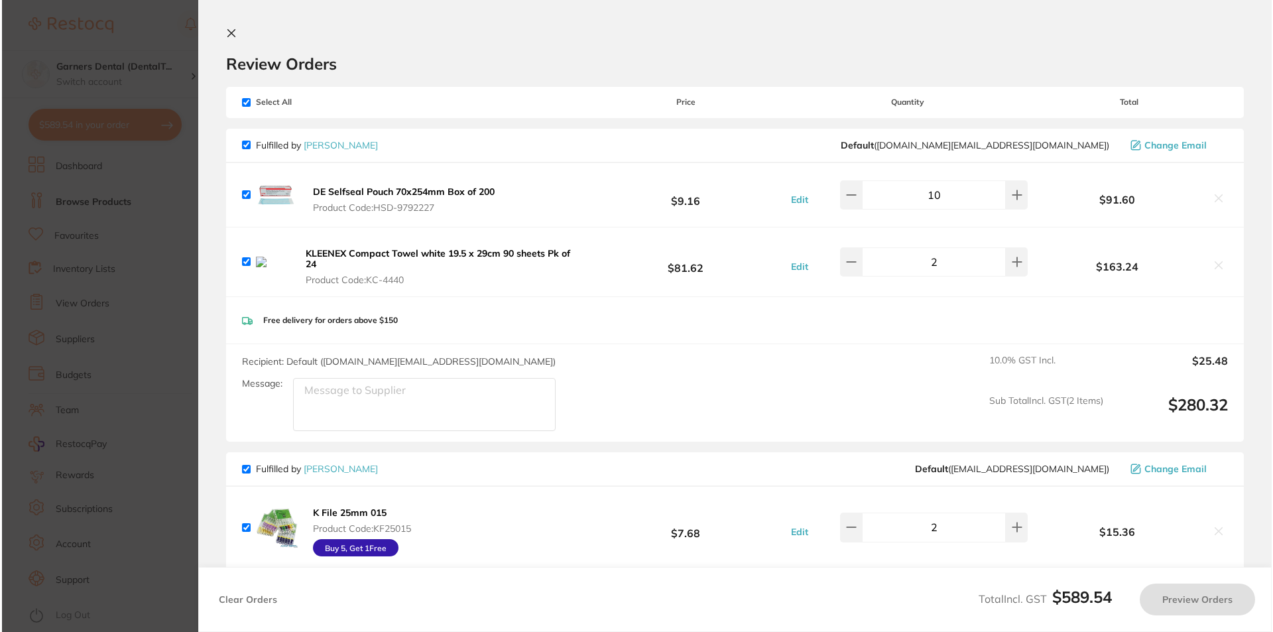
scroll to position [0, 0]
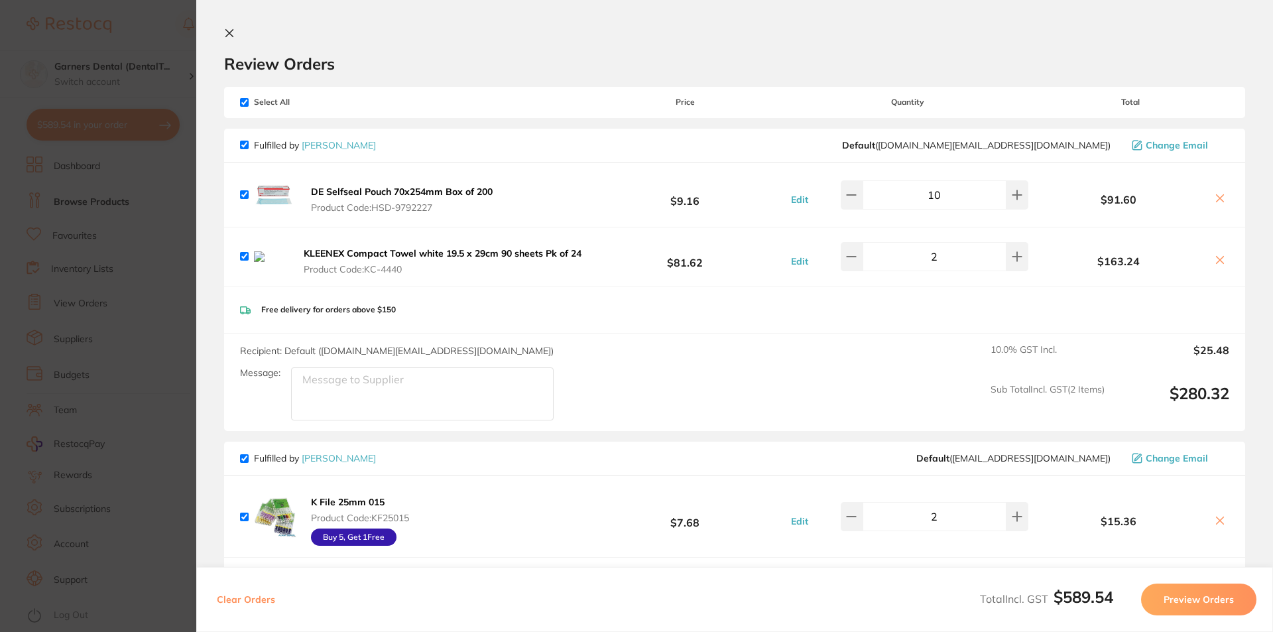
click at [1220, 263] on icon at bounding box center [1220, 260] width 7 height 7
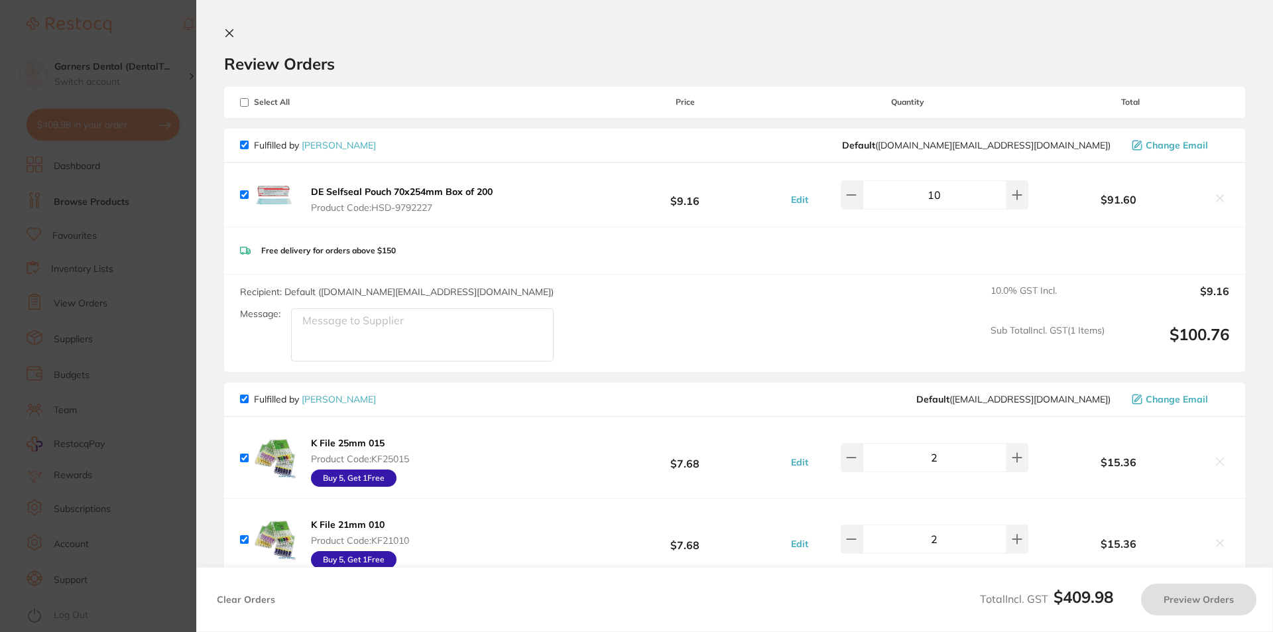
checkbox input "true"
click at [232, 35] on icon at bounding box center [229, 33] width 7 height 7
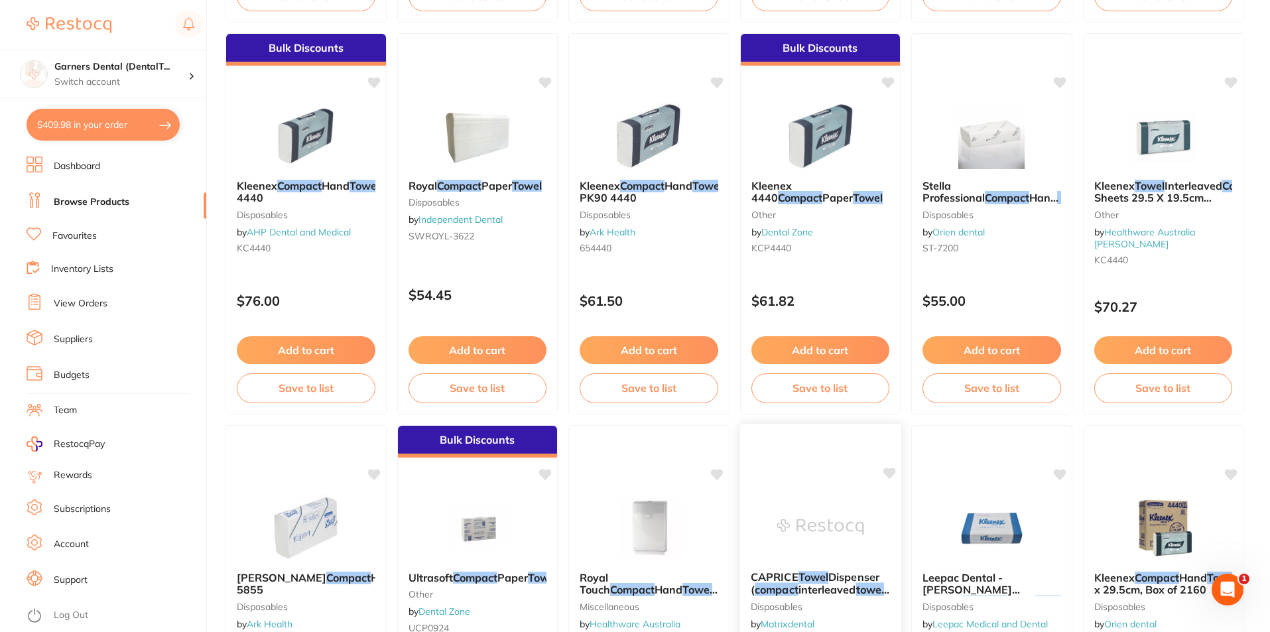
scroll to position [535, 0]
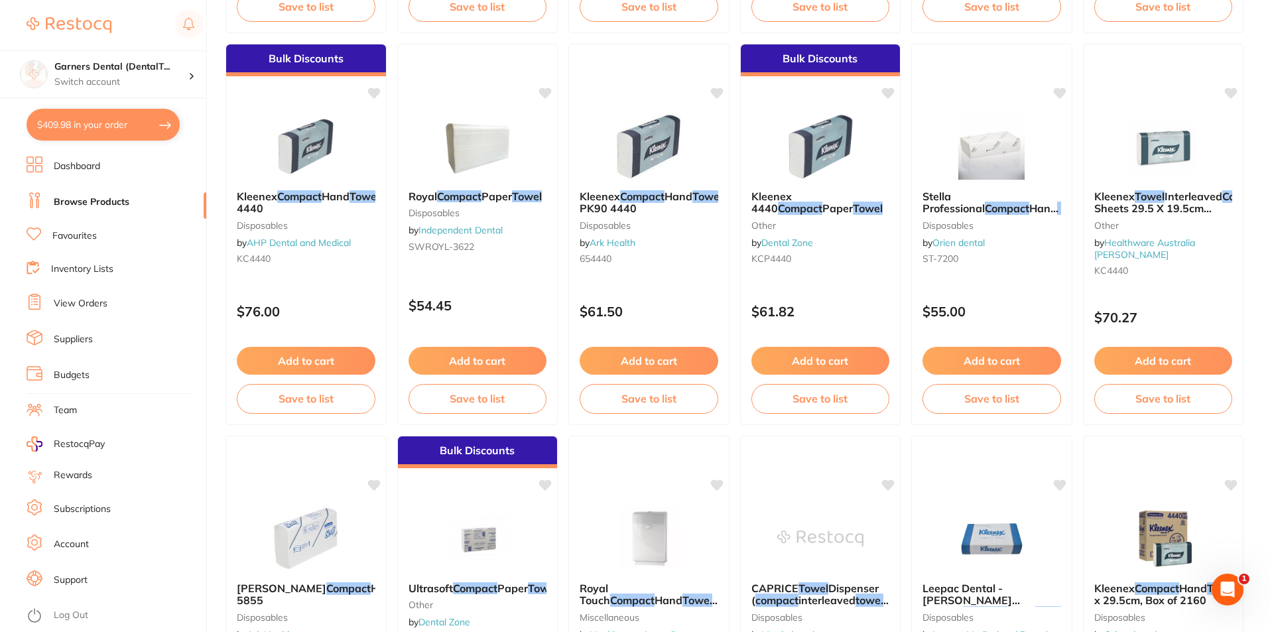
click at [99, 298] on link "View Orders" at bounding box center [81, 303] width 54 height 13
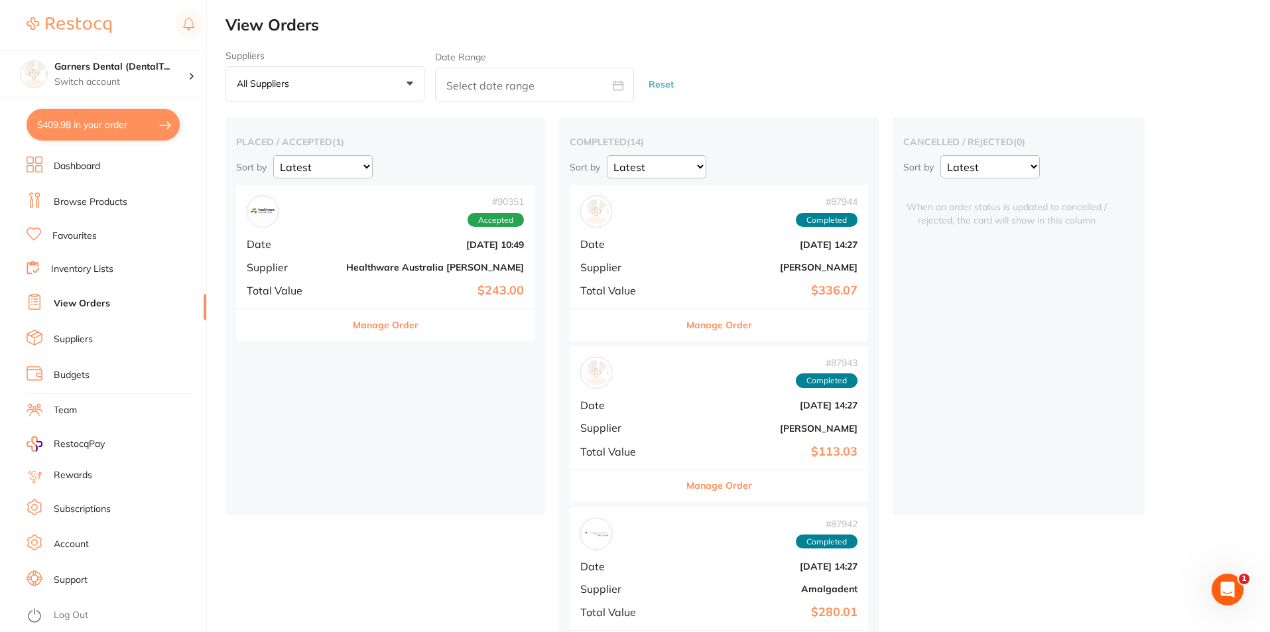
click at [313, 271] on div "# 90351 Accepted Date [DATE] 10:49 Supplier Healthware [GEOGRAPHIC_DATA] [PERSO…" at bounding box center [385, 246] width 298 height 123
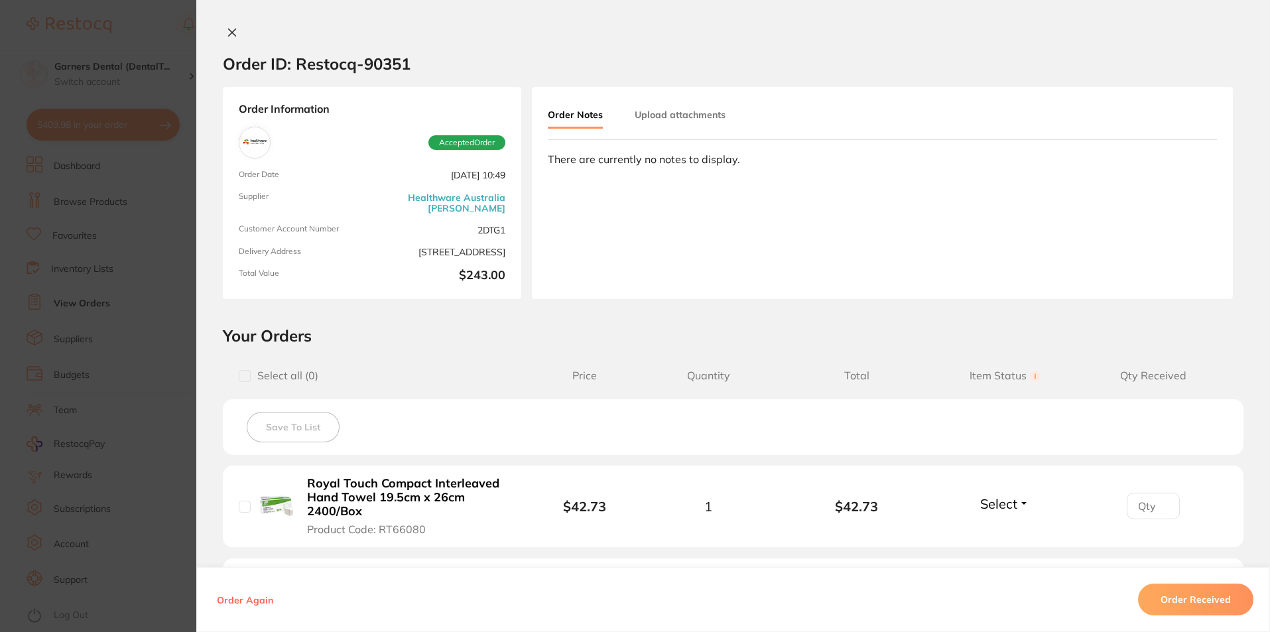
click at [228, 29] on icon at bounding box center [232, 32] width 11 height 11
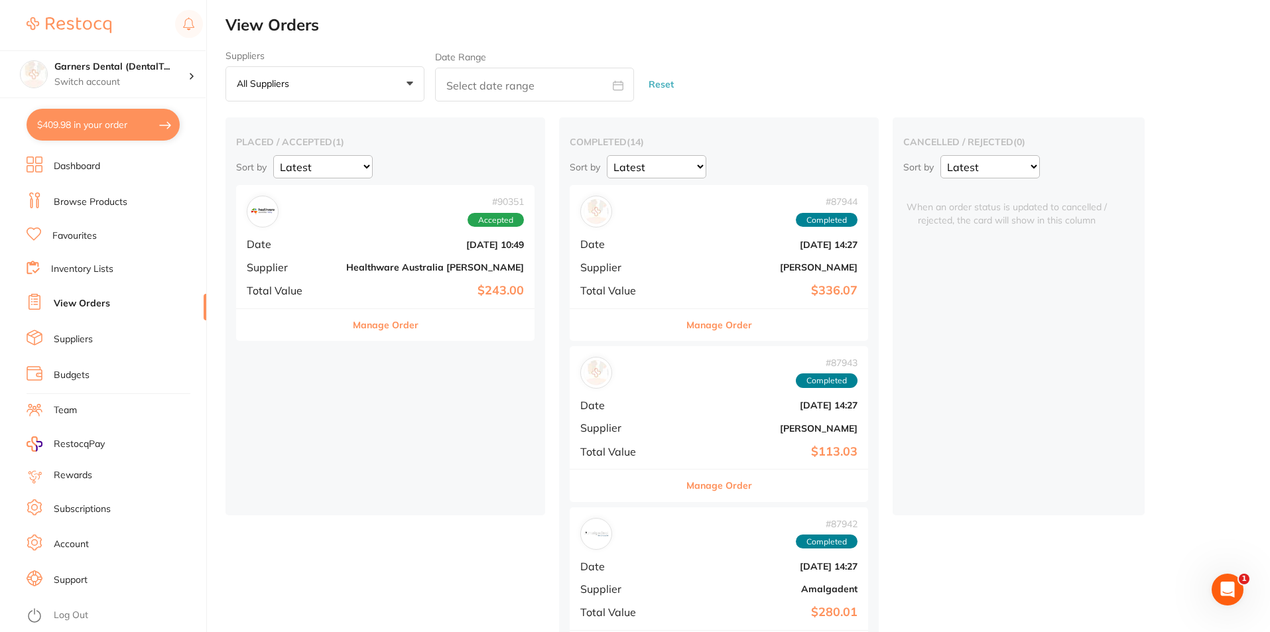
click at [101, 119] on button "$409.98 in your order" at bounding box center [103, 125] width 153 height 32
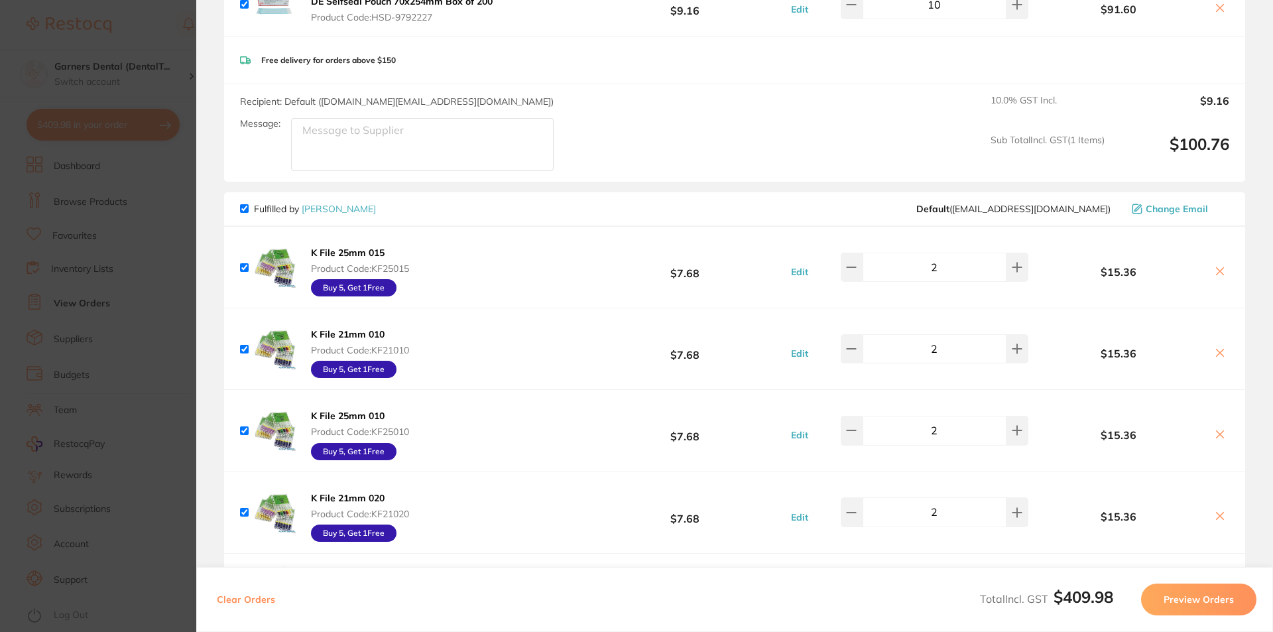
scroll to position [199, 0]
